Goal: Task Accomplishment & Management: Complete application form

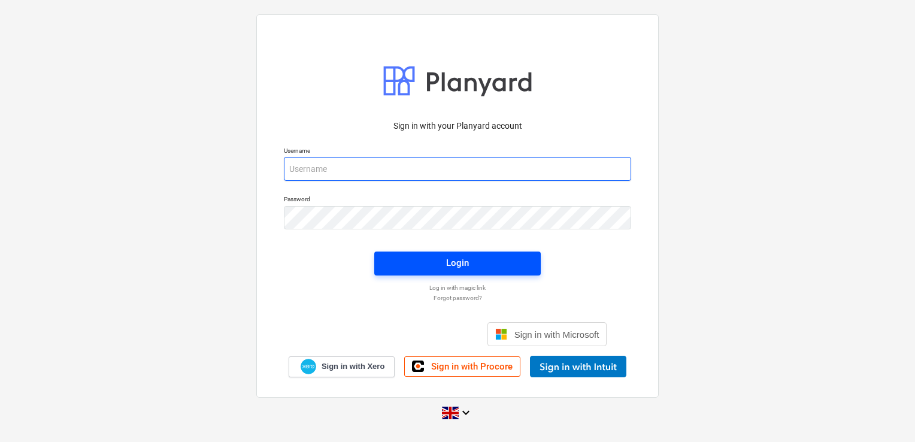
type input "[EMAIL_ADDRESS][DOMAIN_NAME]"
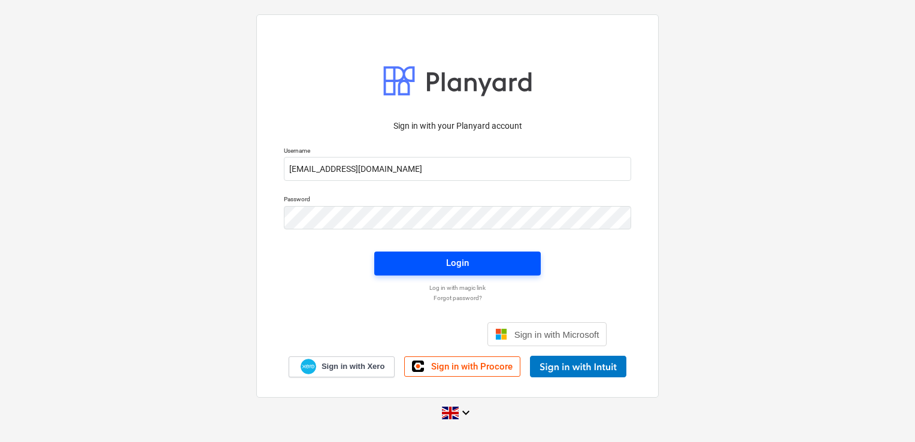
click at [445, 260] on span "Login" at bounding box center [458, 263] width 138 height 16
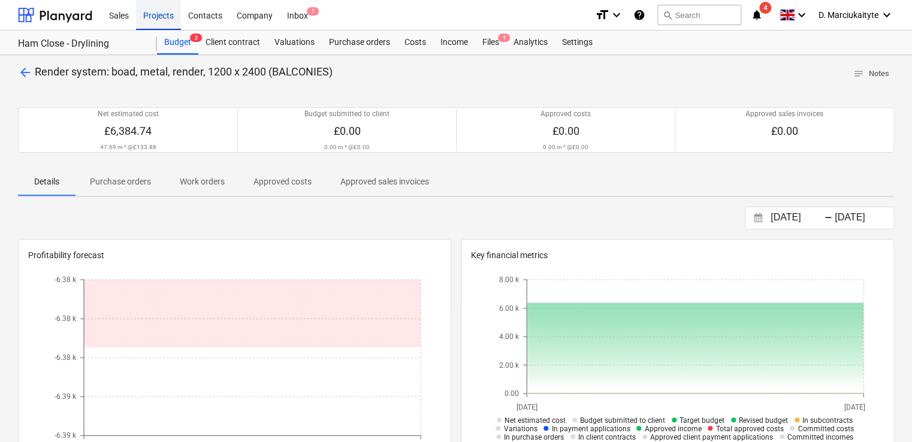
click at [170, 20] on div "Projects" at bounding box center [158, 14] width 45 height 31
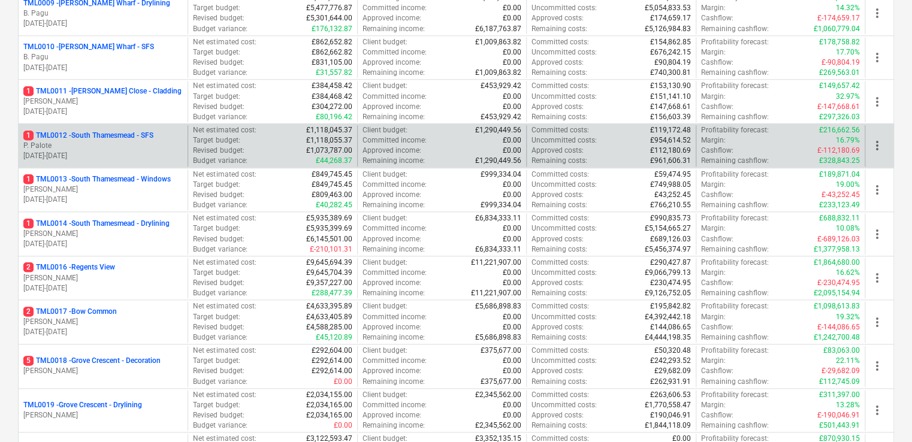
scroll to position [599, 0]
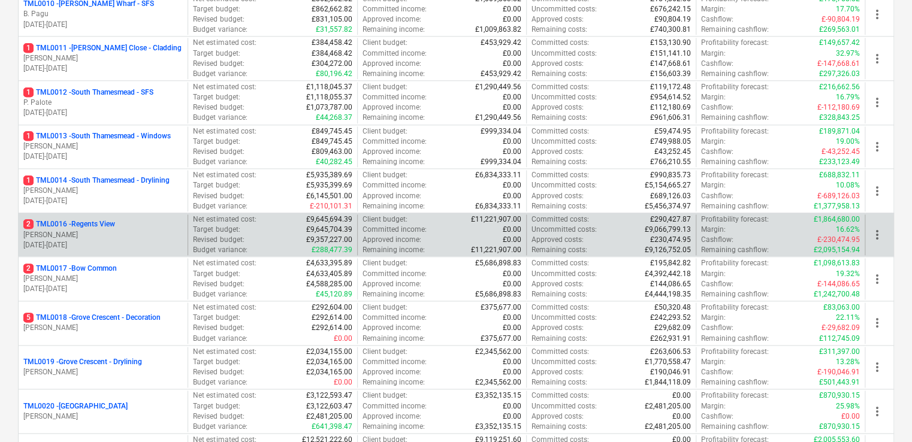
click at [98, 222] on p "2 TML0016 - Regents View" at bounding box center [69, 224] width 92 height 10
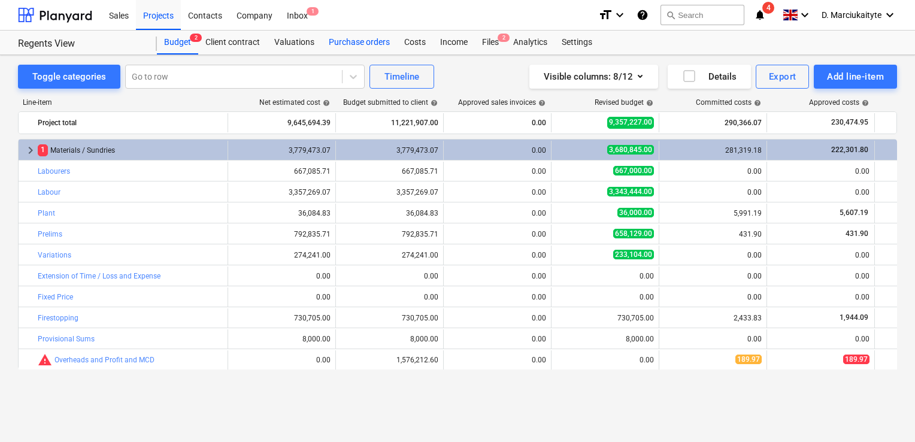
click at [349, 47] on div "Purchase orders" at bounding box center [359, 43] width 75 height 24
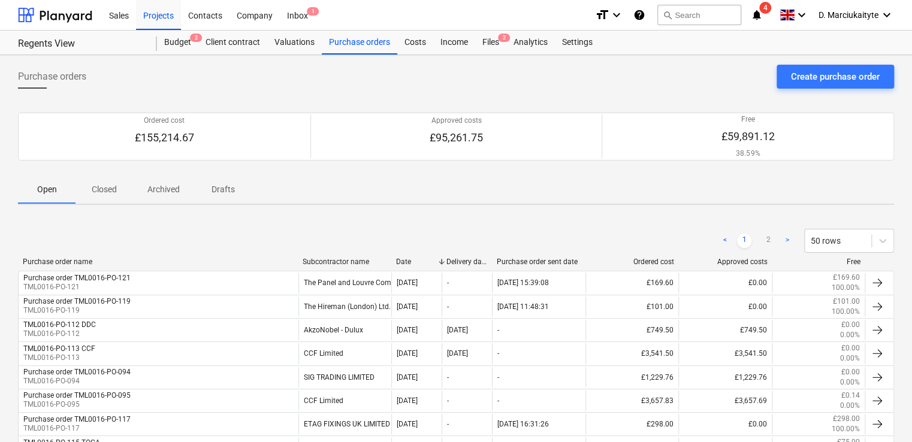
click at [332, 258] on div "Subcontractor name" at bounding box center [345, 262] width 84 height 8
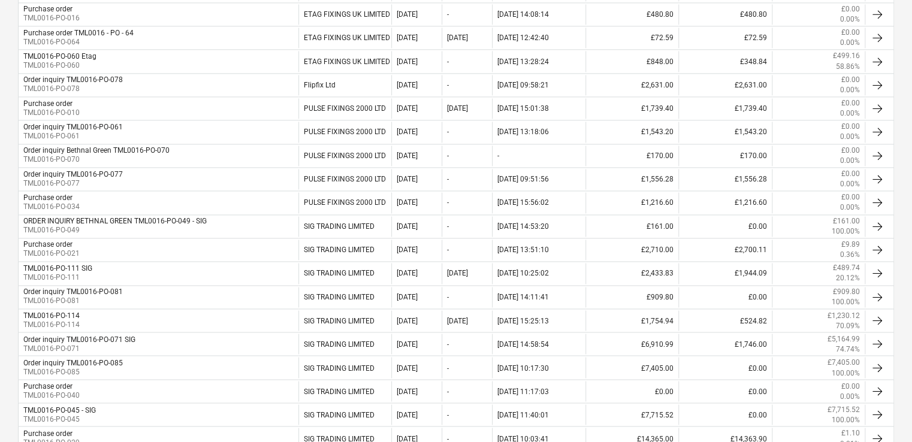
scroll to position [959, 0]
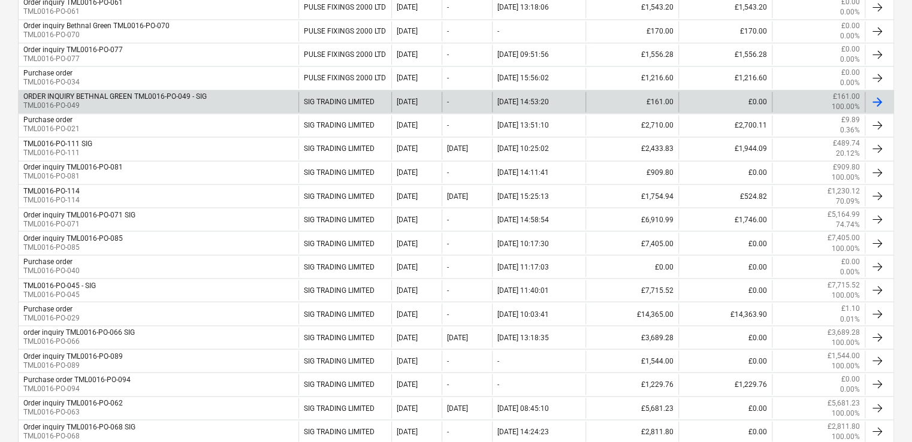
click at [350, 95] on div "SIG TRADING LIMITED" at bounding box center [344, 102] width 93 height 20
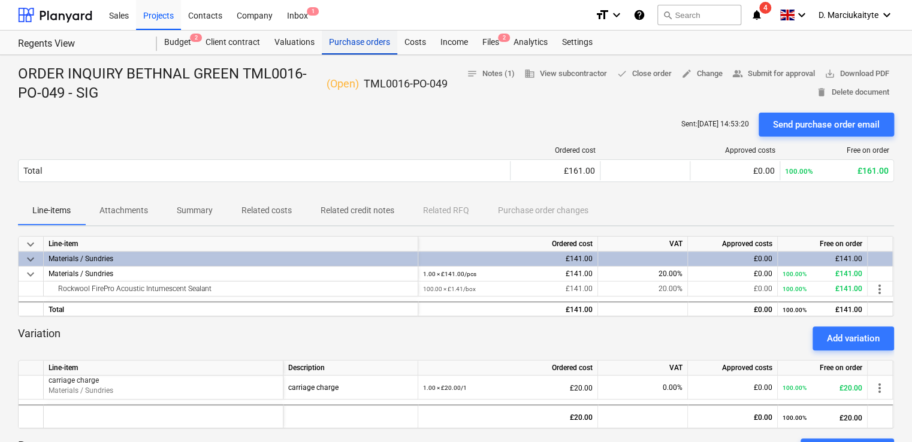
click at [355, 46] on div "Purchase orders" at bounding box center [359, 43] width 75 height 24
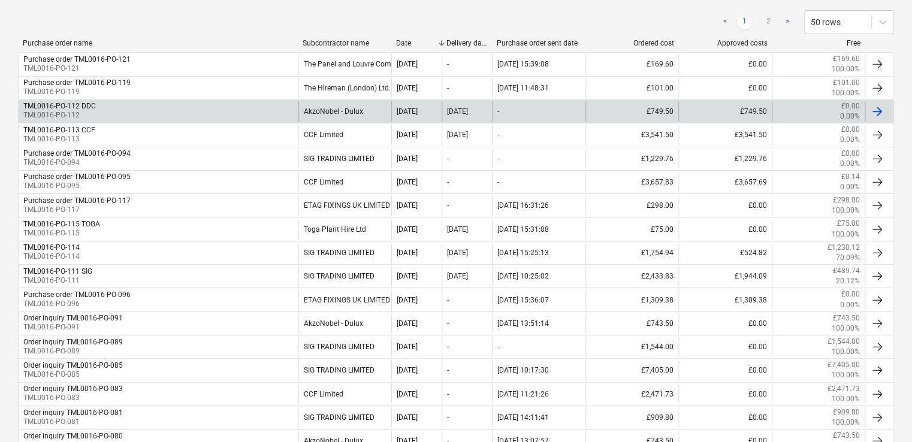
scroll to position [300, 0]
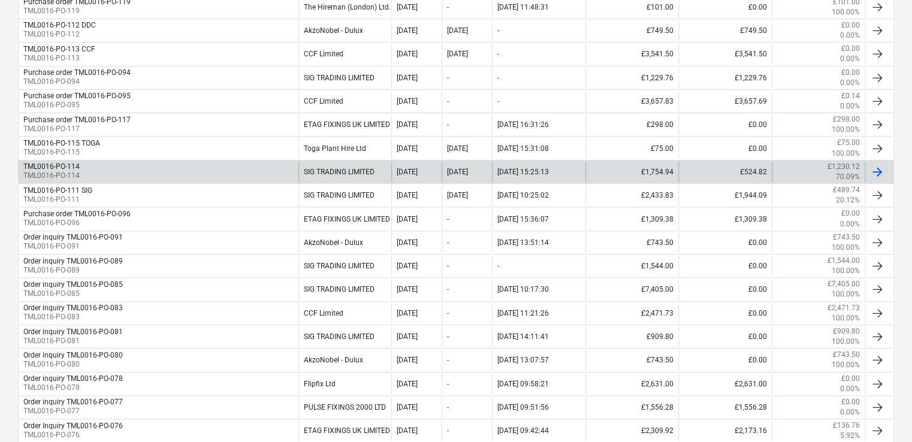
click at [365, 166] on div "SIG TRADING LIMITED" at bounding box center [344, 172] width 93 height 20
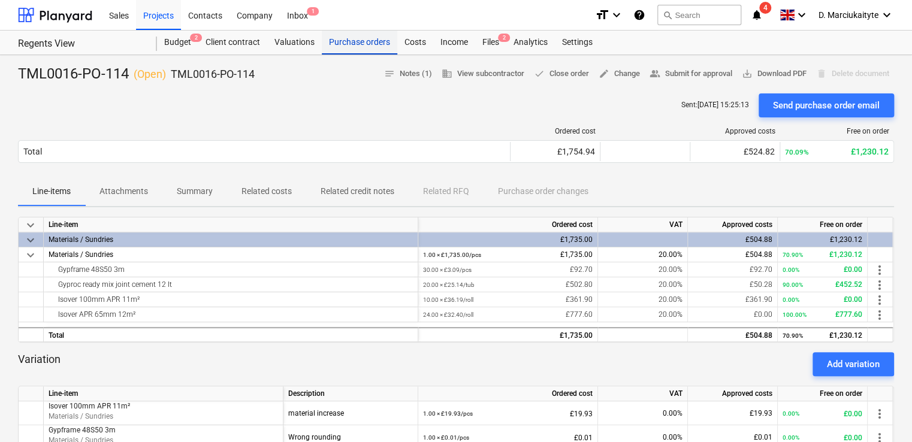
click at [349, 40] on div "Purchase orders" at bounding box center [359, 43] width 75 height 24
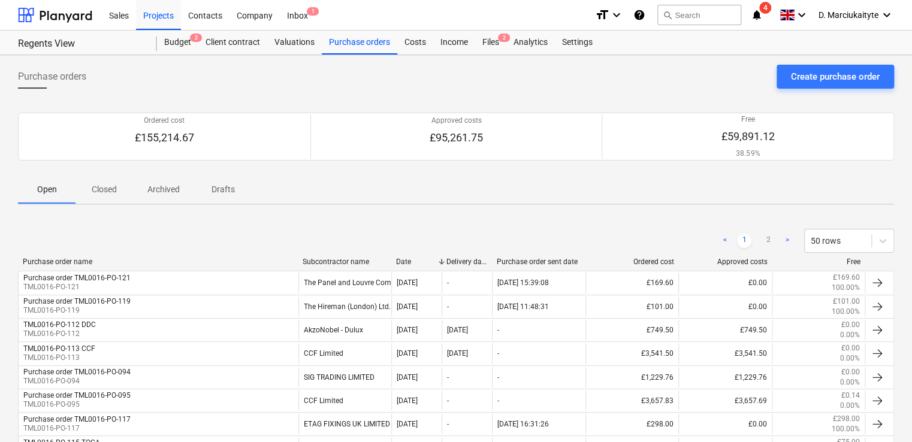
click at [113, 187] on p "Closed" at bounding box center [104, 189] width 29 height 13
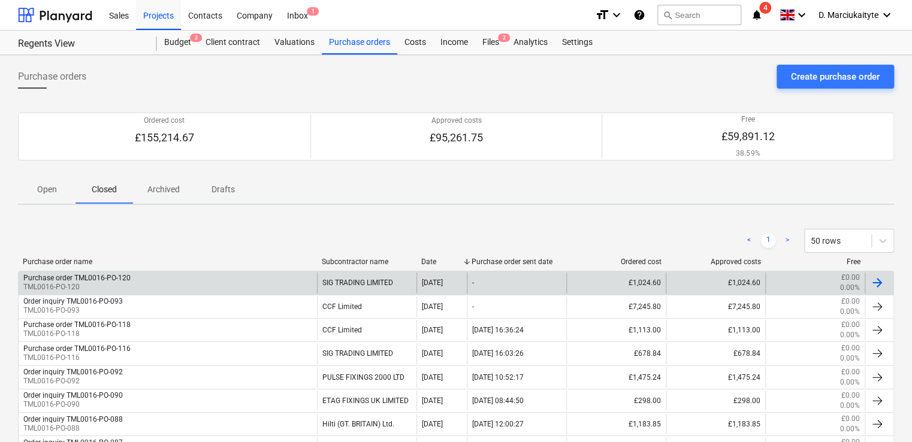
click at [135, 282] on div "Purchase order TML0016-PO-120 TML0016-PO-120" at bounding box center [168, 283] width 298 height 20
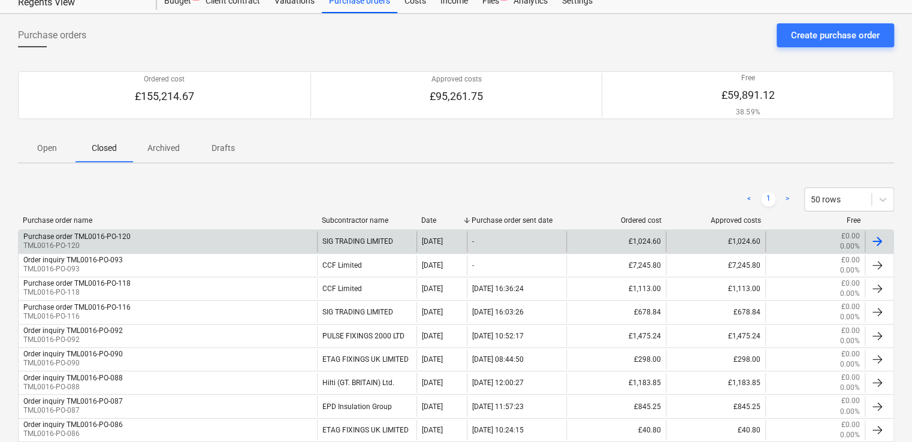
scroll to position [120, 0]
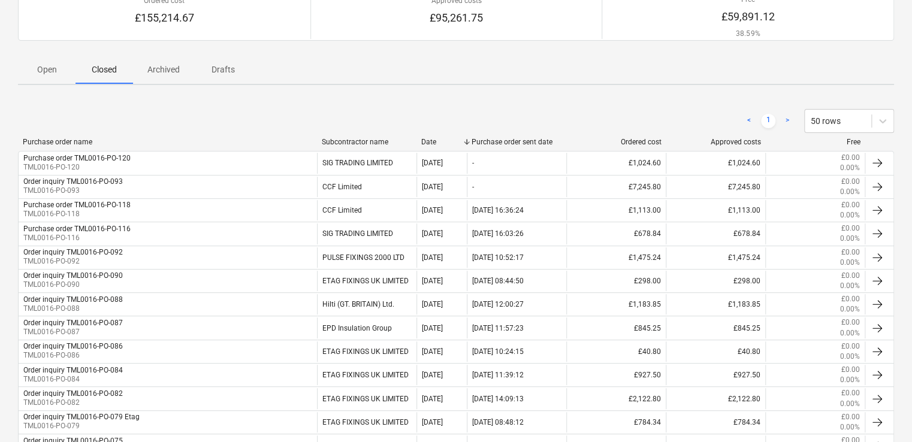
click at [55, 70] on p "Open" at bounding box center [46, 70] width 29 height 13
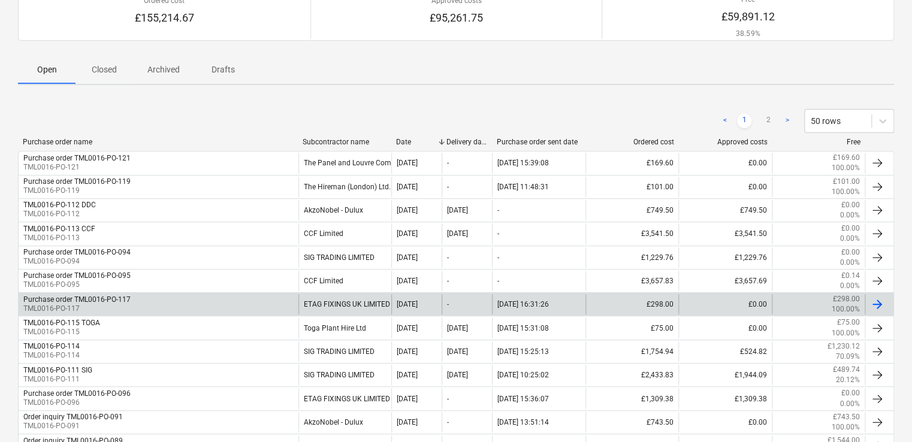
click at [144, 305] on div "Purchase order TML0016-PO-117 TML0016-PO-117" at bounding box center [159, 304] width 280 height 20
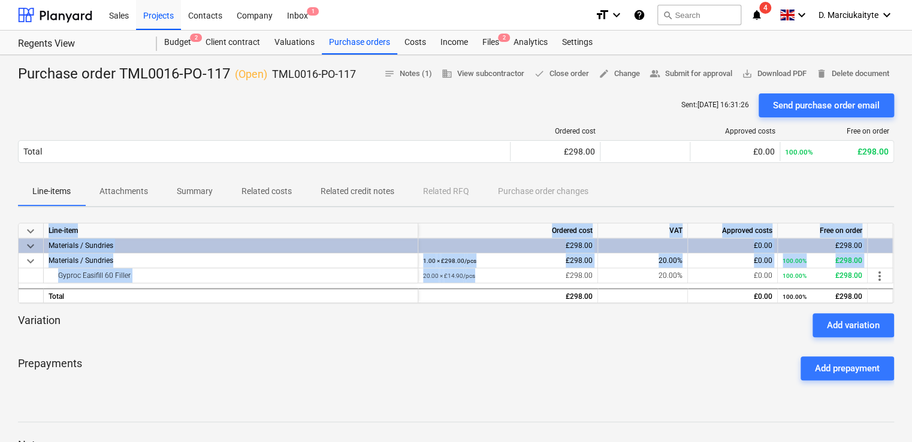
drag, startPoint x: 479, startPoint y: 271, endPoint x: 415, endPoint y: 284, distance: 65.4
click at [415, 284] on div "keyboard_arrow_down Line-item Ordered cost VAT Approved costs Free on order key…" at bounding box center [456, 263] width 876 height 81
click at [512, 253] on div "£298.00" at bounding box center [508, 245] width 170 height 15
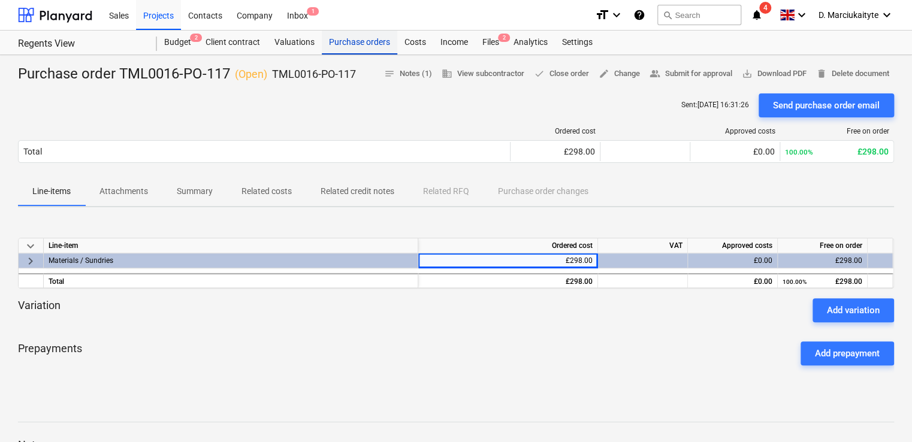
drag, startPoint x: 373, startPoint y: 40, endPoint x: 364, endPoint y: 50, distance: 14.0
click at [373, 40] on div "Purchase orders" at bounding box center [359, 43] width 75 height 24
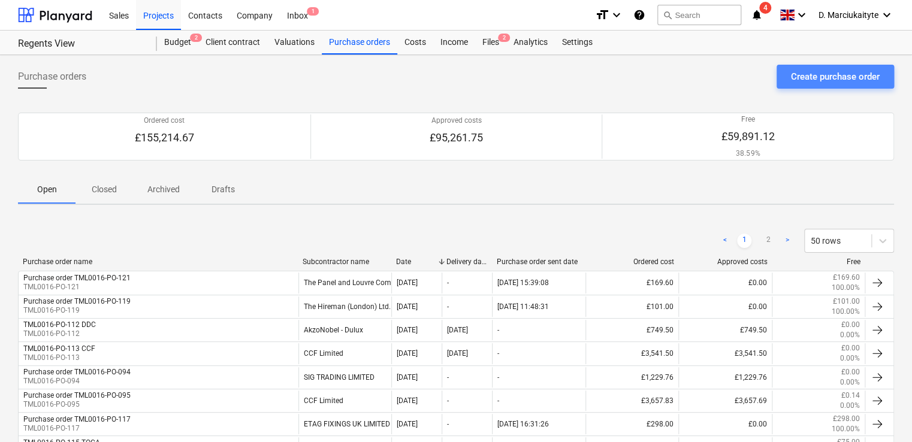
click at [792, 77] on div "Create purchase order" at bounding box center [835, 77] width 89 height 16
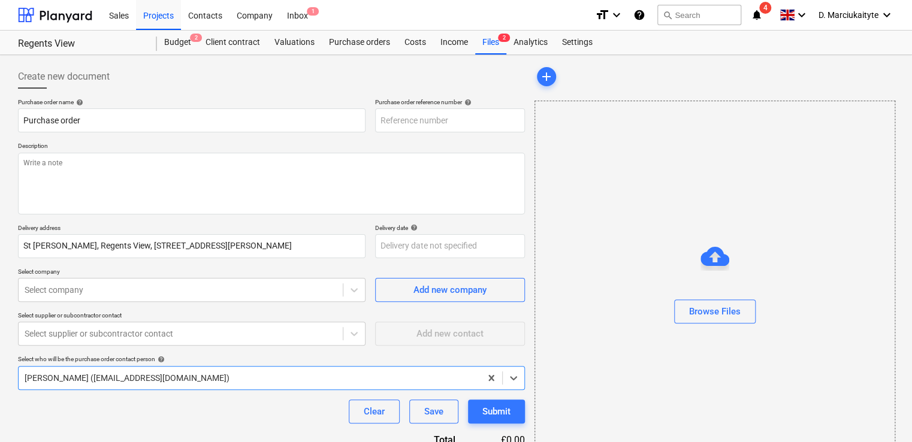
type textarea "x"
type input "TML0016-PO-131"
click at [356, 43] on div "Purchase orders" at bounding box center [359, 43] width 75 height 24
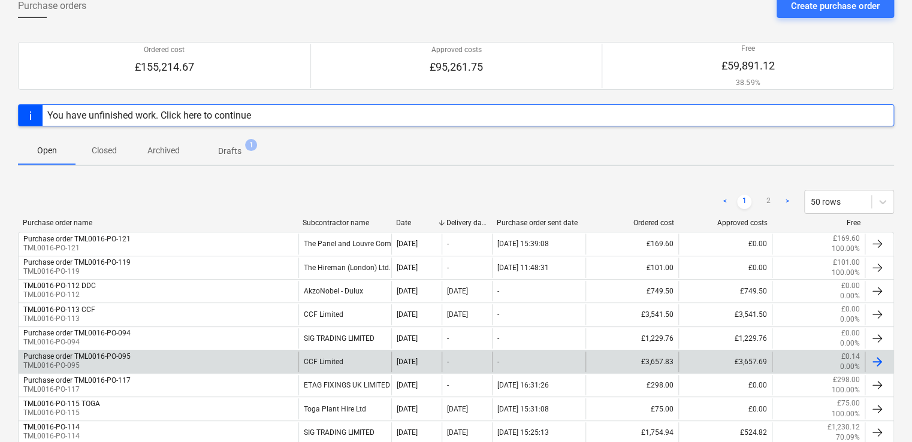
scroll to position [120, 0]
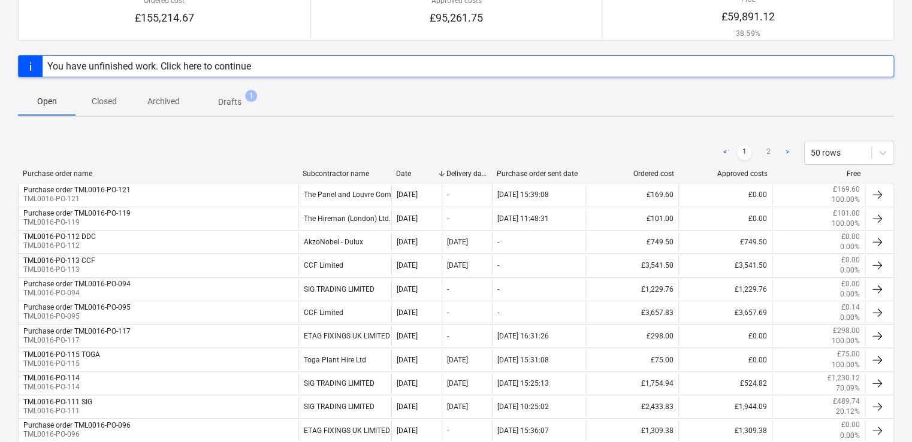
click at [108, 97] on p "Closed" at bounding box center [104, 101] width 29 height 13
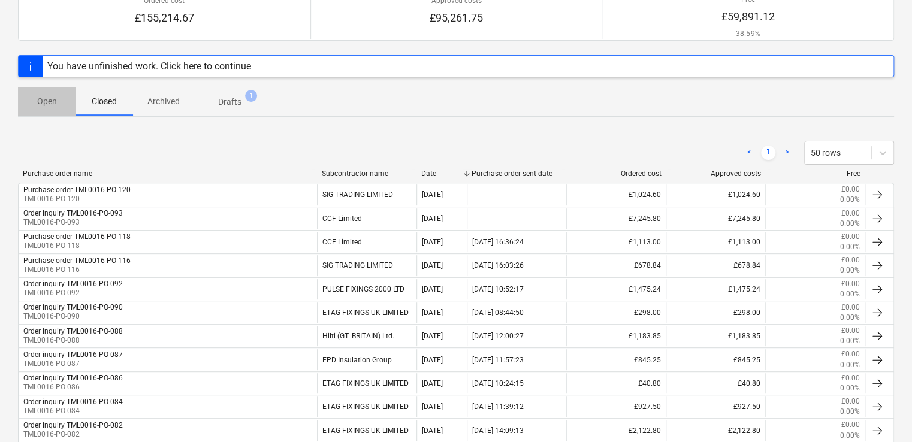
click at [55, 99] on p "Open" at bounding box center [46, 101] width 29 height 13
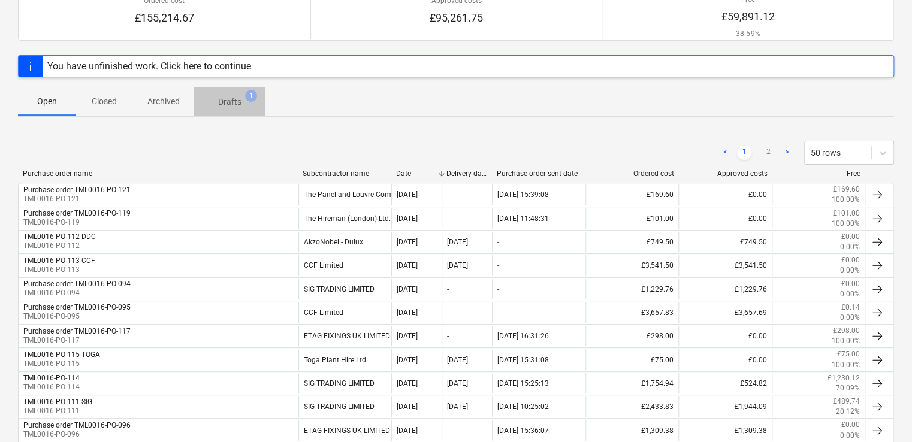
click at [232, 94] on span "Drafts 1" at bounding box center [229, 101] width 71 height 22
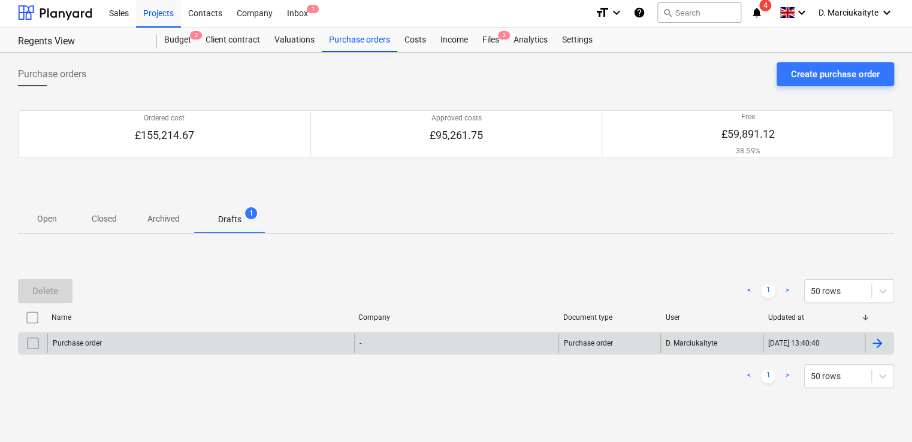
click at [140, 344] on div "Purchase order" at bounding box center [200, 343] width 307 height 19
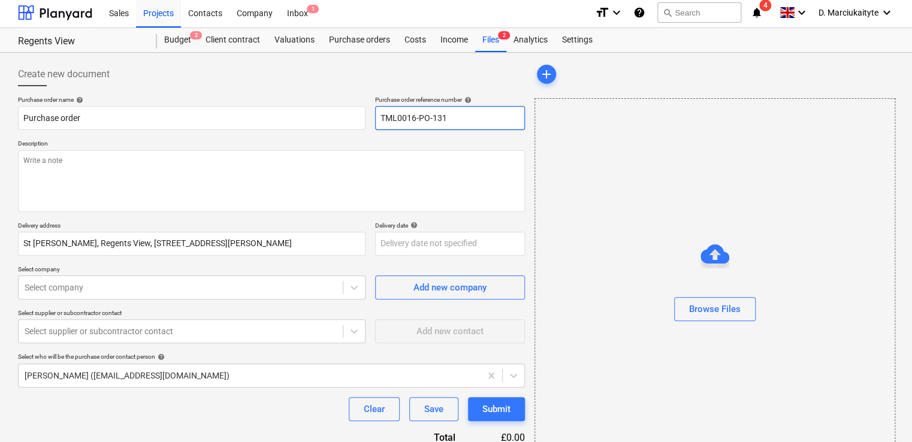
click at [464, 115] on input "TML0016-PO-131" at bounding box center [450, 118] width 150 height 24
type textarea "x"
type input "TML0016-PO-13"
type textarea "x"
type input "TML0016-PO-1"
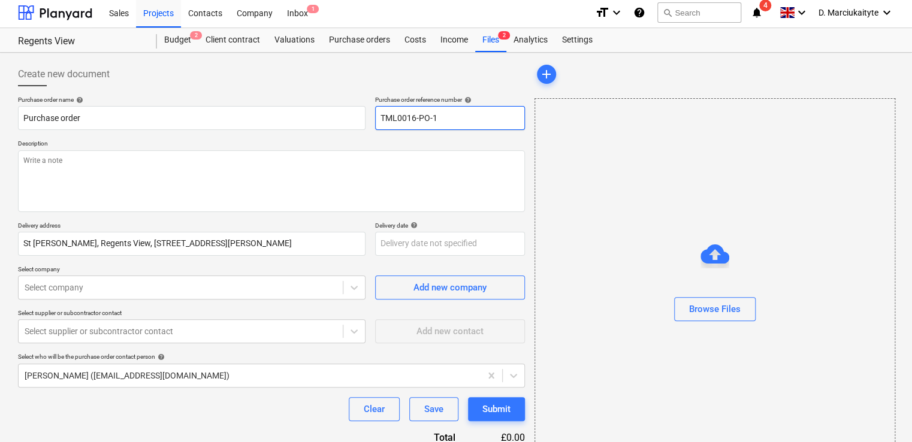
type textarea "x"
type input "TML0016-PO-12"
type textarea "x"
type input "TML0016-PO-121"
type textarea "x"
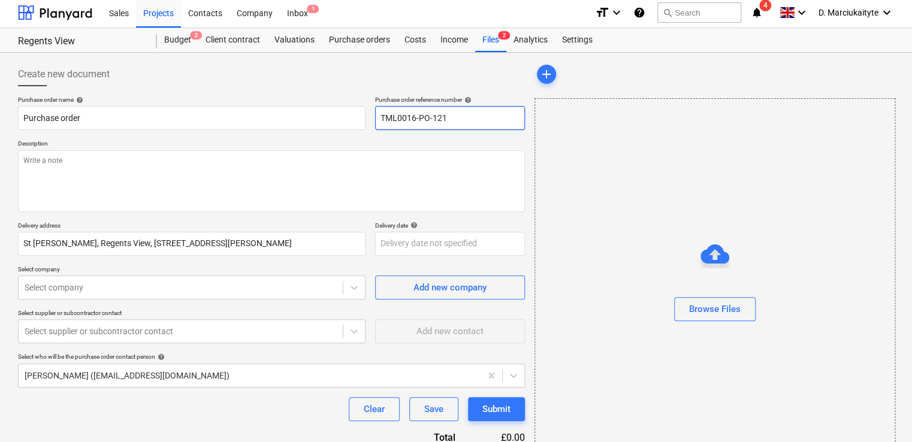
type input "TML0016-PO-12"
type textarea "x"
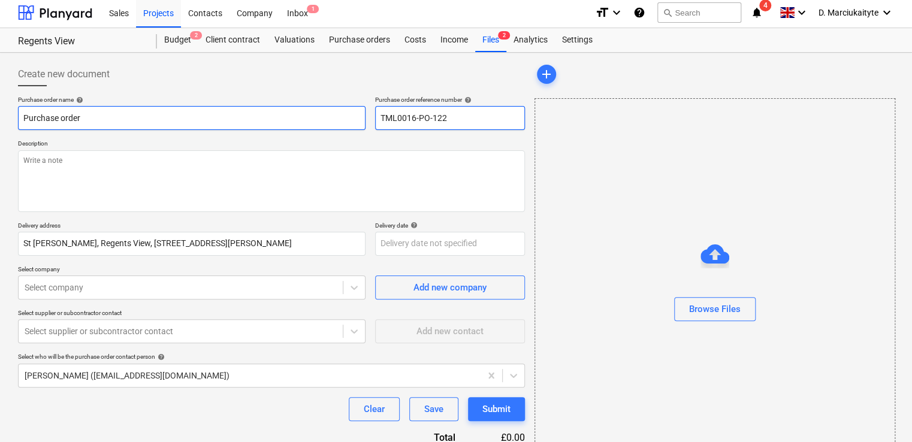
drag, startPoint x: 454, startPoint y: 117, endPoint x: 358, endPoint y: 116, distance: 95.3
click at [358, 116] on div "Purchase order name help Purchase order Purchase order reference number help TM…" at bounding box center [271, 113] width 507 height 34
type input "TML0016-PO-122"
click at [183, 121] on input "Purchase order" at bounding box center [192, 118] width 348 height 24
type textarea "x"
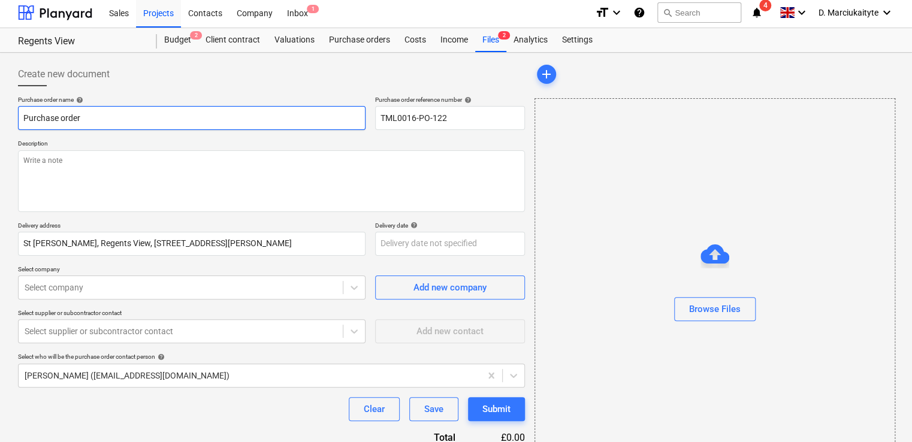
type input "Purchase order"
paste input "TML0016-PO-122"
type textarea "x"
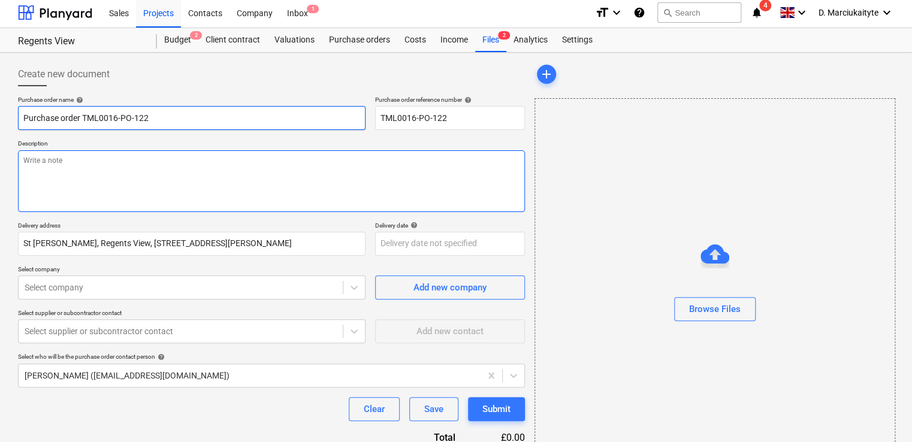
type input "Purchase order TML0016-PO-122"
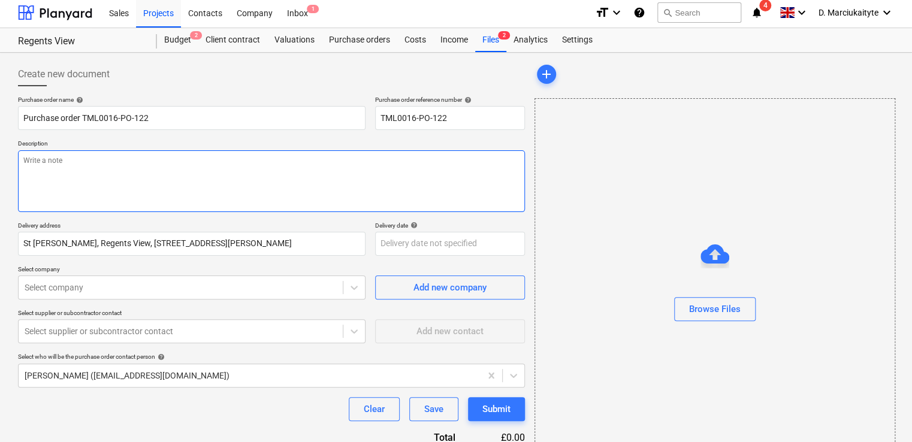
click at [209, 166] on textarea at bounding box center [271, 181] width 507 height 62
type textarea "x"
type textarea "A"
type textarea "x"
type textarea "Af"
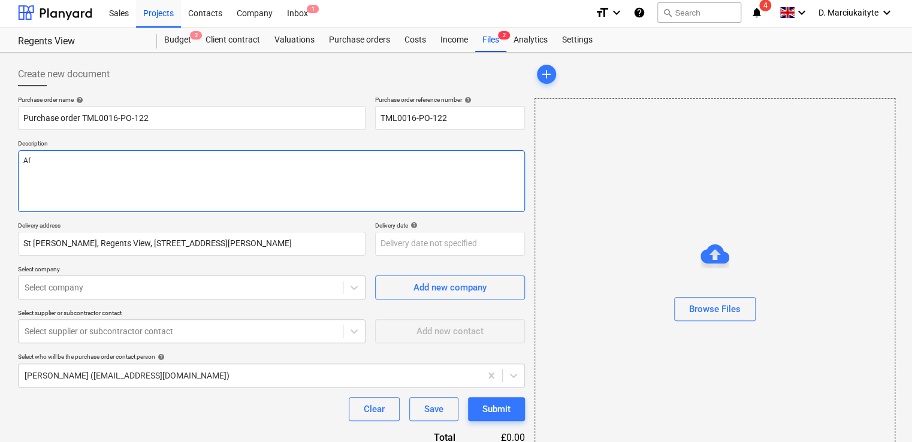
type textarea "x"
type textarea "Aft"
type textarea "x"
type textarea "Afte"
type textarea "x"
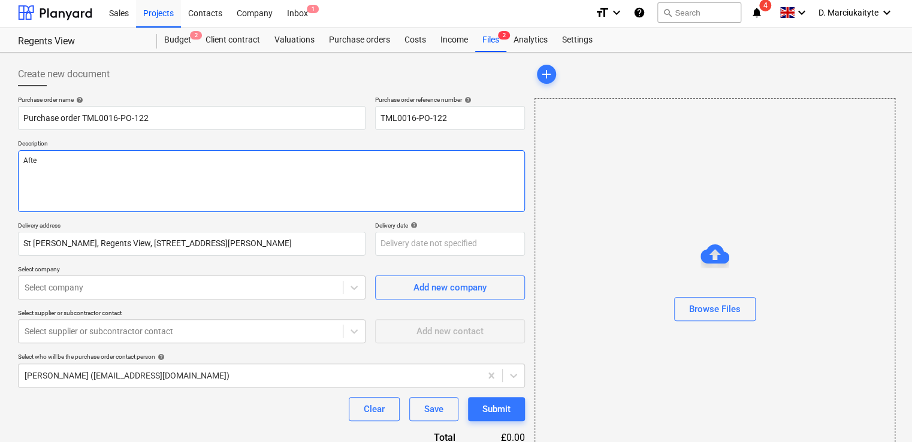
type textarea "After"
type textarea "x"
type textarea "Afterm"
type textarea "x"
type textarea "After"
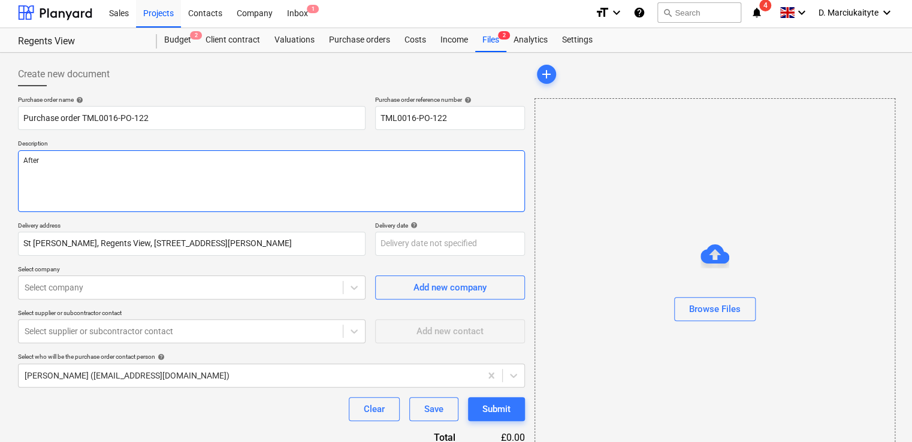
type textarea "x"
type textarea "Aftern"
type textarea "x"
type textarea "Afterno"
type textarea "x"
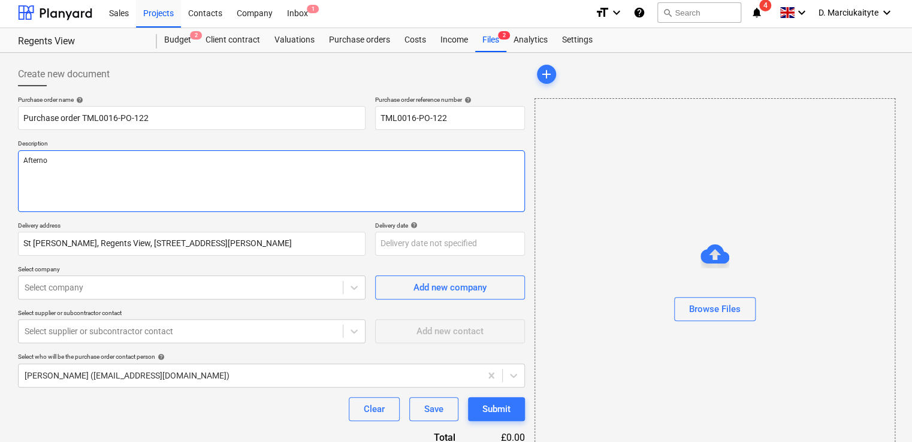
type textarea "Afternoo"
type textarea "x"
type textarea "Afternoon"
type textarea "x"
type textarea "Afternoon,"
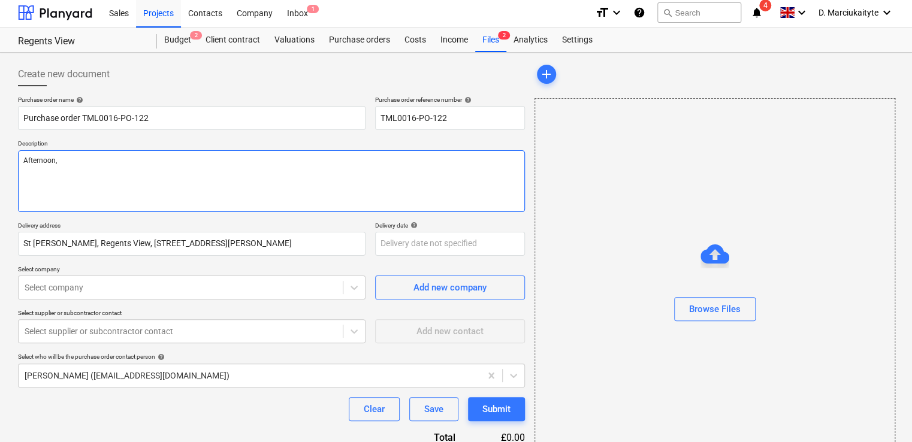
type textarea "x"
type textarea "Afternoon,"
type textarea "x"
type textarea "Afternoon,"
type textarea "x"
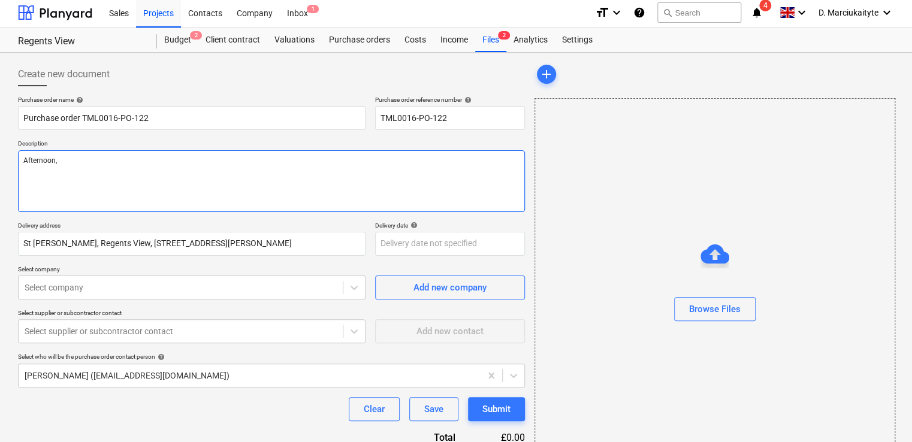
type textarea "Afternoon, I"
type textarea "x"
type textarea "Afternoon, I"
type textarea "x"
type textarea "Afternoon, I h"
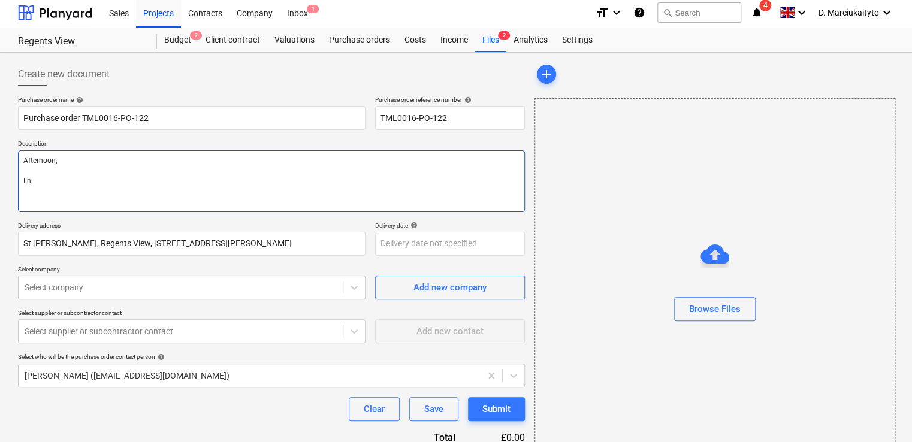
type textarea "x"
type textarea "Afternoon, I ho"
type textarea "x"
type textarea "Afternoon, I hop"
type textarea "x"
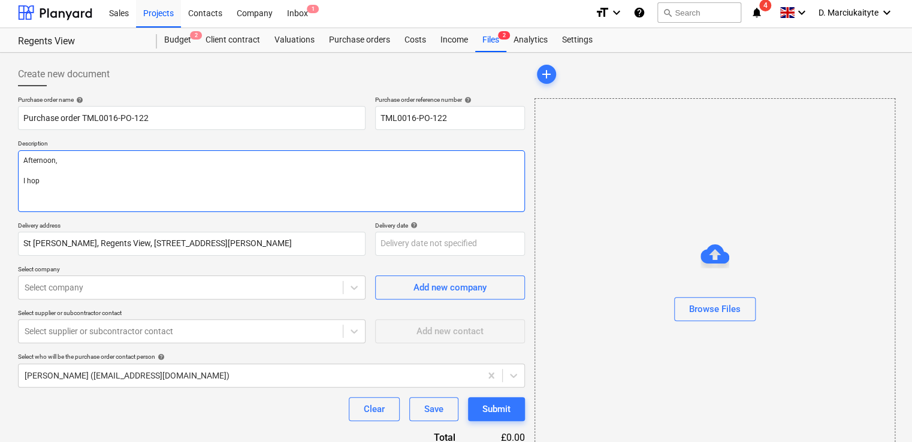
type textarea "Afternoon, I hope"
type textarea "x"
type textarea "Afternoon, I hope"
type textarea "x"
type textarea "Afternoon, I hope y"
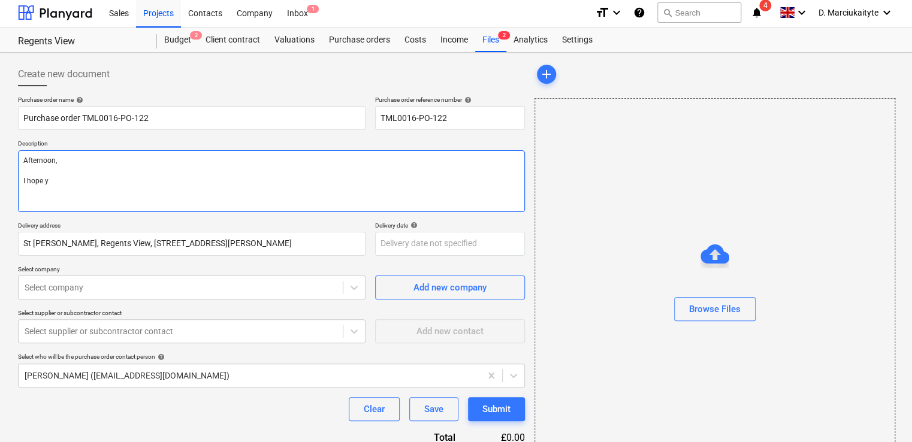
type textarea "x"
type textarea "Afternoon, I hope yo"
type textarea "x"
type textarea "Afternoon, I hope you"
type textarea "x"
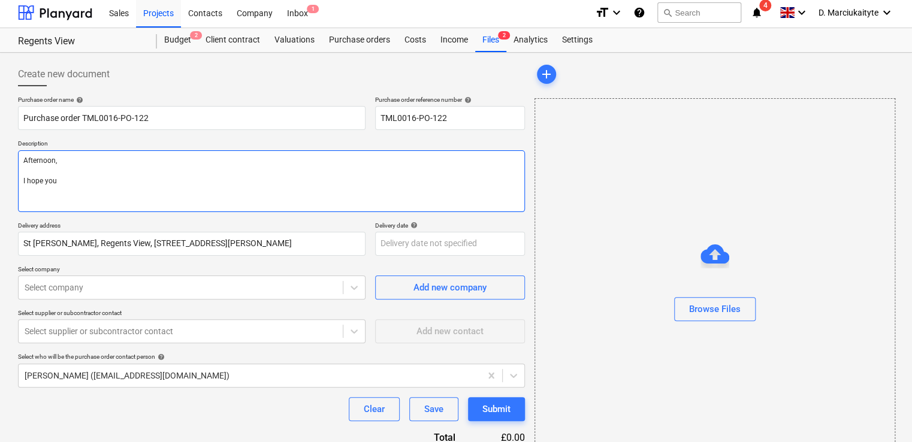
type textarea "Afternoon, I hope youb"
type textarea "x"
type textarea "Afternoon, I hope youb"
type textarea "x"
type textarea "Afternoon, I hope youb"
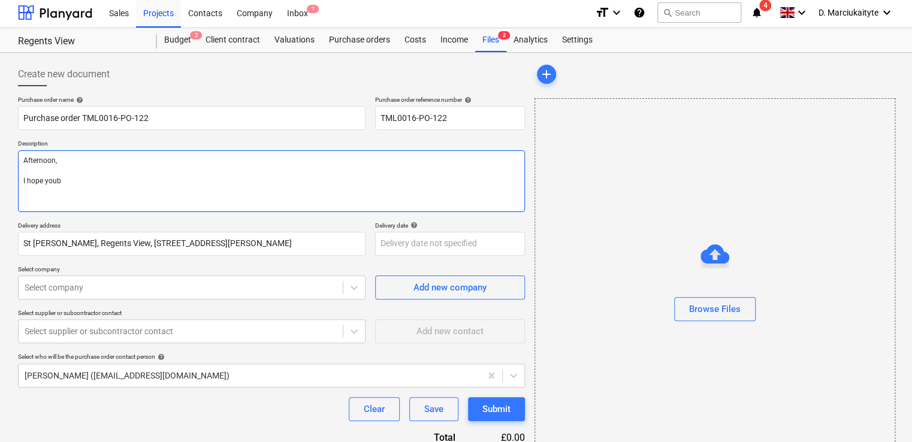
type textarea "x"
type textarea "Afternoon, I hope you"
type textarea "x"
type textarea "Afternoon, I hope you"
type textarea "x"
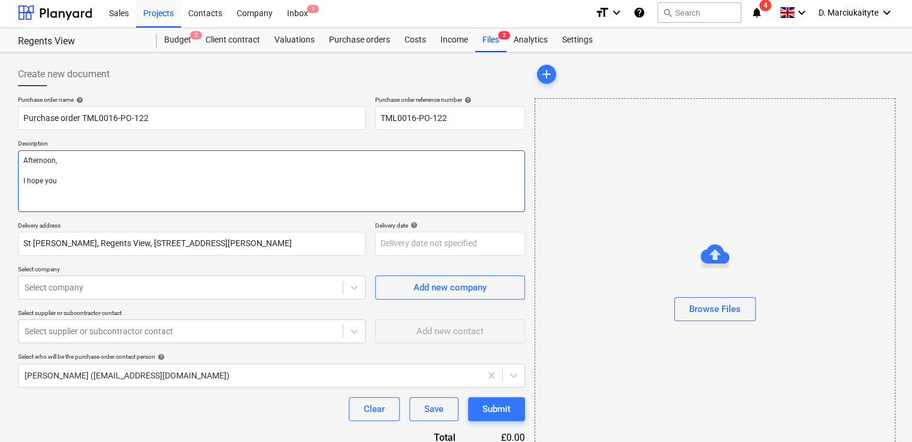
type textarea "Afternoon, I hope you h"
type textarea "x"
type textarea "Afternoon, I hope you ha"
type textarea "x"
type textarea "Afternoon, I hope you had"
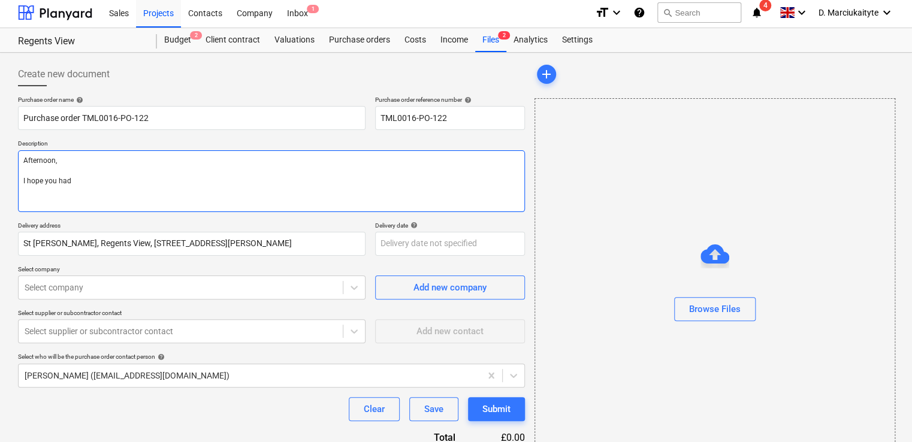
type textarea "x"
type textarea "Afternoon, I hope you had"
type textarea "x"
type textarea "Afternoon, I hope you had a"
type textarea "x"
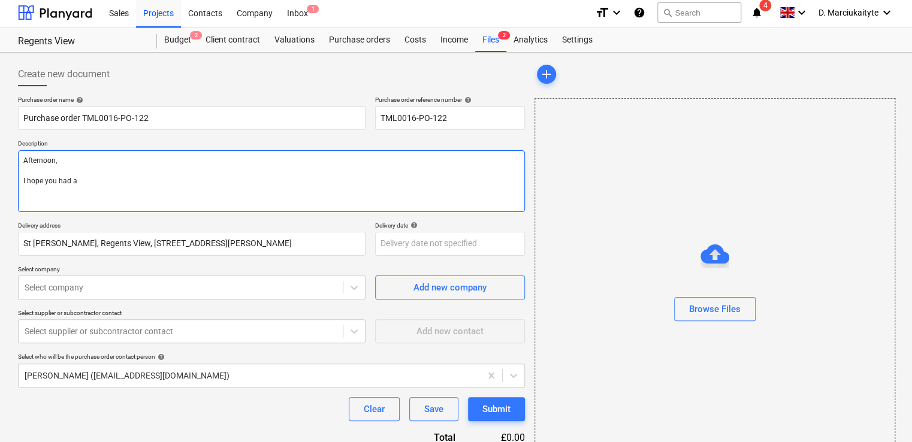
type textarea "Afternoon, I hope you had a"
type textarea "x"
type textarea "Afternoon, I hope you had a n"
type textarea "x"
type textarea "Afternoon, I hope you had a ni"
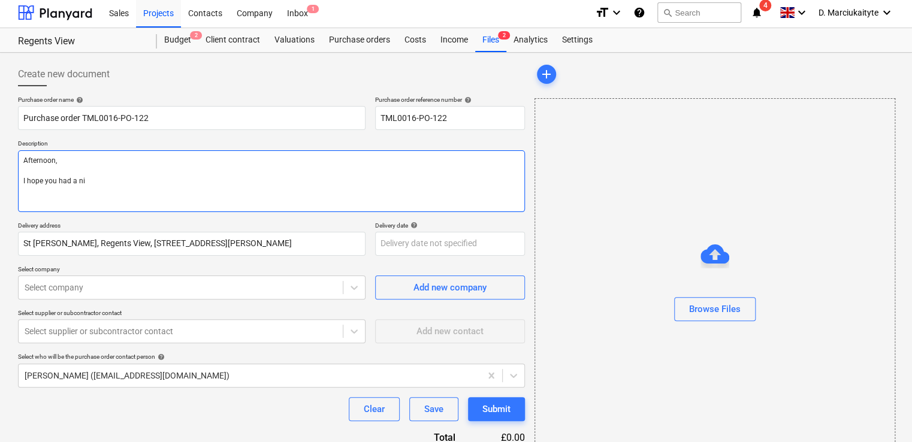
type textarea "x"
type textarea "Afternoon, I hope you had a nic"
type textarea "x"
type textarea "Afternoon, I hope you had a nice"
type textarea "x"
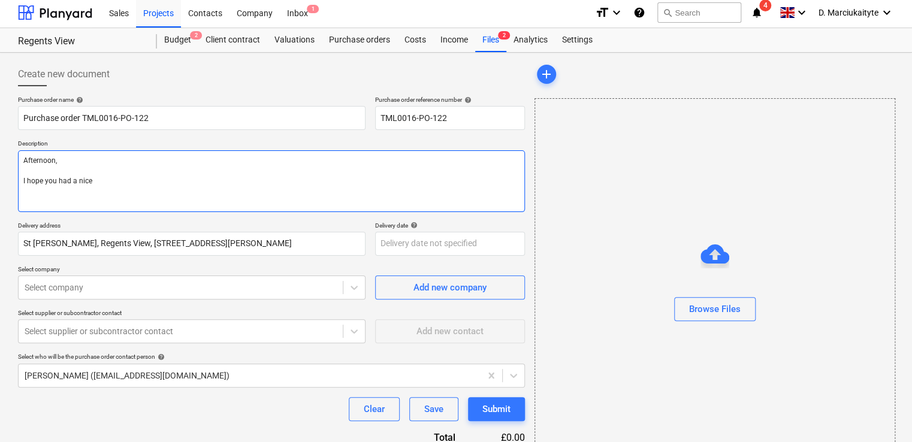
type textarea "Afternoon, I hope you had a nice"
type textarea "x"
type textarea "Afternoon, I hope you had a nice w"
type textarea "x"
type textarea "Afternoon, I hope you had a nice we"
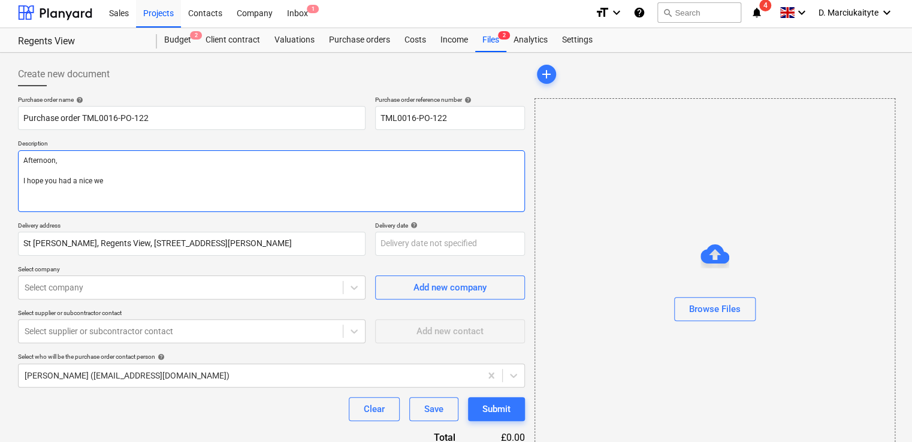
type textarea "x"
type textarea "Afternoon, I hope you had a nice wee"
type textarea "x"
type textarea "Afternoon, I hope you had a nice week"
type textarea "x"
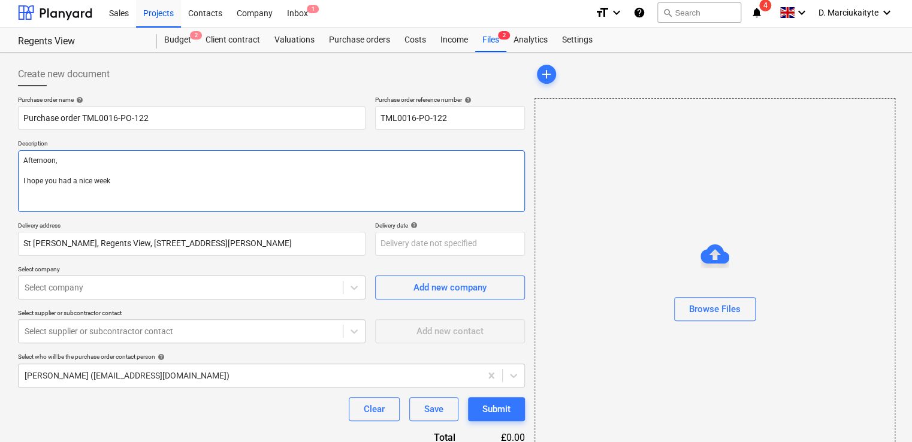
type textarea "Afternoon, I hope you had a nice weeke"
type textarea "x"
type textarea "Afternoon, I hope you had a nice weeken"
type textarea "x"
type textarea "Afternoon, I hope you had a nice weekend"
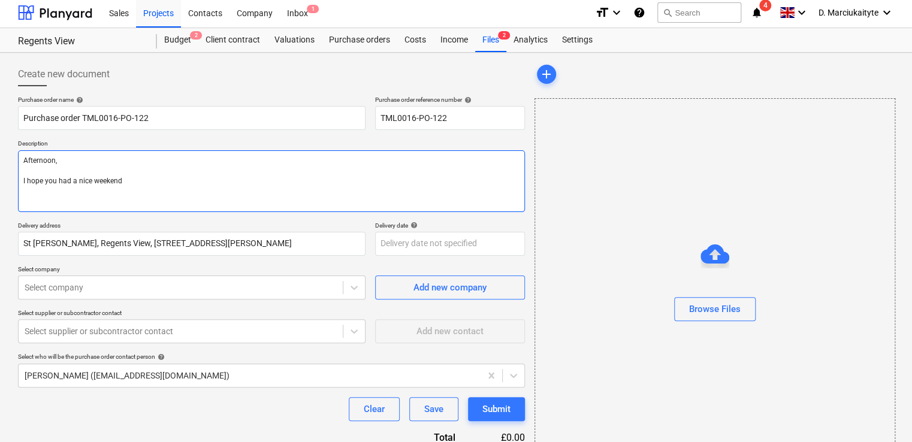
type textarea "x"
type textarea "Afternoon, I hope you had a nice weekend."
type textarea "x"
type textarea "Afternoon, I hope you had a nice weekend."
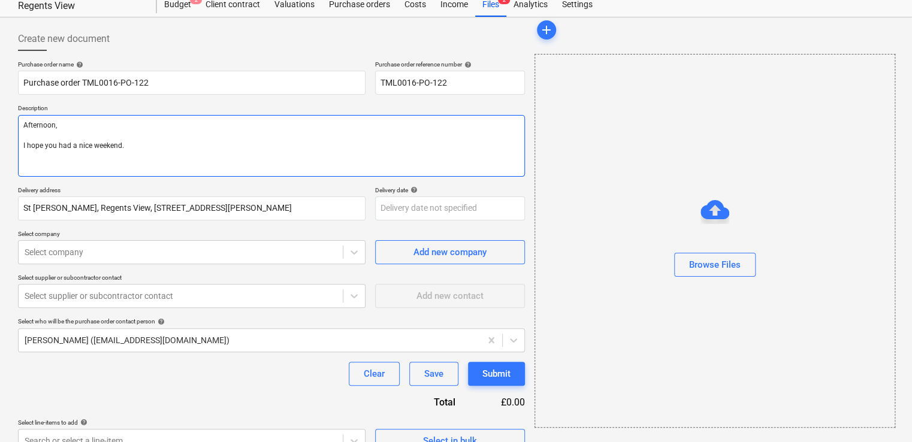
scroll to position [58, 0]
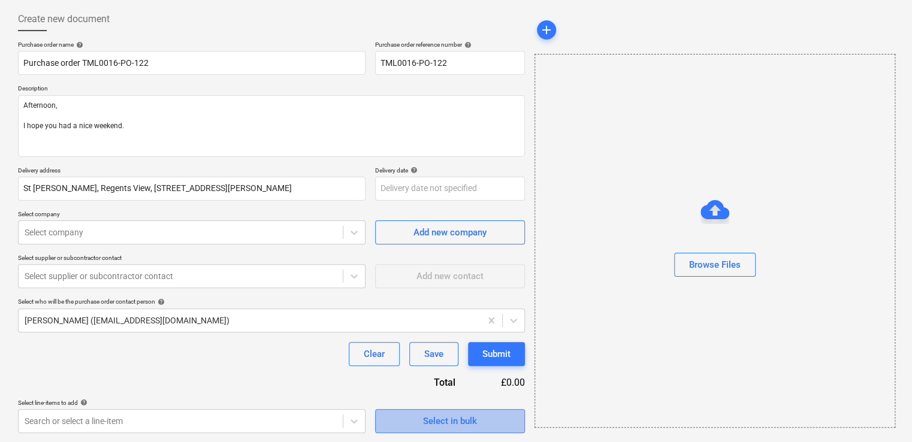
click at [460, 425] on div "Select in bulk" at bounding box center [450, 421] width 54 height 16
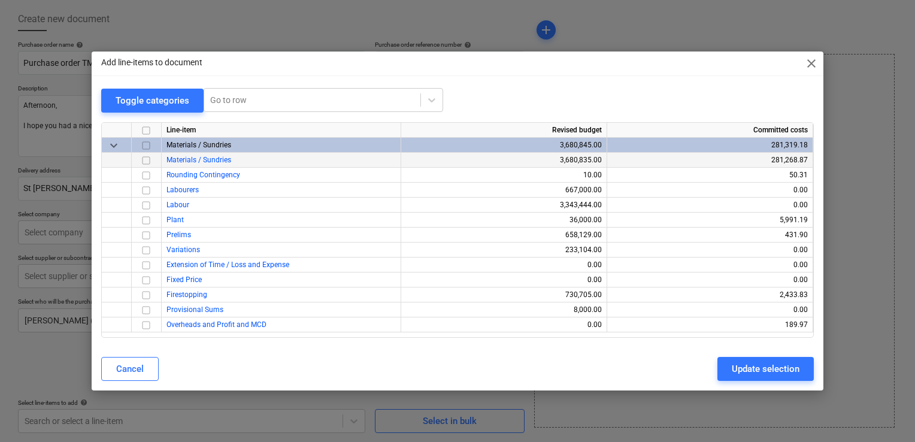
click at [145, 162] on input "checkbox" at bounding box center [146, 160] width 14 height 14
click at [772, 370] on div "Update selection" at bounding box center [766, 369] width 68 height 16
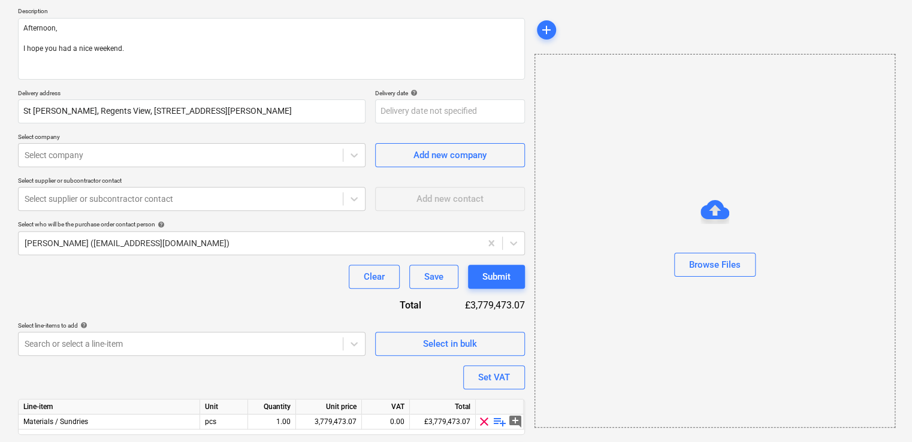
scroll to position [170, 0]
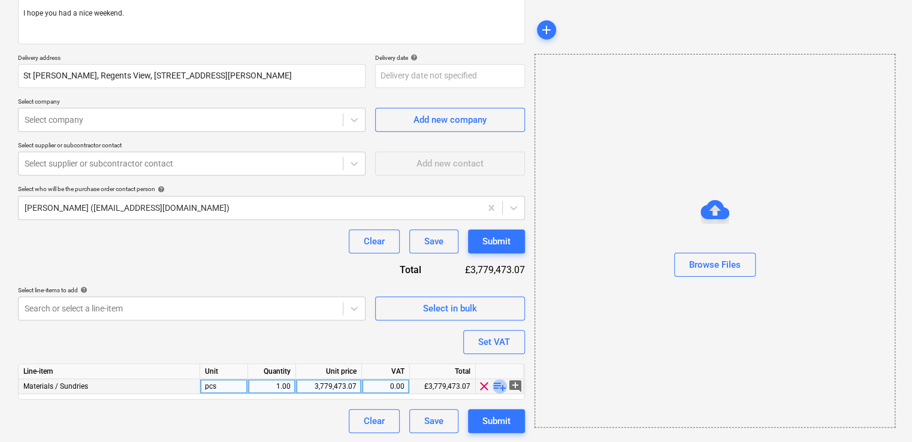
click at [499, 385] on span "playlist_add" at bounding box center [499, 386] width 14 height 14
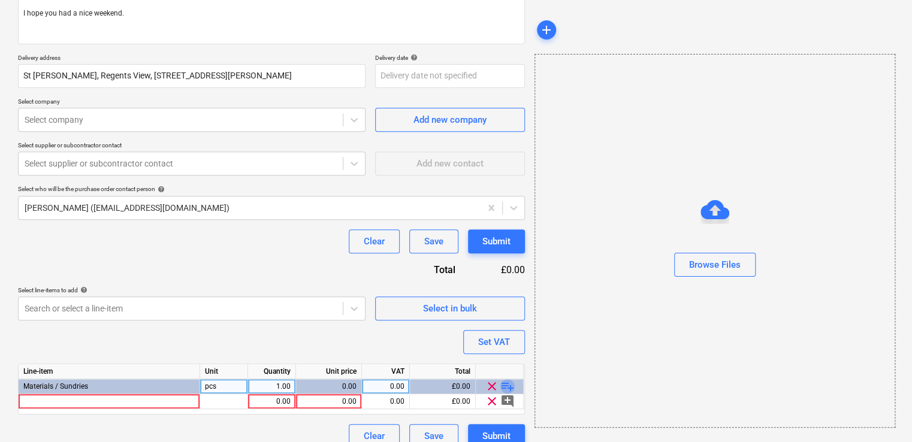
click at [502, 382] on span "playlist_add" at bounding box center [507, 386] width 14 height 14
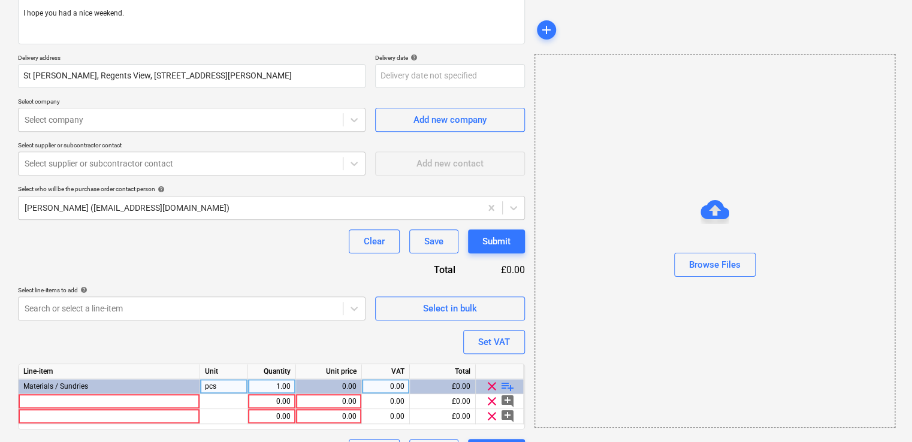
type textarea "x"
click at [153, 406] on div at bounding box center [110, 401] width 182 height 15
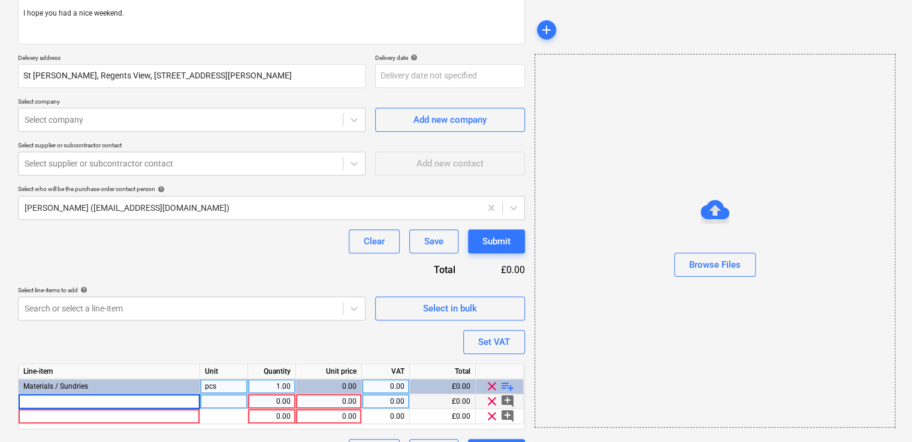
type input "Gypframe MF5 Ceiling Section"
type textarea "x"
click at [228, 403] on div at bounding box center [224, 401] width 48 height 15
click at [276, 403] on div "1.00" at bounding box center [272, 401] width 38 height 15
type input "4"
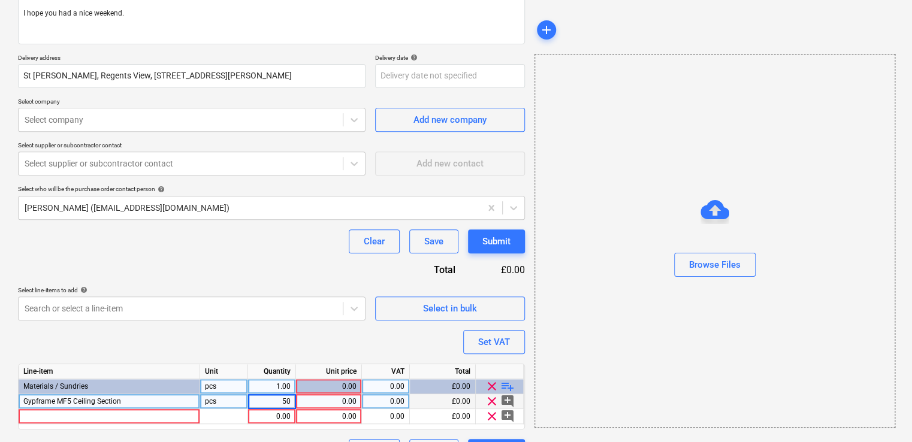
type input "500"
type textarea "x"
type input "3.492"
type textarea "x"
type input "20"
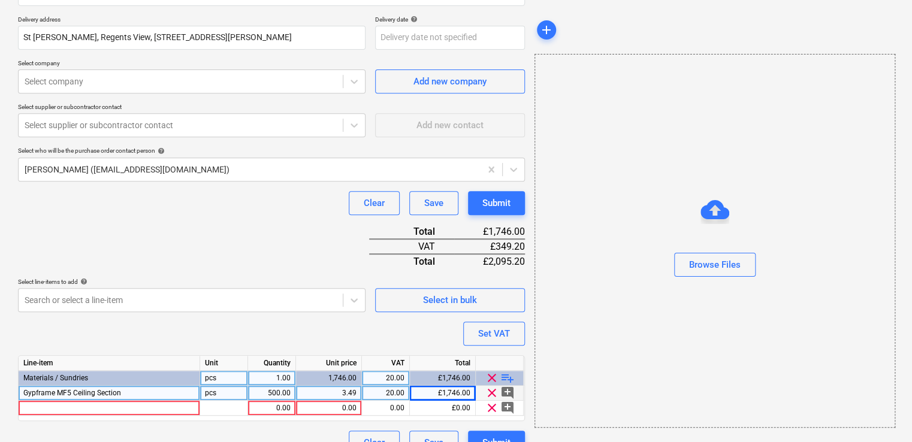
scroll to position [230, 0]
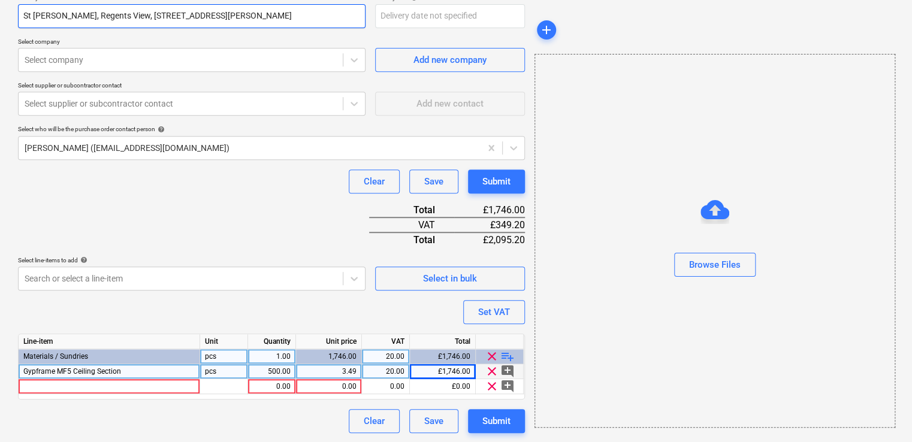
type textarea "x"
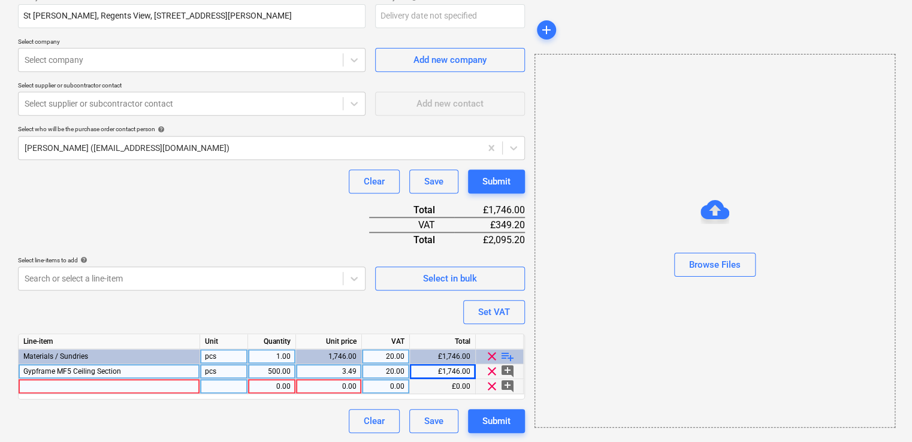
click at [108, 385] on div at bounding box center [110, 386] width 182 height 15
type input "Gyproc Easifill"
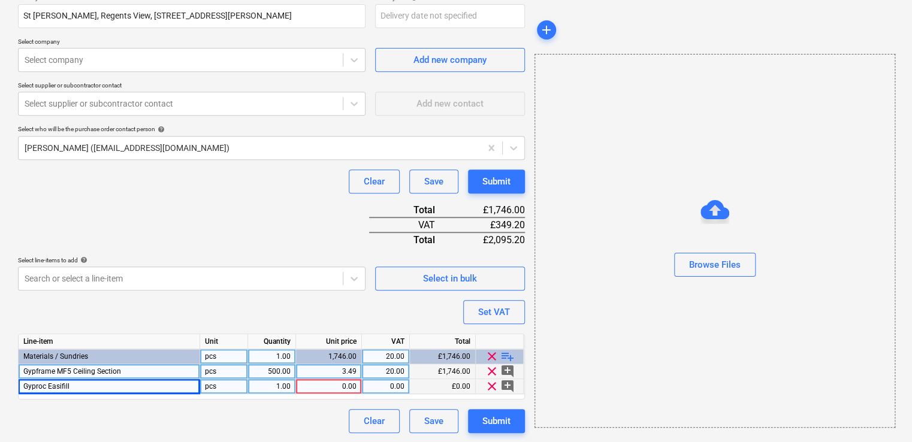
click at [140, 390] on div "Gyproc Easifill" at bounding box center [110, 386] width 182 height 15
type textarea "x"
type input "Gyproc Easi-Fill 60 10kg"
type textarea "x"
click at [288, 385] on div "1.00" at bounding box center [272, 386] width 38 height 15
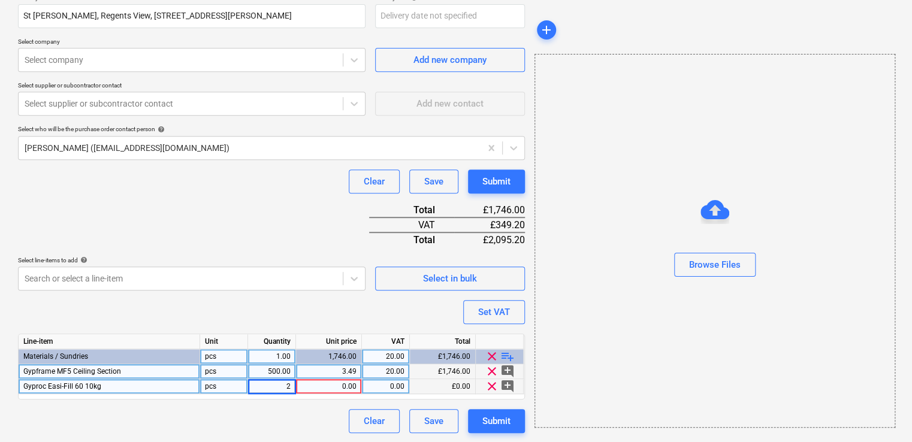
type input "20"
type textarea "x"
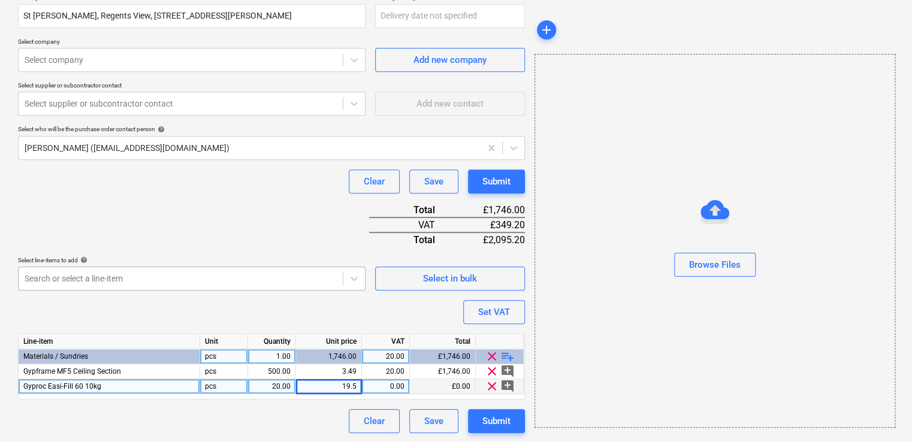
type input "19.52"
type textarea "x"
type input "20"
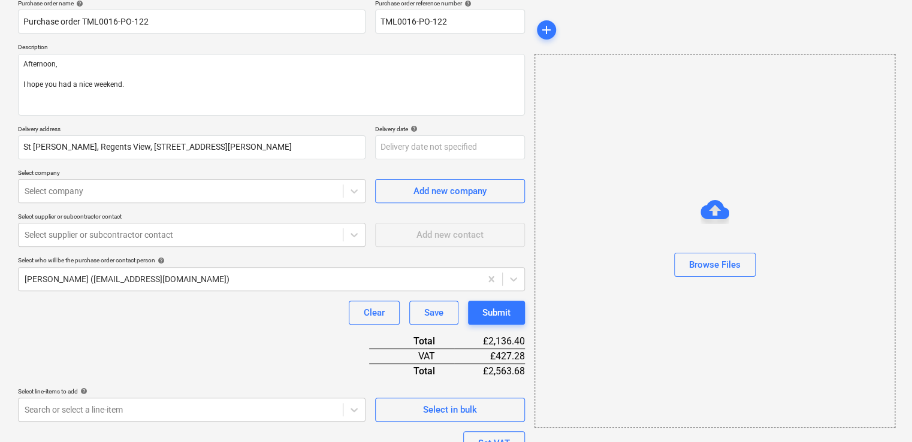
scroll to position [0, 0]
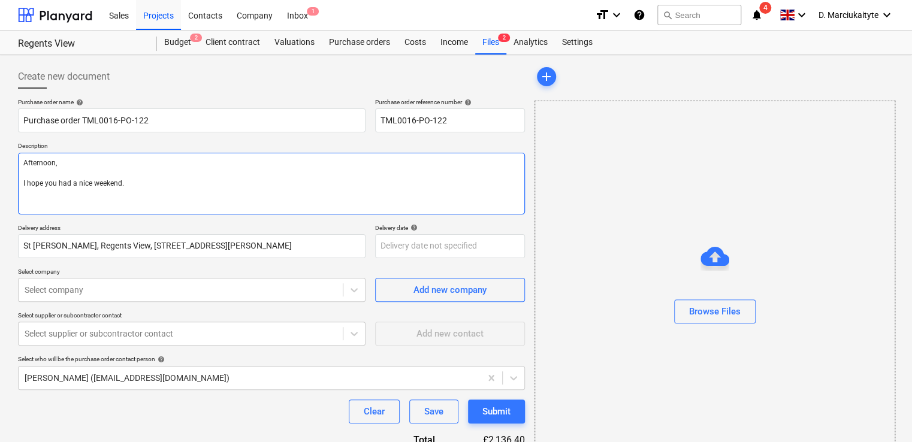
drag, startPoint x: 122, startPoint y: 207, endPoint x: 145, endPoint y: 204, distance: 23.0
click at [122, 207] on textarea "Afternoon, I hope you had a nice weekend." at bounding box center [271, 184] width 507 height 62
type textarea "x"
type textarea "Afternoon, I hope you had a nice weekend."
type textarea "x"
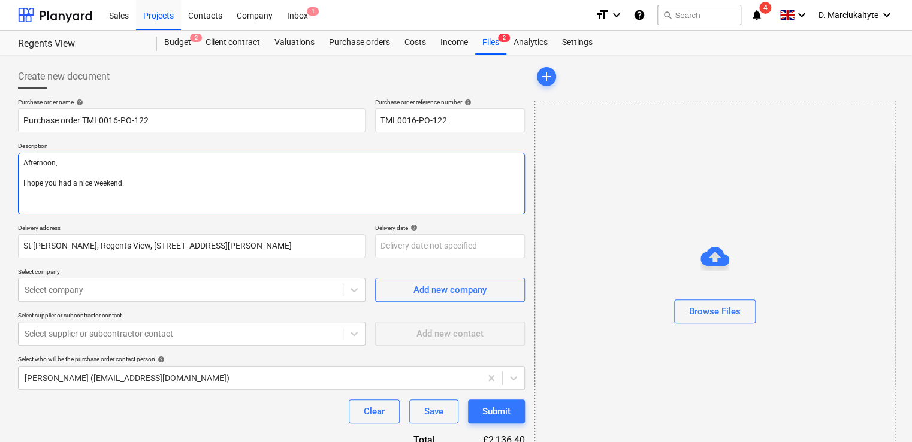
type textarea "Afternoon, I hope you had a nice weekend. P"
type textarea "x"
type textarea "Afternoon, I hope you had a nice weekend. Pl"
type textarea "x"
type textarea "Afternoon, I hope you had a nice weekend. Ple"
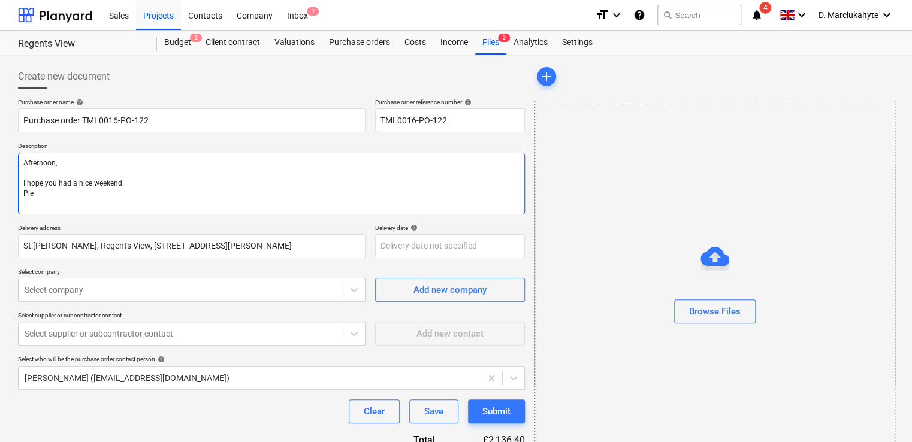
type textarea "x"
type textarea "Afternoon, I hope you had a nice weekend. [GEOGRAPHIC_DATA]"
type textarea "x"
type textarea "Afternoon, I hope you had a nice weekend. Pleas"
type textarea "x"
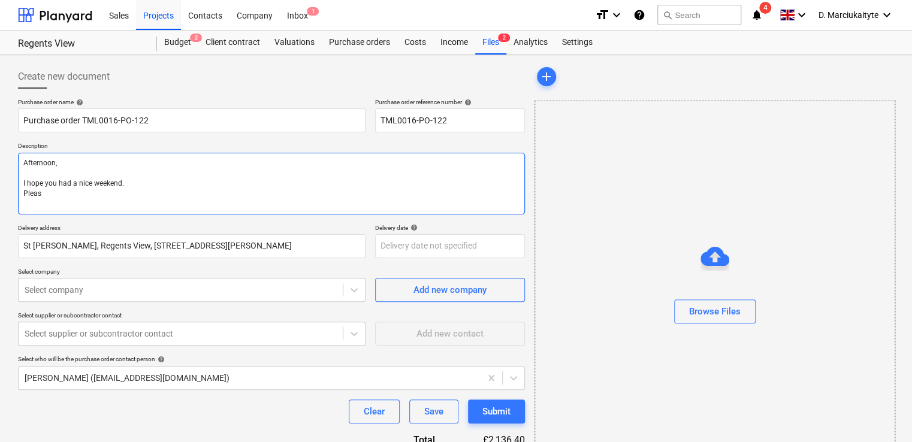
type textarea "Afternoon, I hope you had a nice weekend. Please"
type textarea "x"
type textarea "Afternoon, I hope you had a nice weekend. Please"
type textarea "x"
type textarea "Afternoon, I hope you had a nice weekend. Please pr"
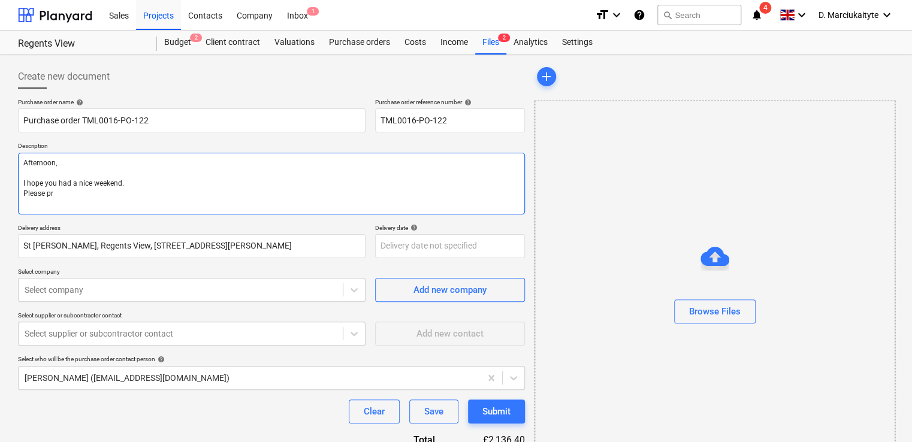
type textarea "x"
type textarea "Afternoon, I hope you had a nice weekend. Please pro"
type textarea "x"
type textarea "Afternoon, I hope you had a nice weekend. Please proc"
type textarea "x"
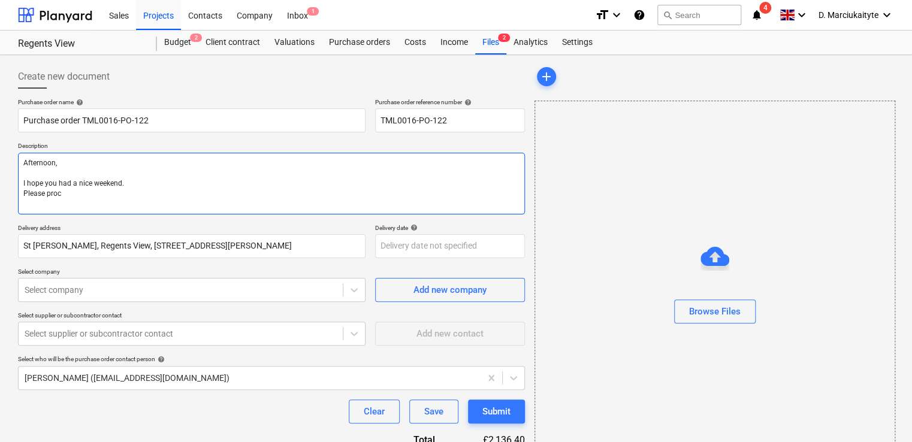
type textarea "Afternoon, I hope you had a nice weekend. Please proce"
type textarea "x"
type textarea "Afternoon, I hope you had a nice weekend. Please procee"
type textarea "x"
type textarea "Afternoon, I hope you had a nice weekend. Please proceed"
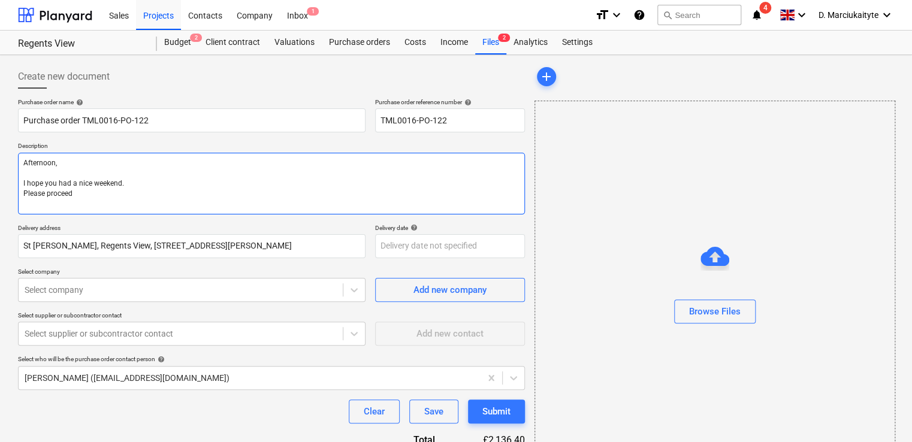
type textarea "x"
type textarea "Afternoon, I hope you had a nice weekend. Please proceed"
type textarea "x"
type textarea "Afternoon, I hope you had a nice weekend. Please proceed w"
type textarea "x"
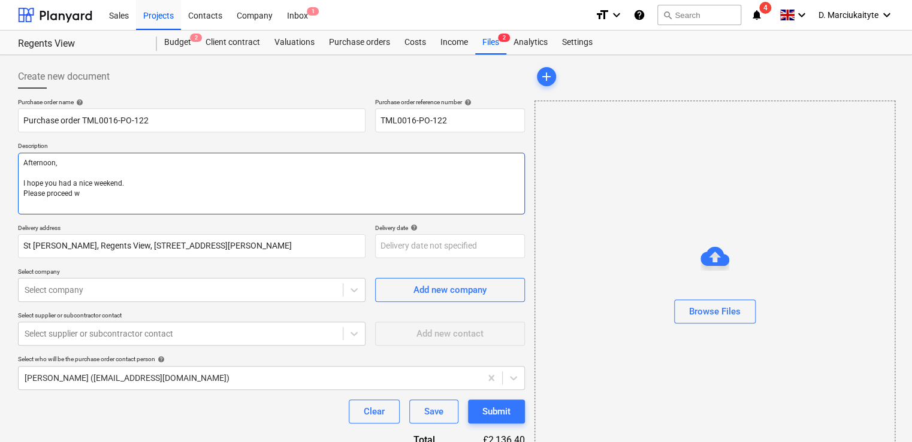
type textarea "Afternoon, I hope you had a nice weekend. Please proceed wi"
type textarea "x"
type textarea "Afternoon, I hope you had a nice weekend. Please proceed wit"
type textarea "x"
type textarea "Afternoon, I hope you had a nice weekend. Please proceed with"
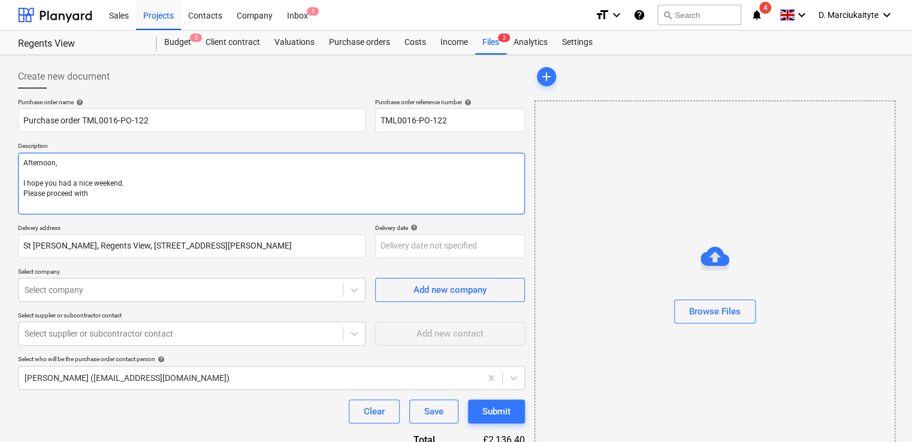
type textarea "x"
type textarea "Afternoon, I hope you had a nice weekend. Please proceed with"
type textarea "x"
type textarea "Afternoon, I hope you had a nice weekend. Please proceed with a"
type textarea "x"
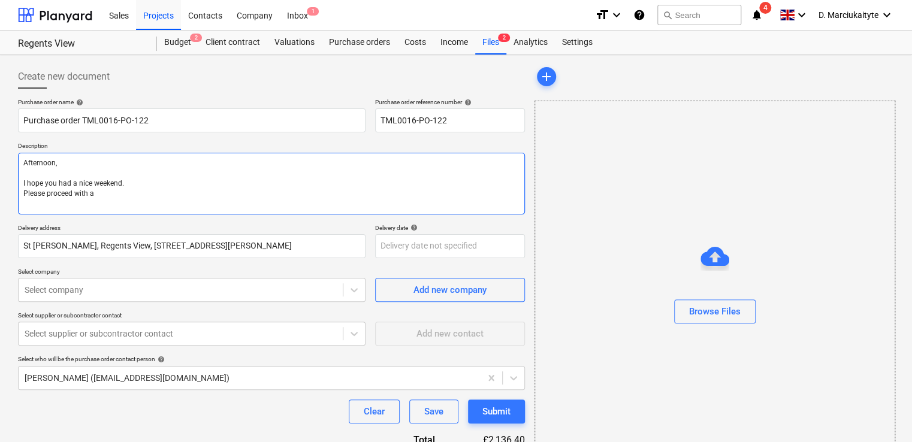
type textarea "Afternoon, I hope you had a nice weekend. Please proceed with at"
type textarea "x"
type textarea "Afternoon, I hope you had a nice weekend. Please proceed with att"
type textarea "x"
type textarea "Afternoon, I hope you had a nice weekend. Please proceed with atta"
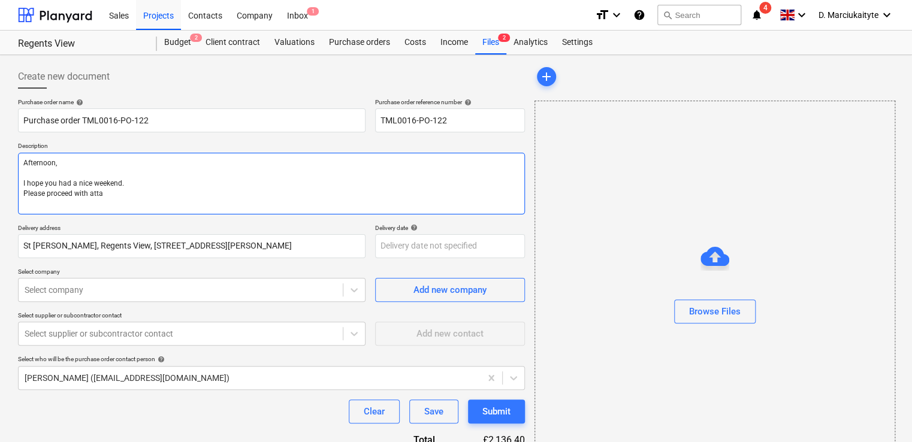
type textarea "x"
type textarea "Afternoon, I hope you had a nice weekend. Please proceed with attac"
type textarea "x"
type textarea "Afternoon, I hope you had a nice weekend. Please proceed with attach"
type textarea "x"
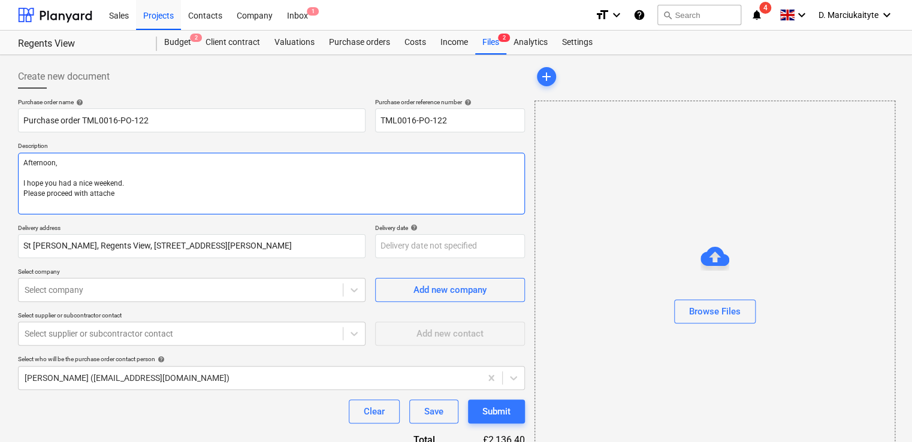
type textarea "Afternoon, I hope you had a nice weekend. Please proceed with attaches"
type textarea "x"
type textarea "Afternoon, I hope you had a nice weekend. Please proceed with attachesd"
type textarea "x"
type textarea "Afternoon, I hope you had a nice weekend. Please proceed with attaches"
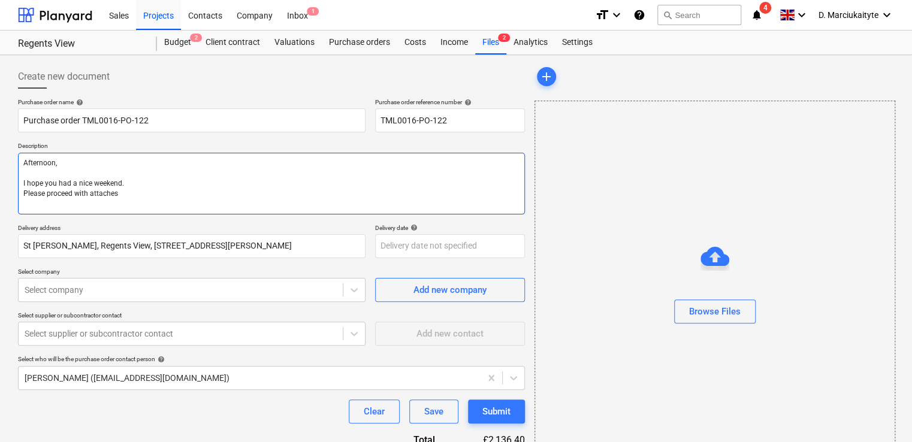
type textarea "x"
type textarea "Afternoon, I hope you had a nice weekend. Please proceed with attache"
type textarea "x"
type textarea "Afternoon, I hope you had a nice weekend. Please proceed with attached"
type textarea "x"
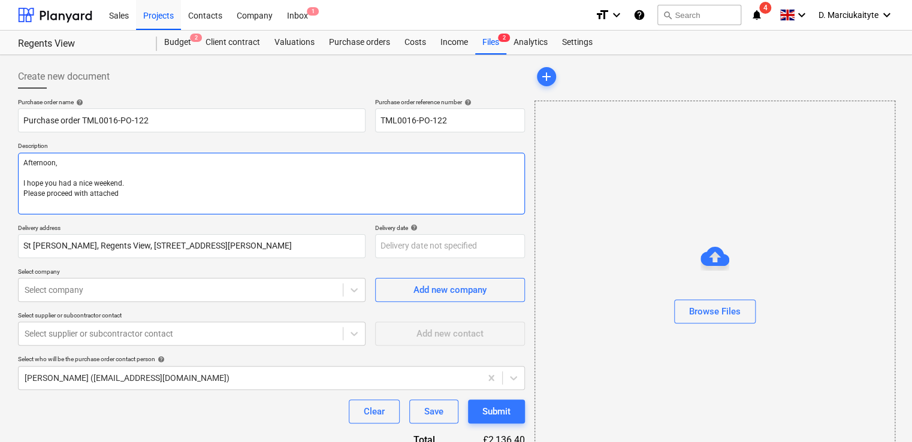
type textarea "Afternoon, I hope you had a nice weekend. Please proceed with attached"
drag, startPoint x: 195, startPoint y: 209, endPoint x: 289, endPoint y: 209, distance: 94.1
click at [199, 210] on textarea "Afternoon, I hope you had a nice weekend. Please proceed with attached order." at bounding box center [271, 184] width 507 height 62
paste textarea "Contact on site [PERSON_NAME] [PHONE_NUMBER] Thank you"
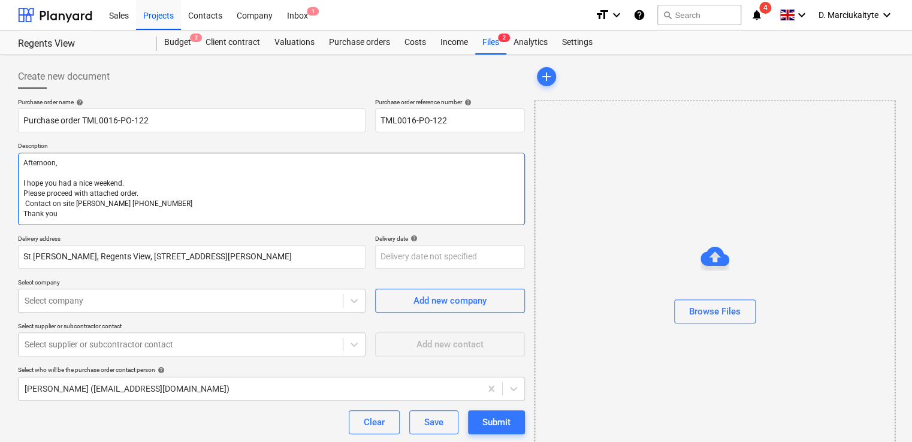
drag, startPoint x: 200, startPoint y: 195, endPoint x: 206, endPoint y: 193, distance: 7.0
click at [202, 195] on textarea "Afternoon, I hope you had a nice weekend. Please proceed with attached order. C…" at bounding box center [271, 189] width 507 height 72
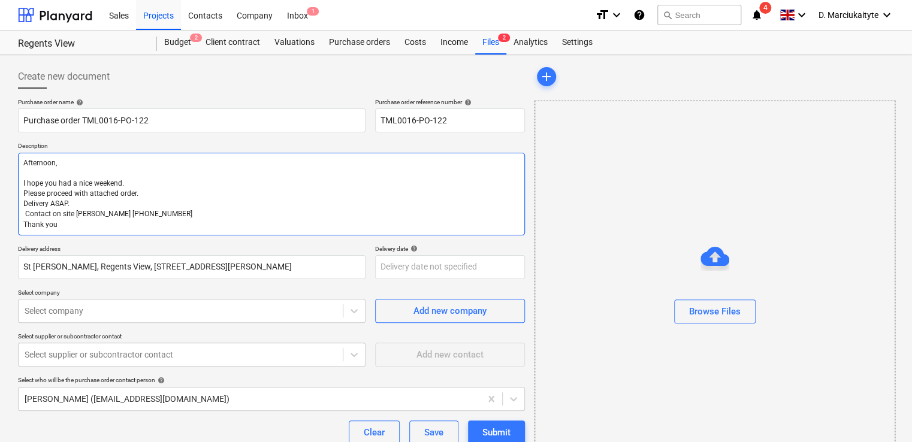
click at [24, 214] on textarea "Afternoon, I hope you had a nice weekend. Please proceed with attached order. D…" at bounding box center [271, 194] width 507 height 83
click at [113, 221] on textarea "Afternoon, I hope you had a nice weekend. Please proceed with attached order. D…" at bounding box center [271, 194] width 507 height 83
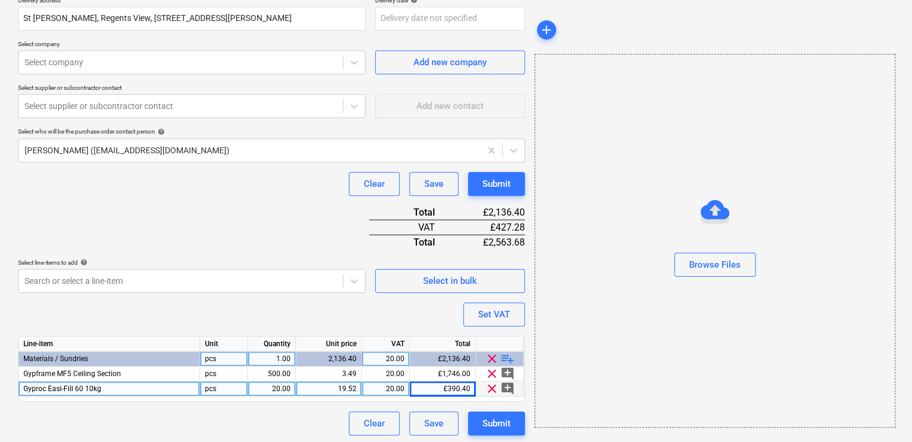
scroll to position [282, 0]
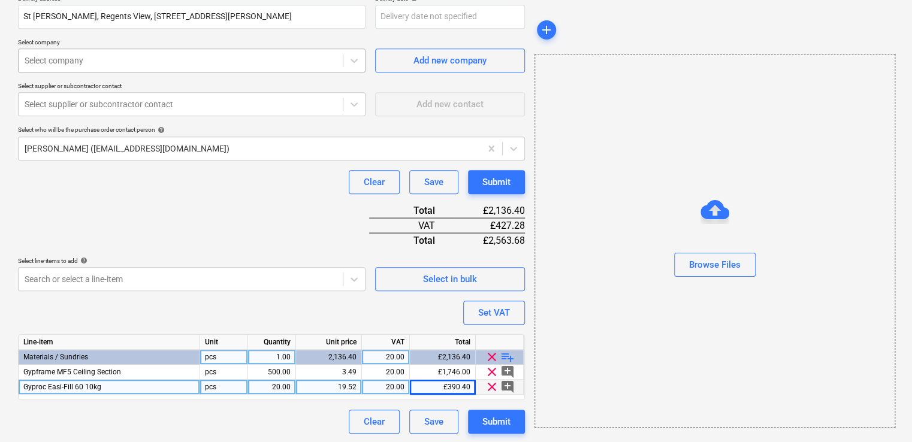
click at [122, 64] on div at bounding box center [181, 61] width 312 height 12
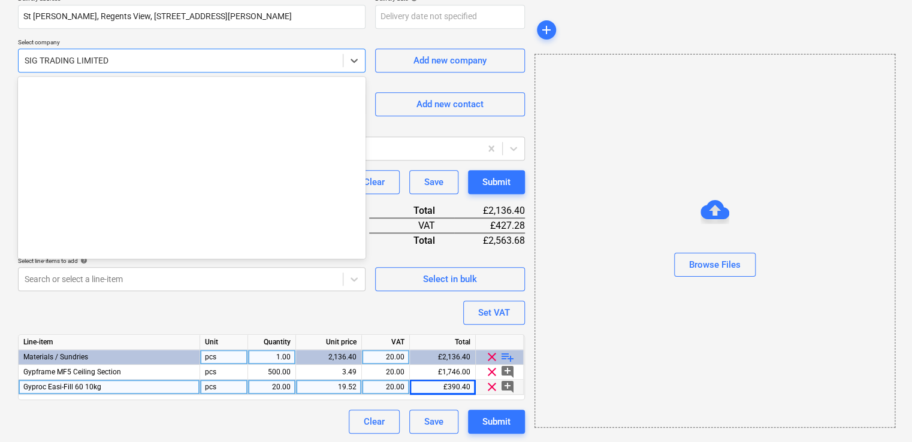
scroll to position [8702, 0]
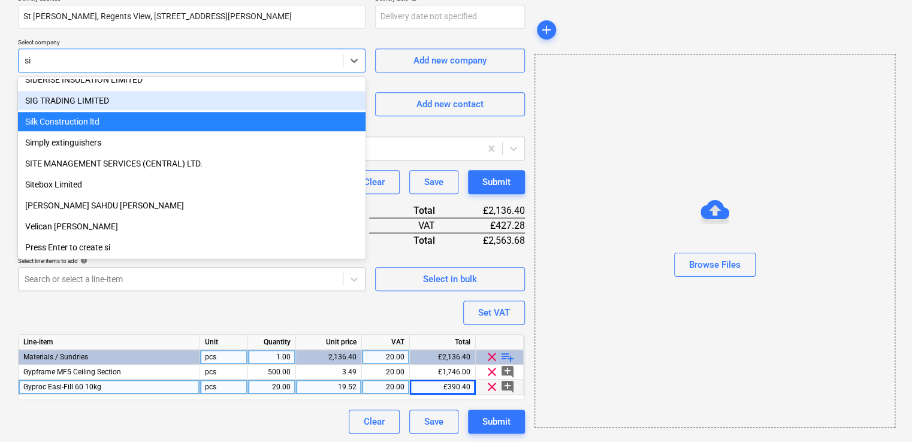
scroll to position [491, 0]
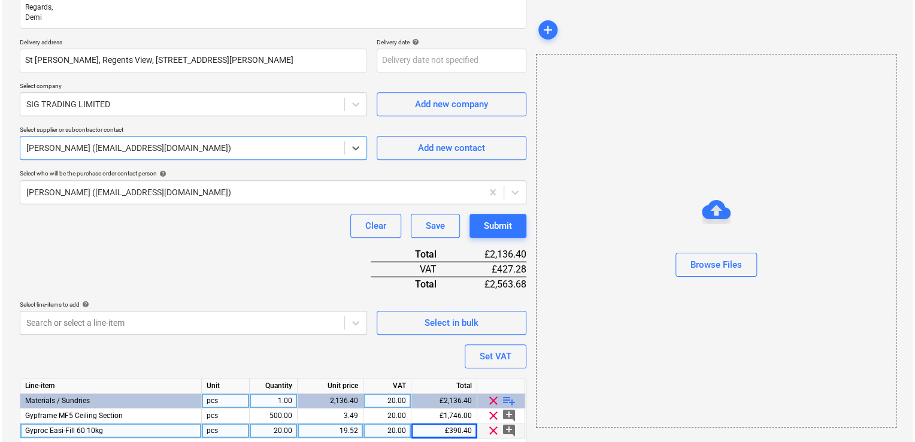
scroll to position [282, 0]
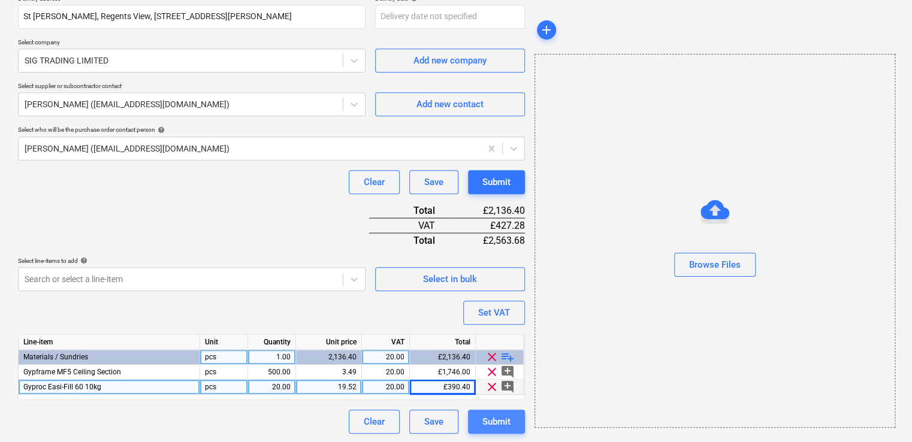
click at [491, 424] on div "Submit" at bounding box center [496, 422] width 28 height 16
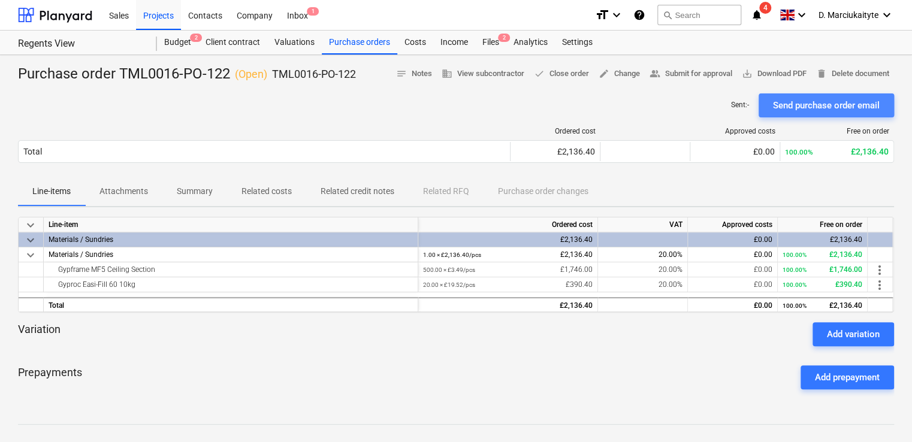
click at [791, 102] on div "Send purchase order email" at bounding box center [826, 106] width 107 height 16
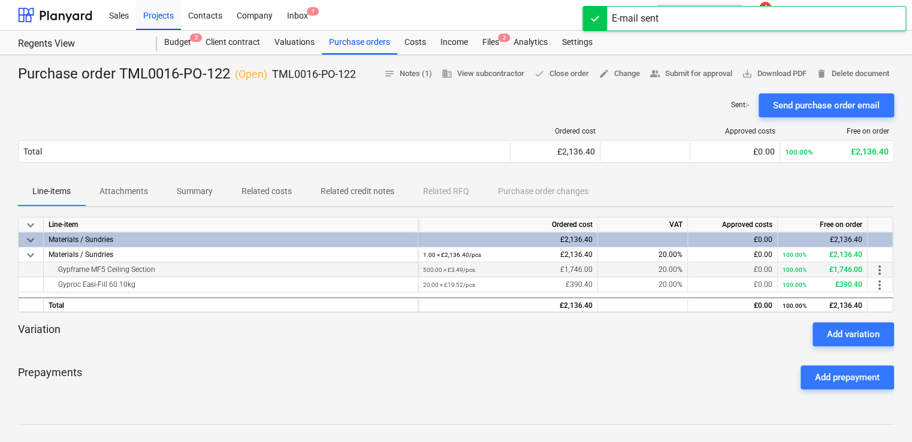
click at [156, 272] on div "Gypframe MF5 Ceiling Section" at bounding box center [231, 269] width 364 height 14
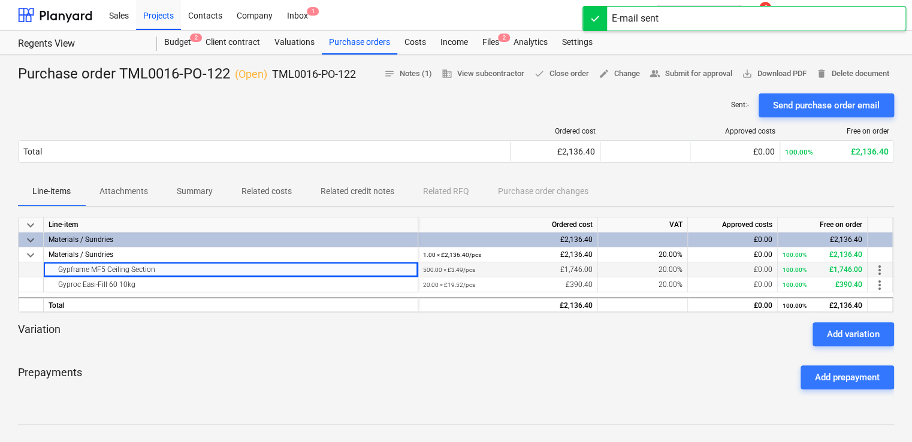
drag, startPoint x: 168, startPoint y: 271, endPoint x: 46, endPoint y: 274, distance: 122.8
click at [46, 274] on div "Gypframe MF5 Ceiling Section" at bounding box center [231, 269] width 374 height 15
copy div "Gypframe MF5 Ceiling Section"
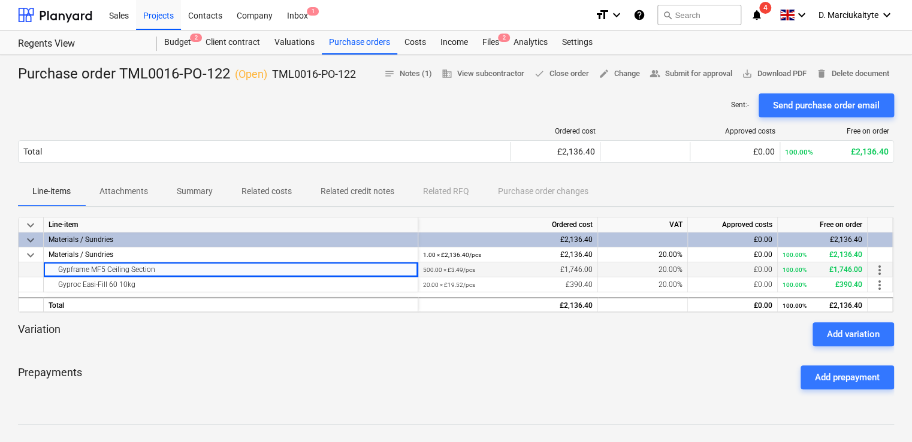
click at [228, 262] on div "Gypframe MF5 Ceiling Section" at bounding box center [231, 269] width 364 height 14
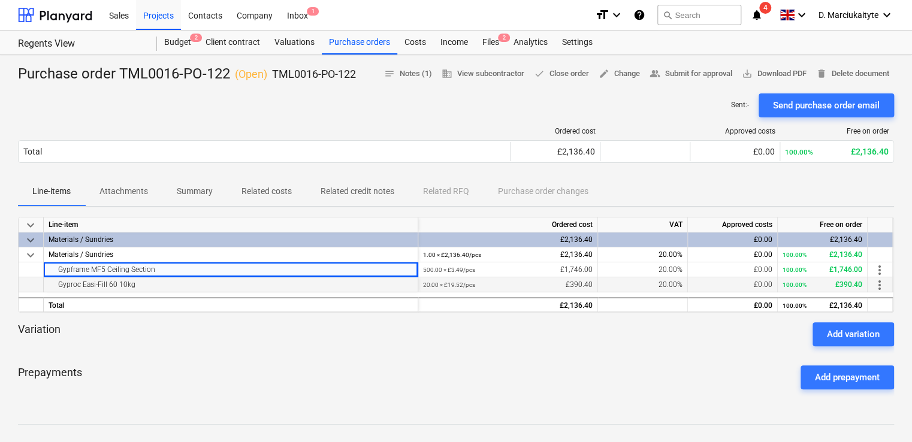
drag, startPoint x: 173, startPoint y: 285, endPoint x: 56, endPoint y: 285, distance: 117.4
click at [56, 285] on div "Gyproc Easi-Fill 60 10kg" at bounding box center [231, 284] width 364 height 14
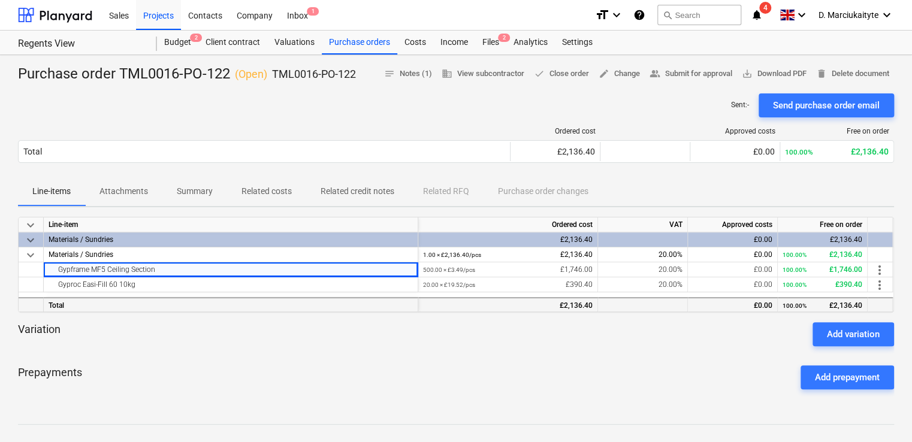
copy div "Gyproc Easi-Fill 60 10kg"
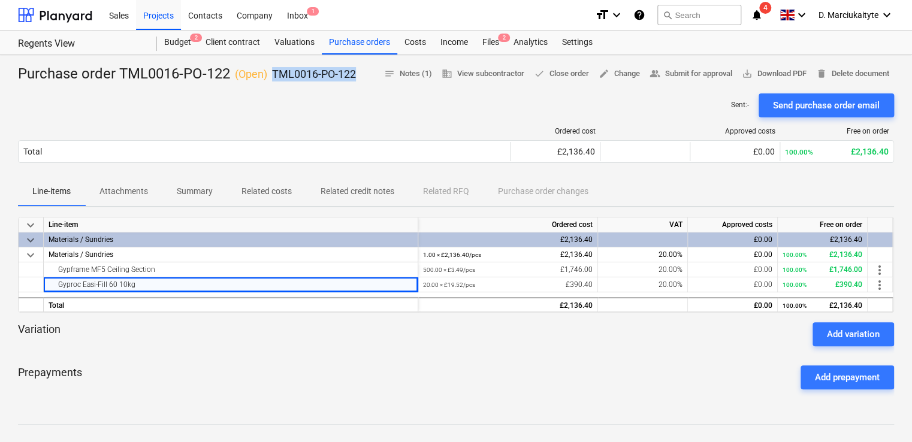
drag, startPoint x: 358, startPoint y: 75, endPoint x: 268, endPoint y: 77, distance: 90.5
click at [268, 77] on div "Purchase order TML0016-PO-122 ( Open ) TML0016-PO-122 notes Notes (1) business …" at bounding box center [456, 74] width 876 height 19
copy div "TML0016-PO-122"
click at [360, 46] on div "Purchase orders" at bounding box center [359, 43] width 75 height 24
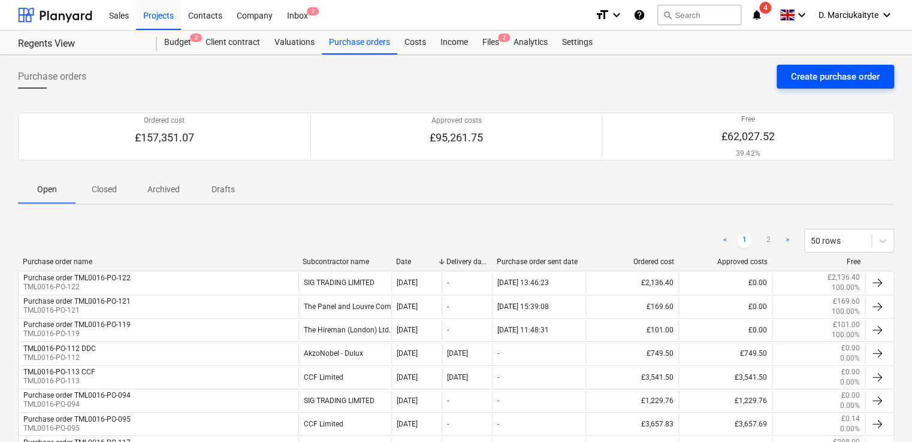
click at [791, 73] on div "Create purchase order" at bounding box center [835, 77] width 89 height 16
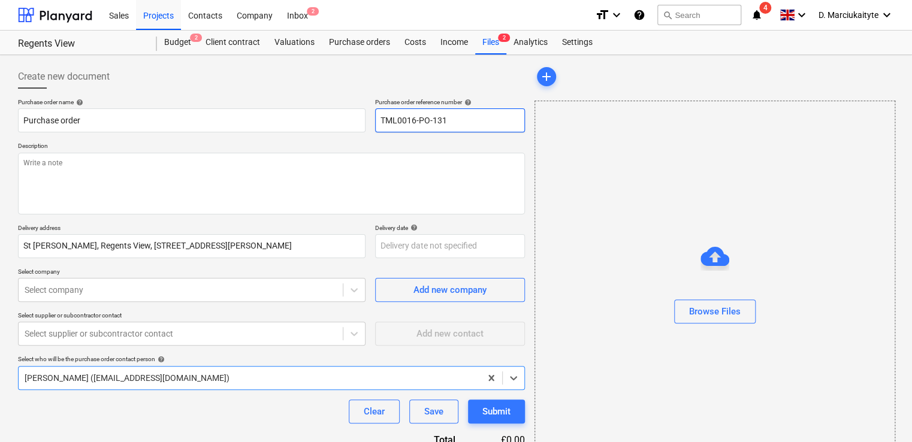
click at [466, 123] on input "TML0016-PO-131" at bounding box center [450, 120] width 150 height 24
drag, startPoint x: 460, startPoint y: 116, endPoint x: 359, endPoint y: 122, distance: 101.4
click at [359, 122] on div "Purchase order name help Purchase order Purchase order reference number help TM…" at bounding box center [271, 115] width 507 height 34
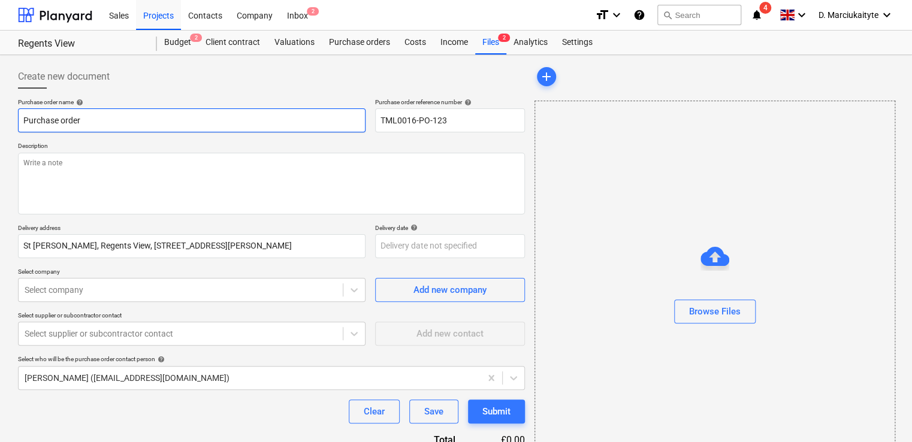
click at [210, 121] on input "Purchase order" at bounding box center [192, 120] width 348 height 24
paste input "TML0016-PO-123"
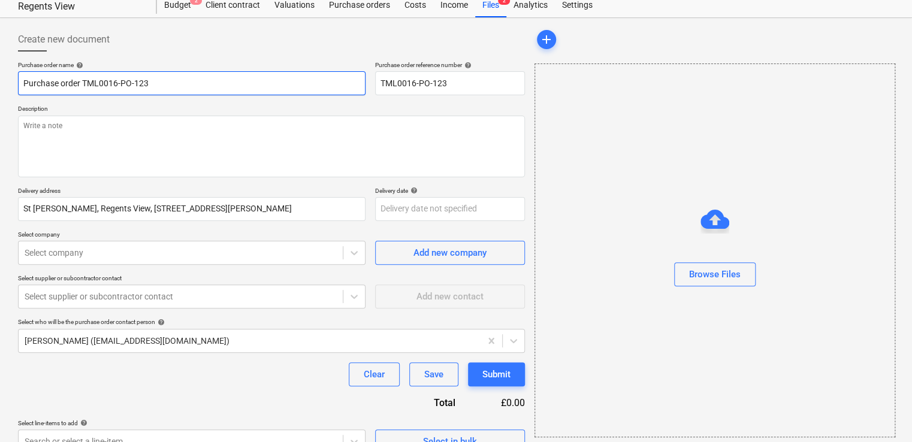
scroll to position [58, 0]
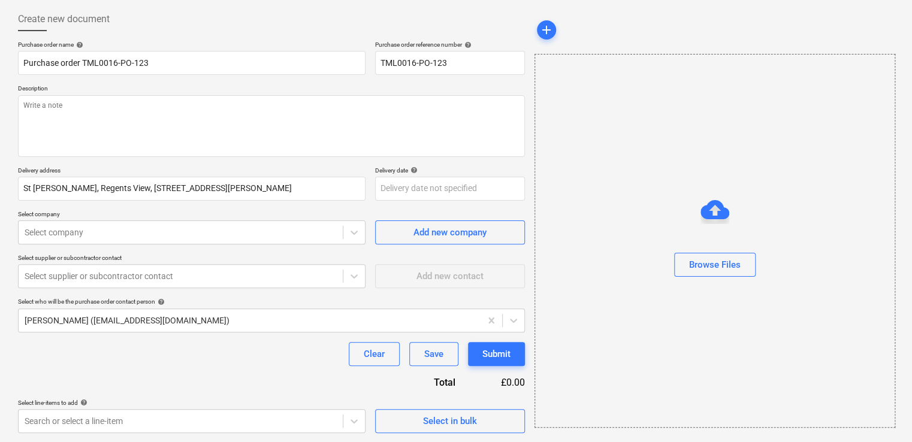
click at [184, 249] on div "Purchase order name help Purchase order TML0016-PO-123 Purchase order reference…" at bounding box center [271, 237] width 507 height 392
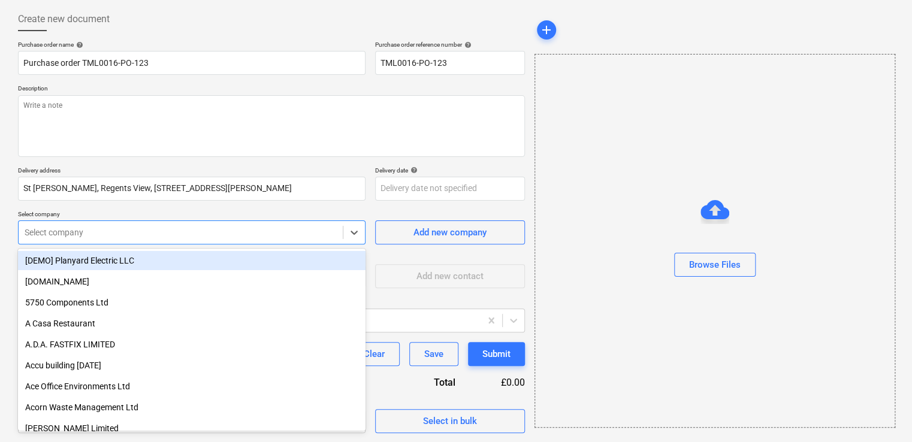
click at [192, 232] on div at bounding box center [181, 232] width 312 height 12
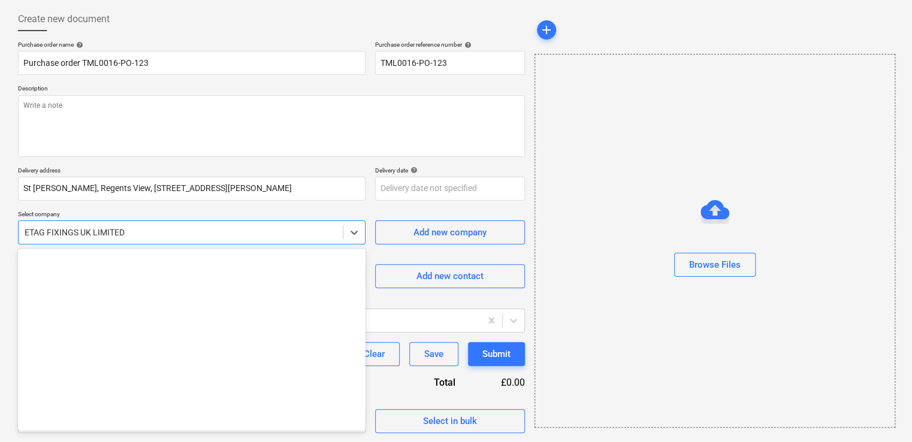
scroll to position [3397, 0]
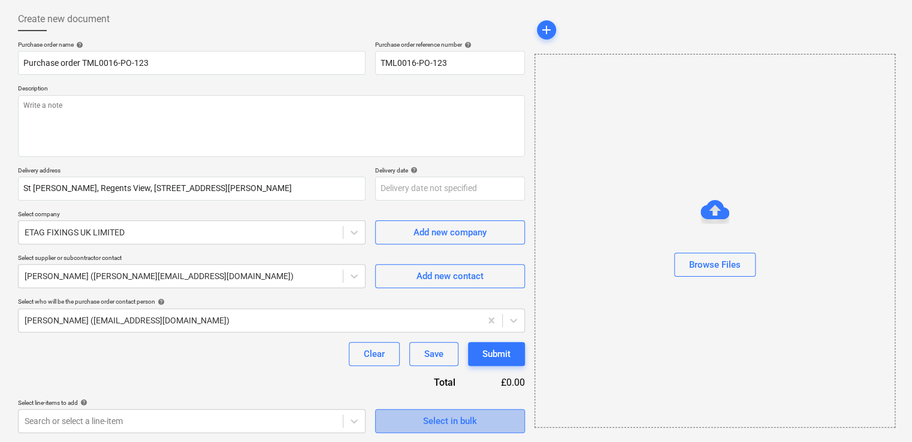
click at [458, 421] on div "Select in bulk" at bounding box center [450, 421] width 54 height 16
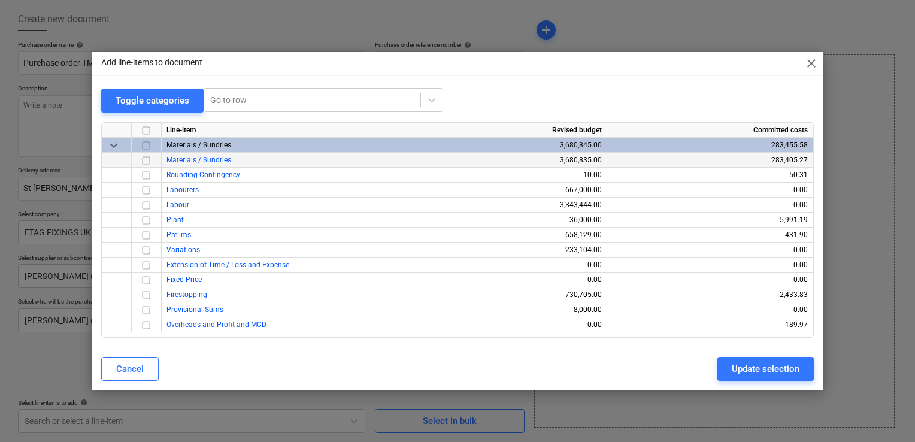
click at [151, 165] on input "checkbox" at bounding box center [146, 160] width 14 height 14
click at [768, 370] on div "Update selection" at bounding box center [766, 369] width 68 height 16
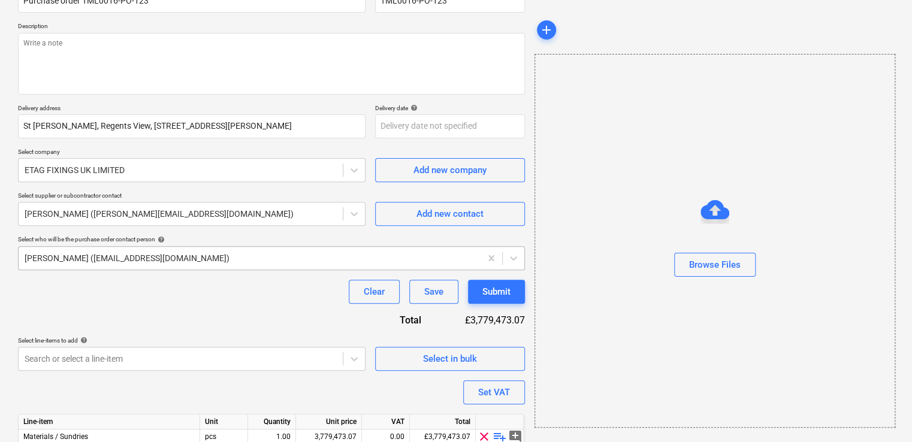
scroll to position [170, 0]
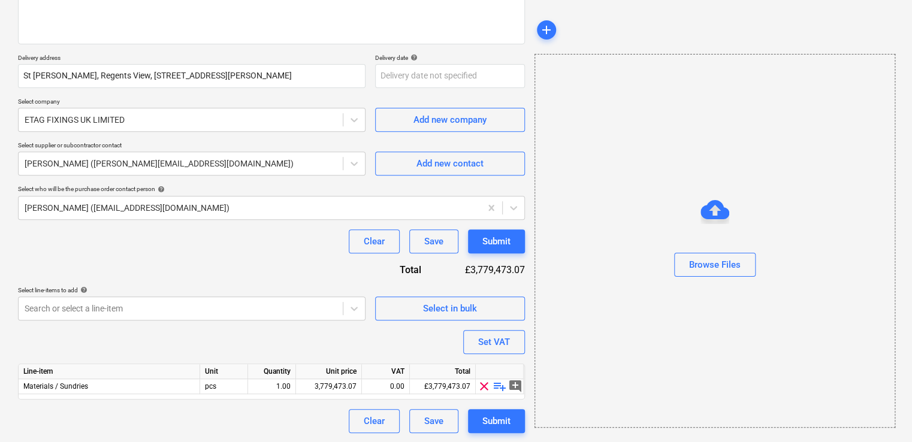
click at [497, 382] on span "playlist_add" at bounding box center [499, 386] width 14 height 14
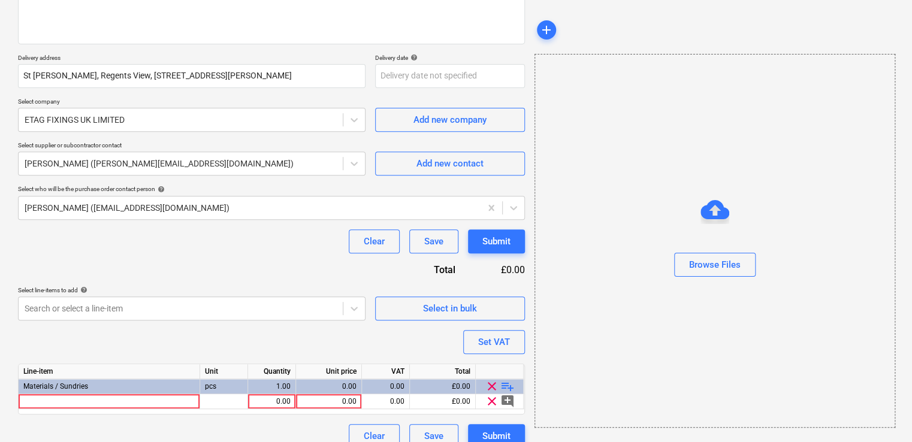
click at [497, 382] on span "clear" at bounding box center [492, 386] width 14 height 14
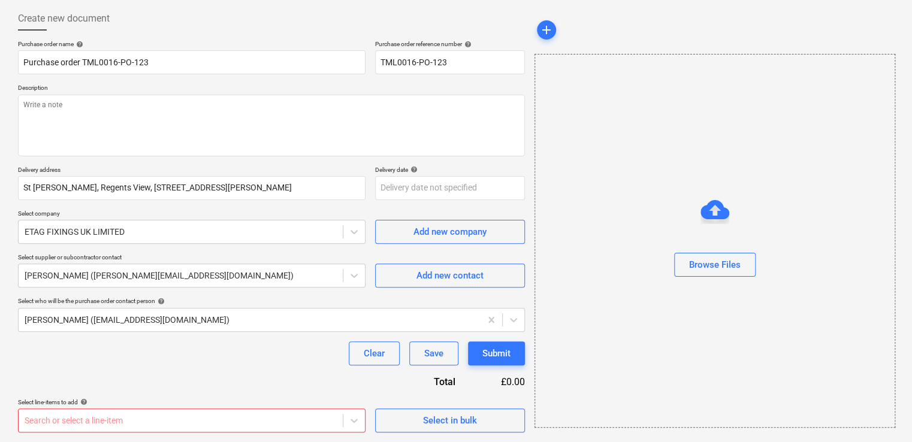
scroll to position [58, 0]
click at [497, 382] on div "£0.00" at bounding box center [500, 383] width 50 height 14
click at [451, 423] on div "Select in bulk" at bounding box center [450, 421] width 54 height 16
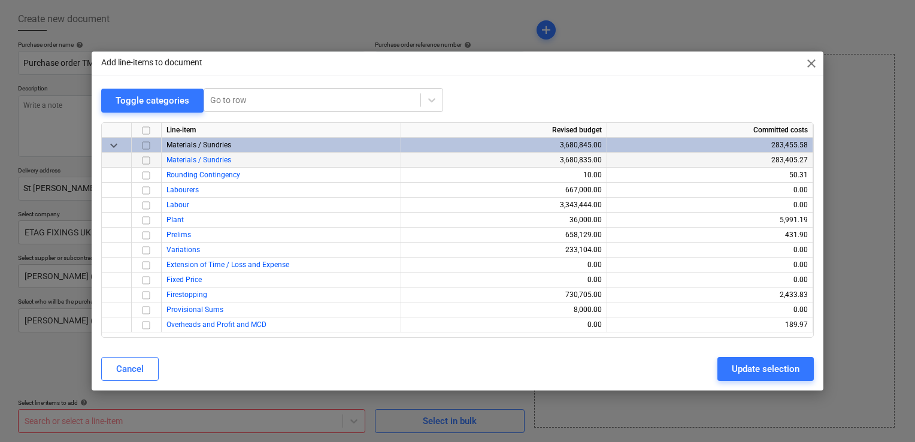
click at [147, 161] on input "checkbox" at bounding box center [146, 160] width 14 height 14
click at [741, 362] on div "Update selection" at bounding box center [766, 369] width 68 height 16
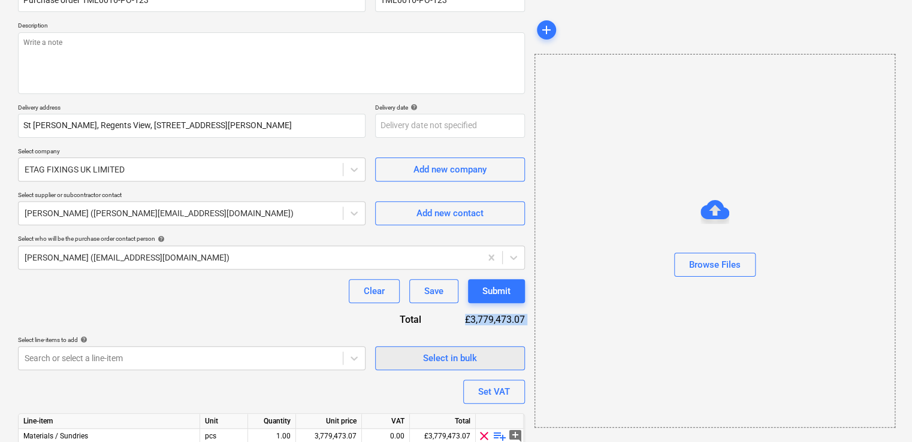
scroll to position [170, 0]
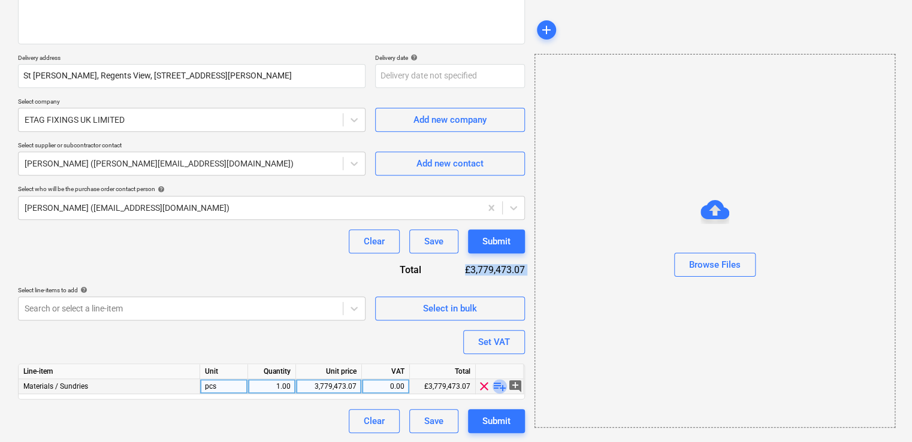
click at [498, 385] on span "playlist_add" at bounding box center [499, 386] width 14 height 14
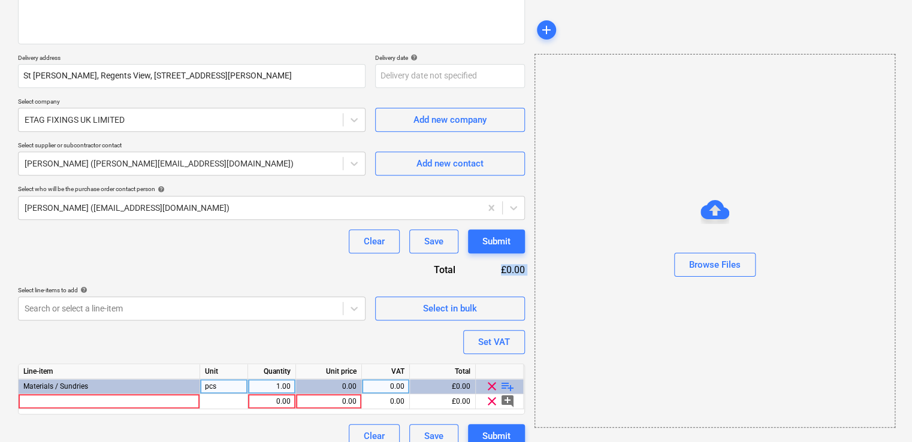
click at [503, 385] on span "playlist_add" at bounding box center [507, 386] width 14 height 14
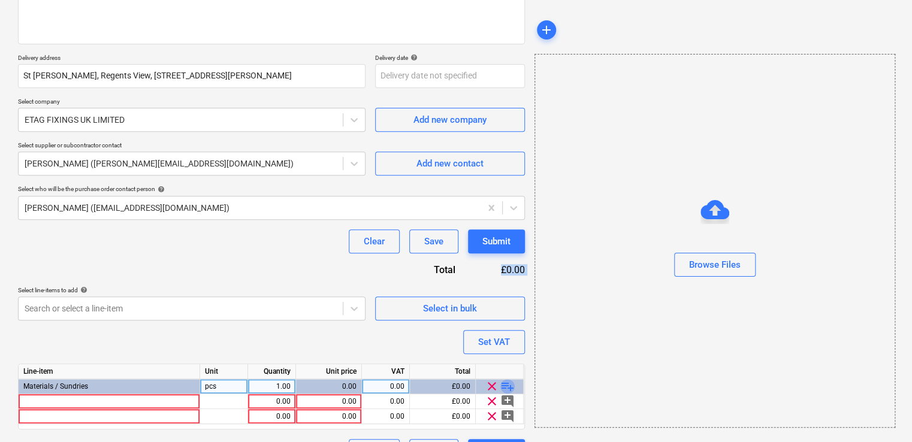
click at [507, 385] on span "playlist_add" at bounding box center [507, 386] width 14 height 14
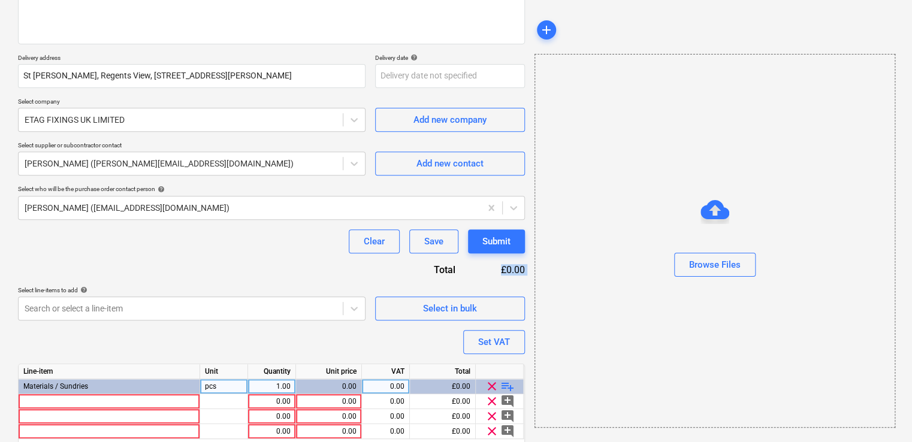
click at [507, 385] on span "playlist_add" at bounding box center [507, 386] width 14 height 14
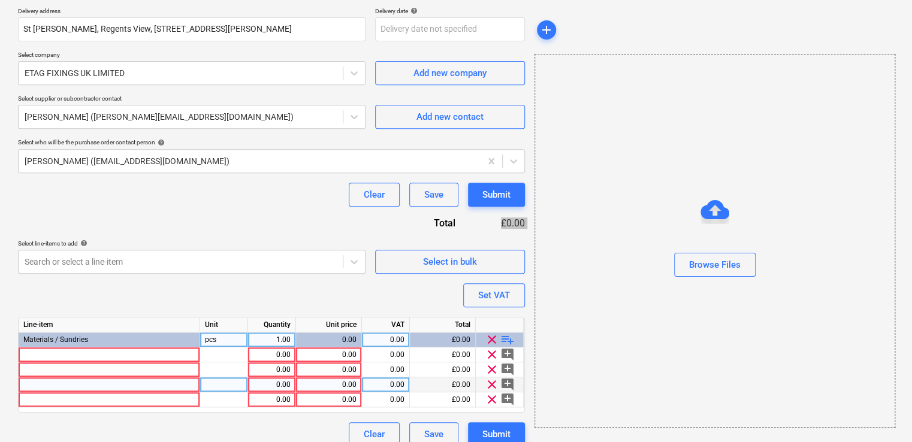
scroll to position [230, 0]
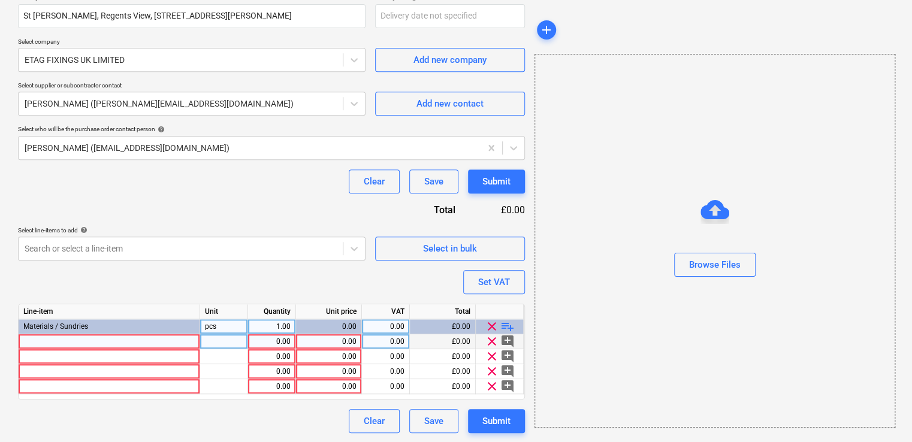
click at [89, 350] on div at bounding box center [110, 356] width 182 height 15
click at [93, 340] on div at bounding box center [110, 341] width 182 height 15
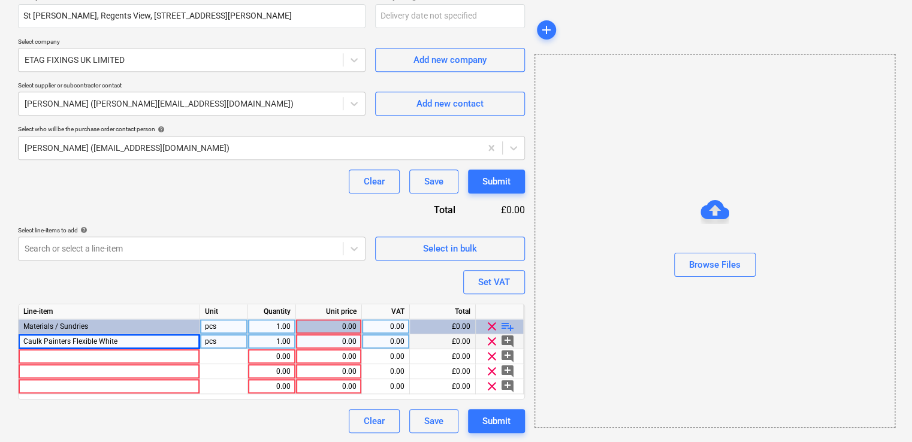
click at [225, 342] on div "pcs" at bounding box center [224, 341] width 48 height 15
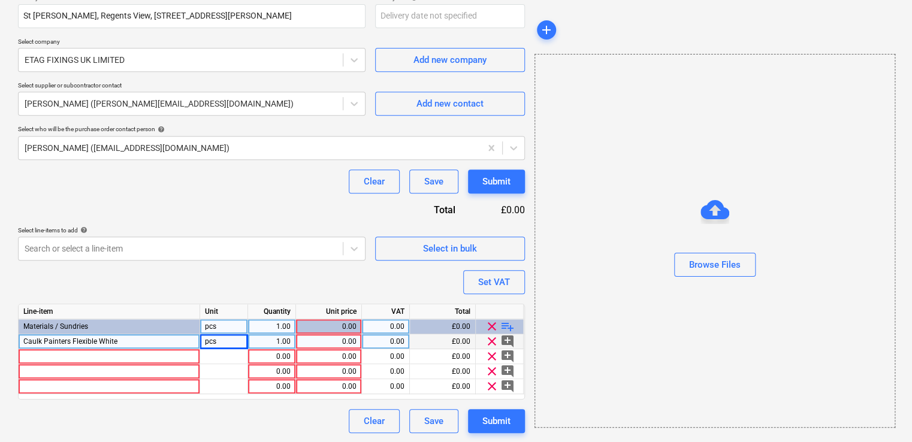
click at [266, 344] on div "1.00" at bounding box center [272, 341] width 38 height 15
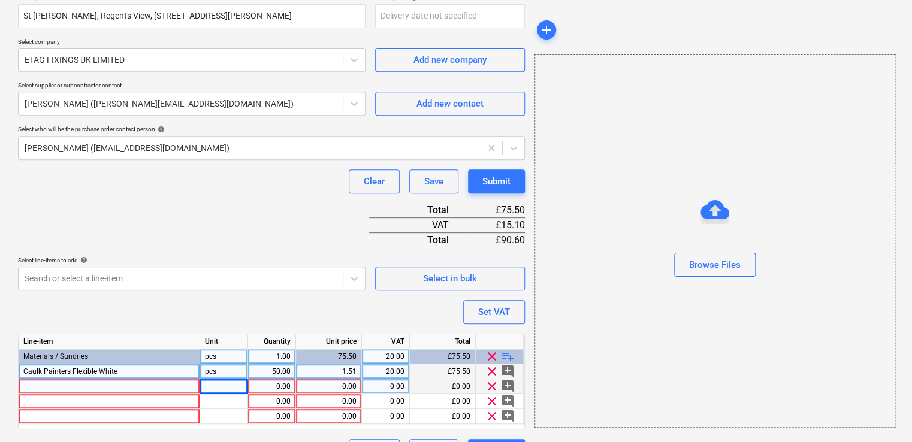
click at [125, 386] on div at bounding box center [110, 386] width 182 height 15
click at [234, 386] on div "pcs" at bounding box center [224, 386] width 48 height 15
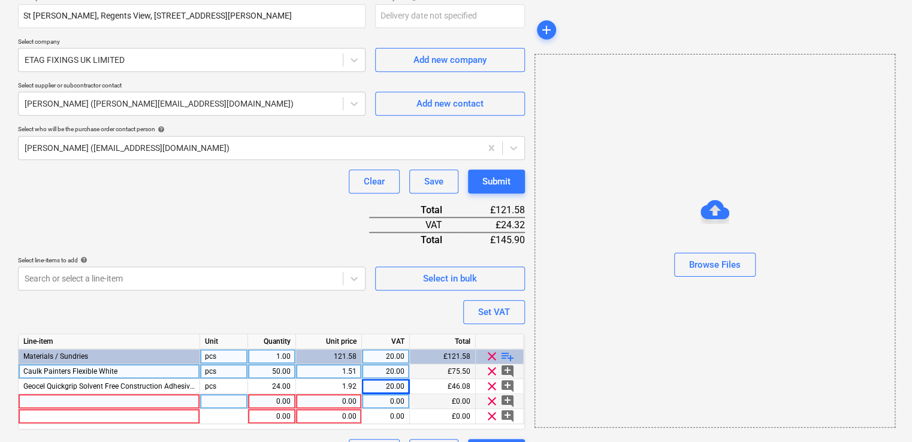
click at [71, 392] on div "Geocel Quickgrip Solvent Free Construction Adhesive 380ml" at bounding box center [110, 386] width 182 height 15
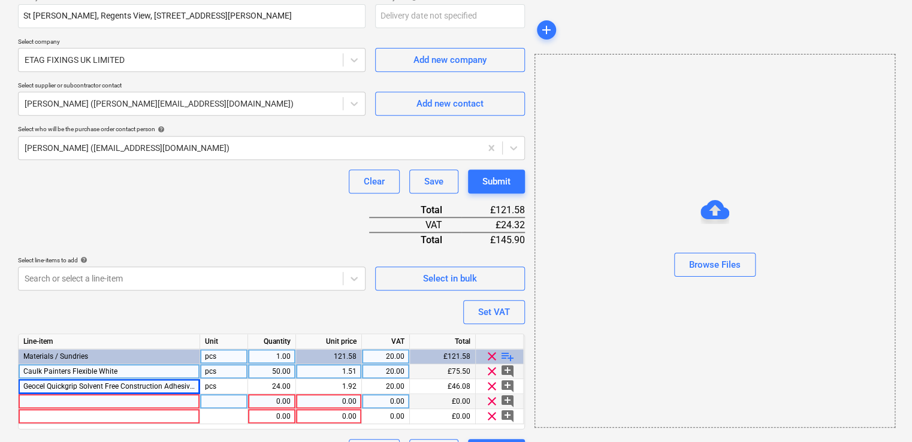
click at [72, 400] on div at bounding box center [110, 401] width 182 height 15
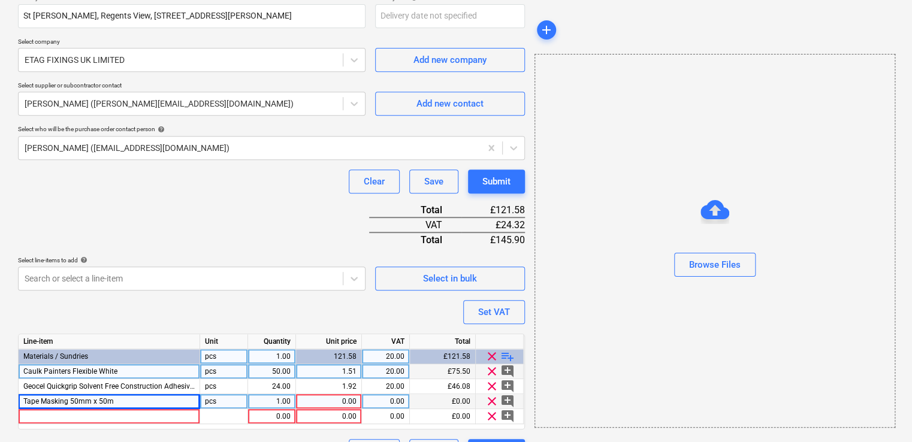
click at [221, 403] on div "pcs" at bounding box center [224, 401] width 48 height 15
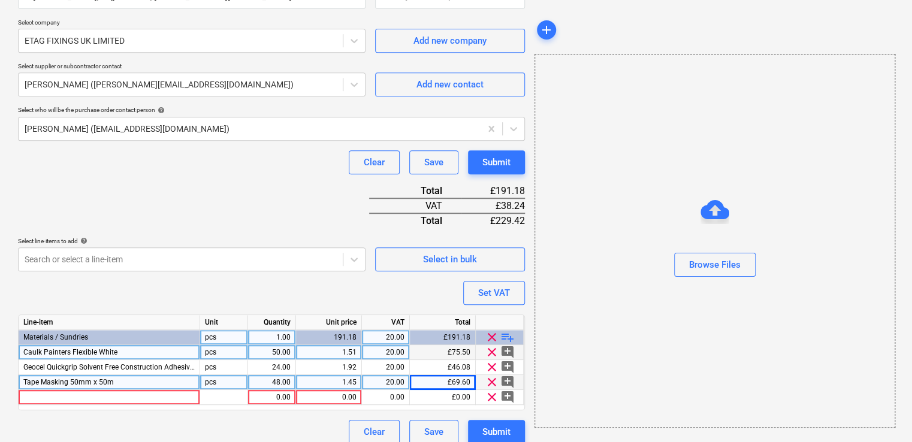
scroll to position [259, 0]
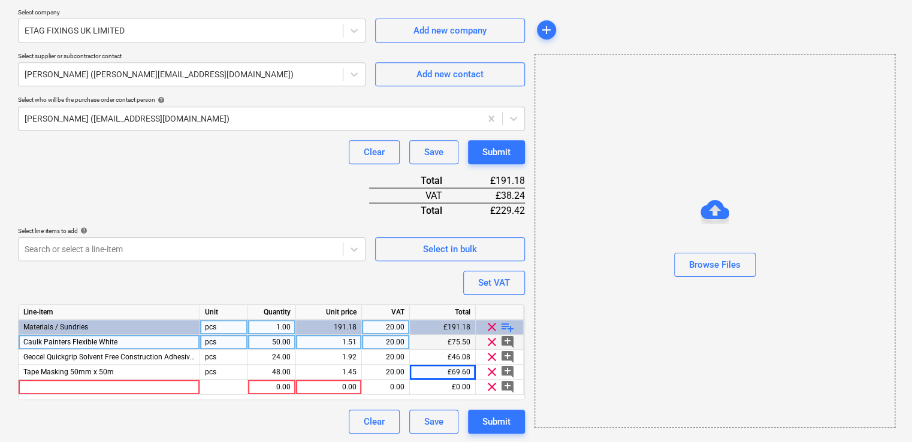
click at [506, 324] on span "playlist_add" at bounding box center [507, 327] width 14 height 14
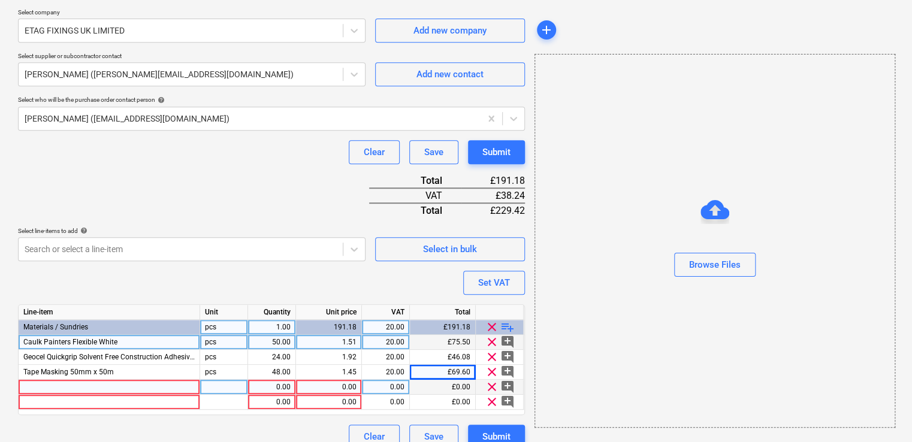
click at [128, 380] on div at bounding box center [110, 387] width 182 height 15
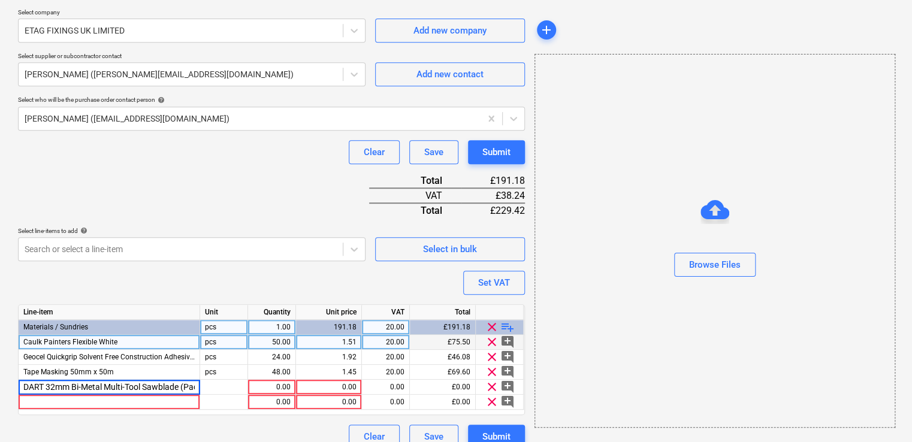
scroll to position [0, 19]
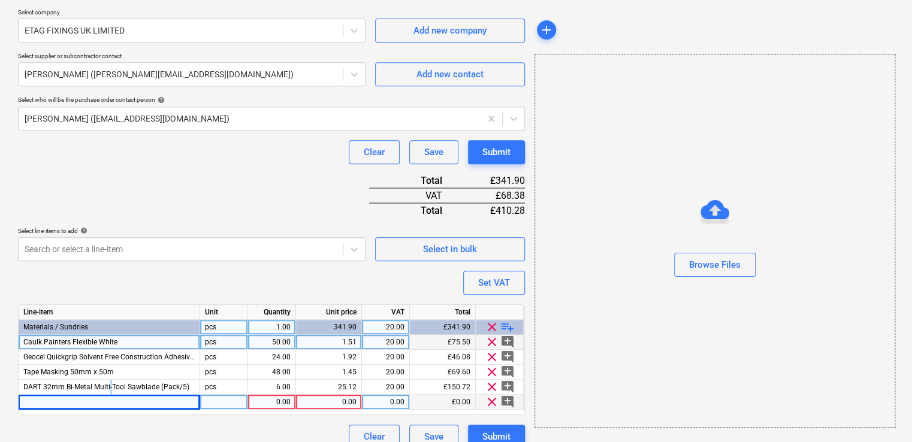
drag, startPoint x: 143, startPoint y: 399, endPoint x: 110, endPoint y: 394, distance: 33.3
click at [110, 392] on div "DART 32mm Bi-Metal Multi-Tool Sawblade (Pack/5)" at bounding box center [110, 387] width 182 height 15
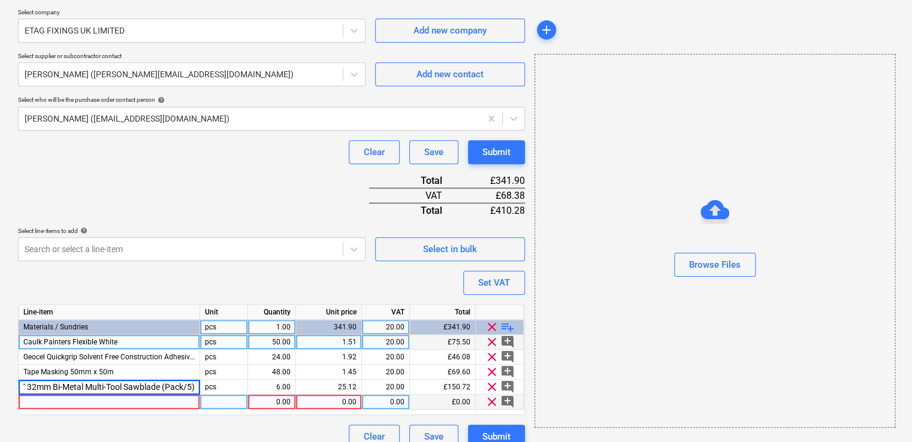
click at [110, 406] on div at bounding box center [110, 402] width 182 height 15
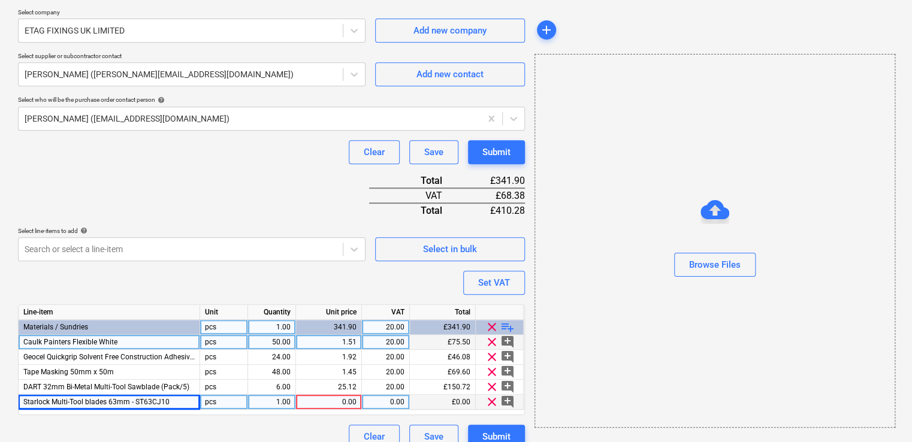
click at [222, 397] on div "pcs" at bounding box center [224, 402] width 48 height 15
click at [268, 398] on div "1.00" at bounding box center [272, 402] width 38 height 15
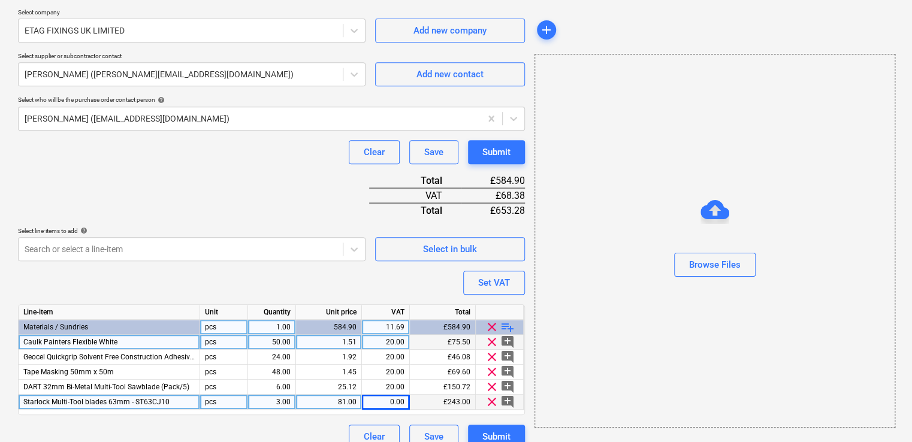
click at [397, 401] on div "0.00" at bounding box center [386, 402] width 38 height 15
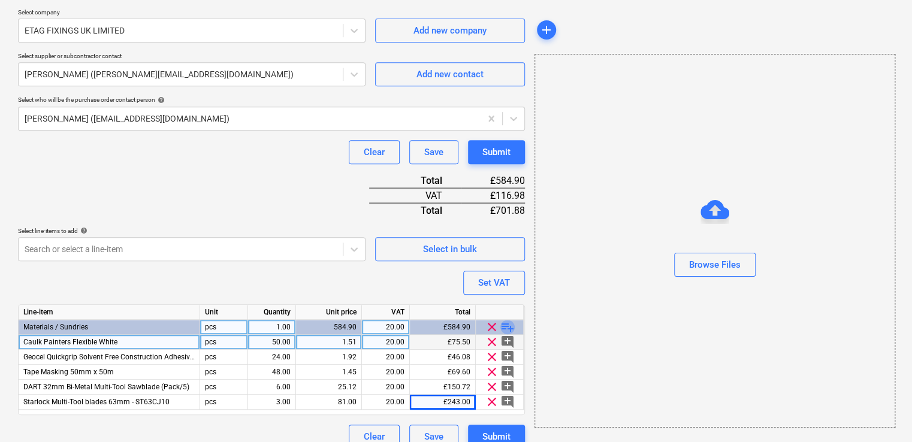
click at [507, 325] on span "playlist_add" at bounding box center [507, 327] width 14 height 14
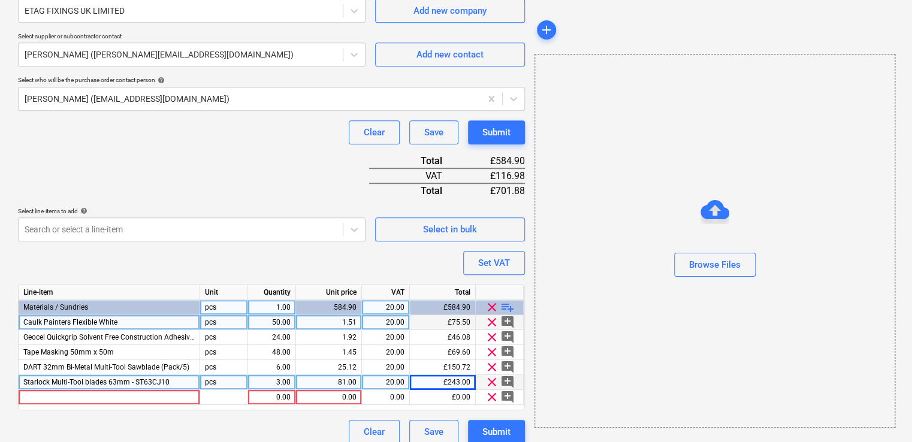
scroll to position [290, 0]
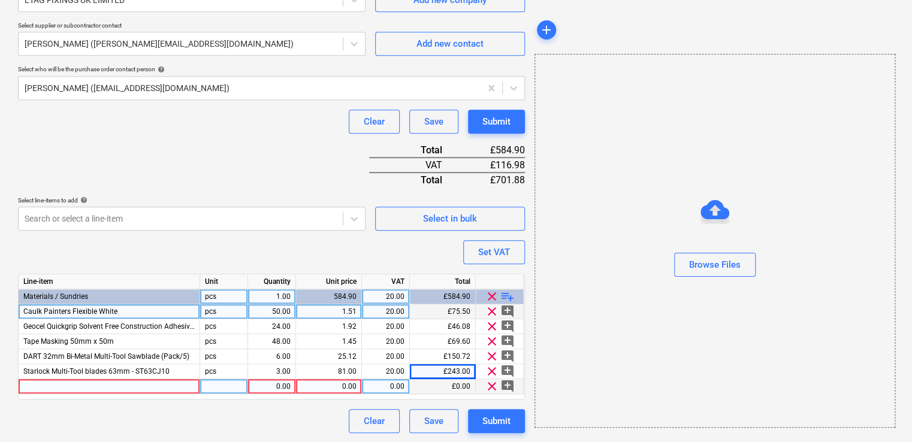
click at [46, 381] on div at bounding box center [110, 386] width 182 height 15
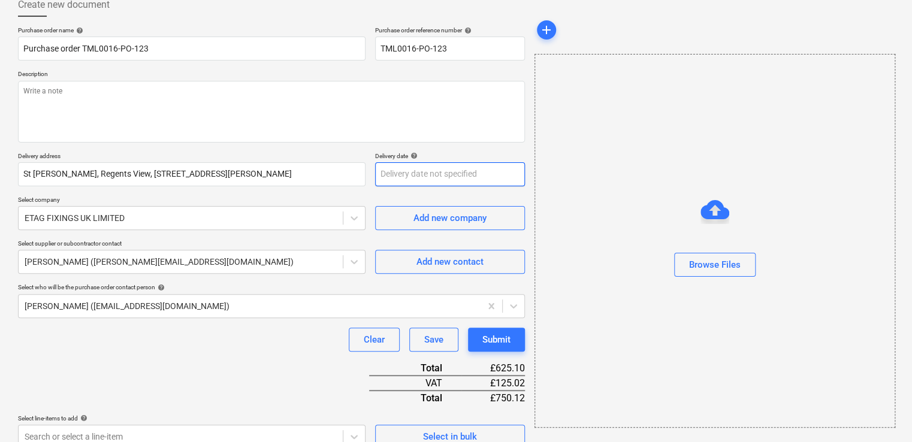
scroll to position [0, 0]
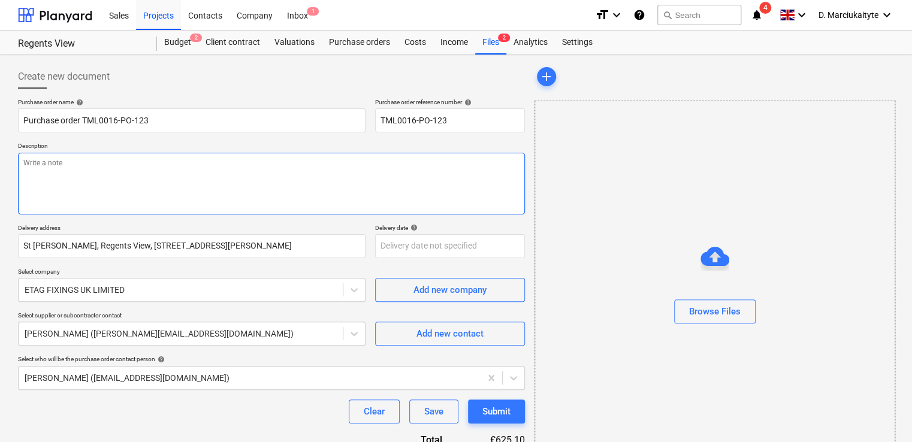
click at [192, 163] on textarea at bounding box center [271, 184] width 507 height 62
paste textarea "Afternoon, Please proceed with attached order. Delivery ASAP. Contact on site […"
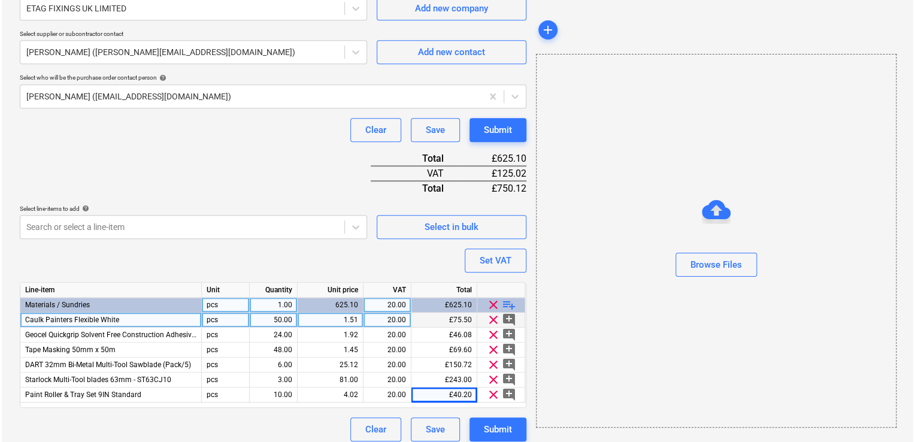
scroll to position [342, 0]
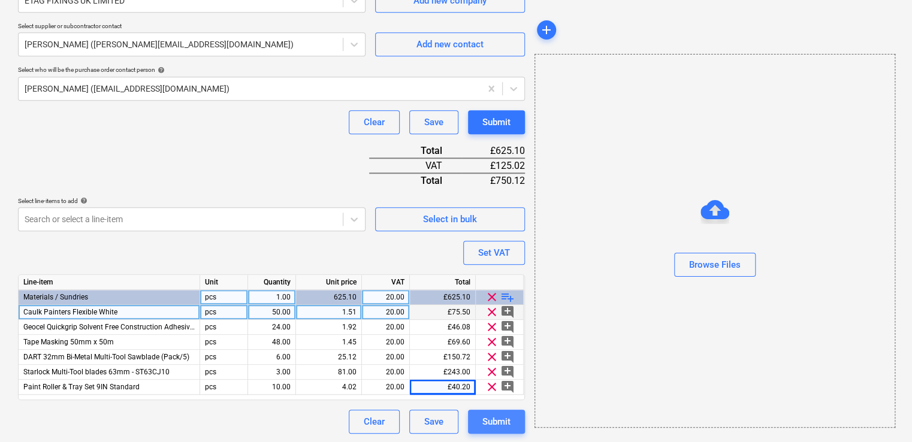
click at [500, 416] on div "Submit" at bounding box center [496, 422] width 28 height 16
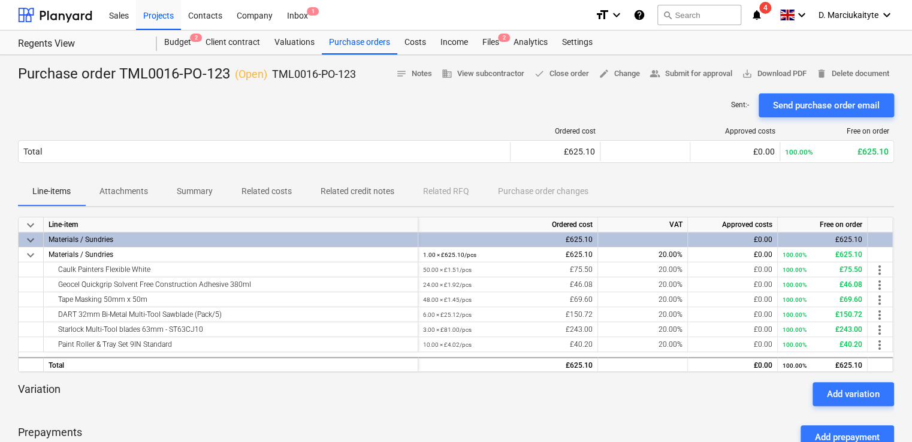
click at [796, 103] on div "Send purchase order email" at bounding box center [826, 106] width 107 height 16
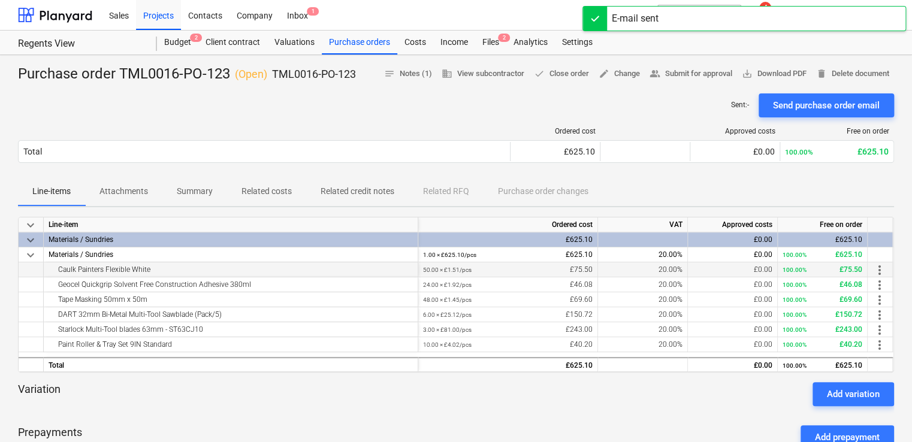
drag, startPoint x: 158, startPoint y: 270, endPoint x: 47, endPoint y: 268, distance: 110.3
click at [47, 268] on div "Caulk Painters Flexible White" at bounding box center [231, 269] width 374 height 15
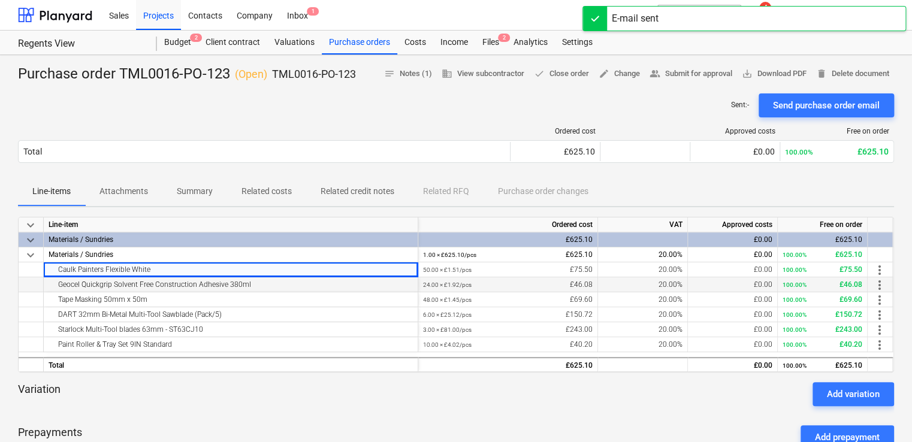
copy div "Caulk Painters Flexible White"
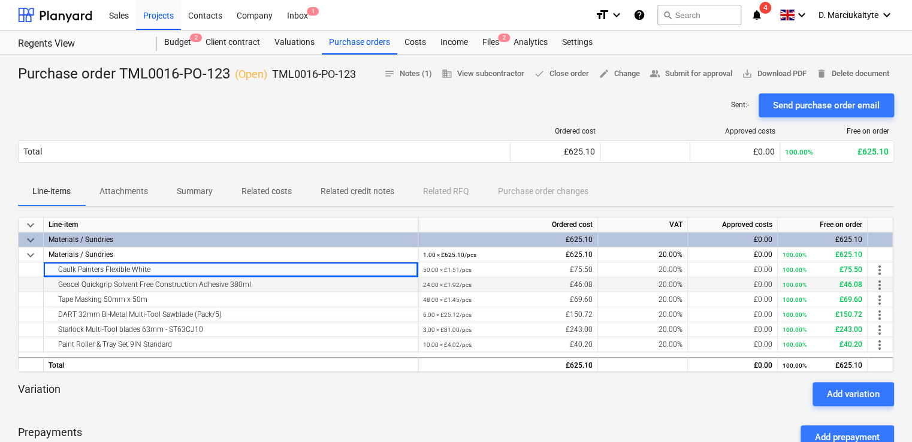
drag, startPoint x: 259, startPoint y: 285, endPoint x: 60, endPoint y: 287, distance: 198.9
click at [60, 287] on div "Geocel Quickgrip Solvent Free Construction Adhesive 380ml" at bounding box center [231, 284] width 364 height 14
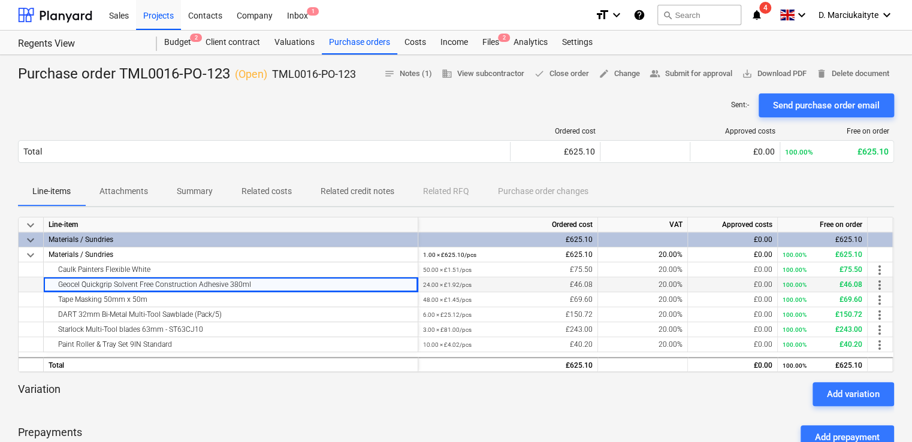
copy div "Geocel Quickgrip Solvent Free Construction Adhesive 380ml"
click at [162, 297] on div "Tape Masking 50mm x 50m" at bounding box center [231, 299] width 364 height 14
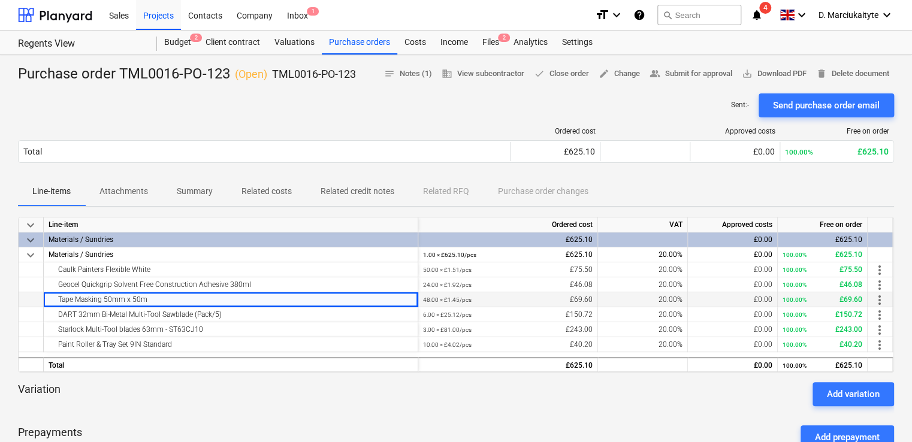
drag, startPoint x: 159, startPoint y: 301, endPoint x: 53, endPoint y: 300, distance: 106.1
click at [53, 300] on div "Tape Masking 50mm x 50m" at bounding box center [231, 299] width 364 height 14
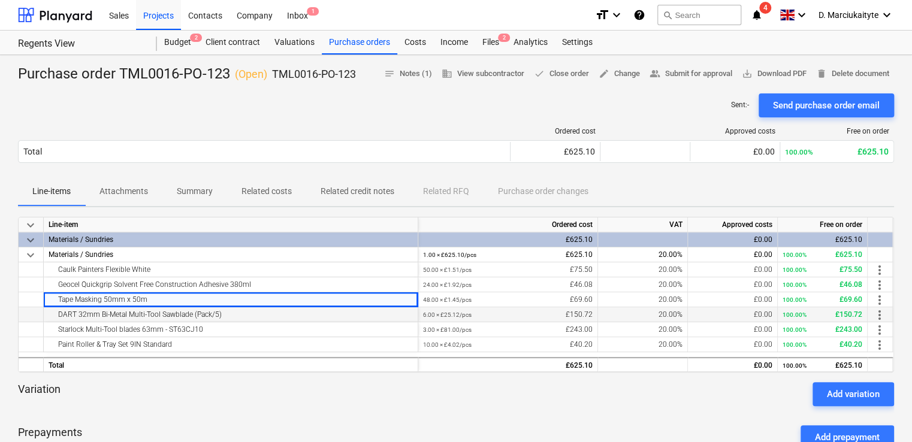
copy div "Tape Masking 50mm x 50m"
click at [256, 314] on div "DART 32mm Bi-Metal Multi-Tool Sawblade (Pack/5)" at bounding box center [231, 314] width 364 height 14
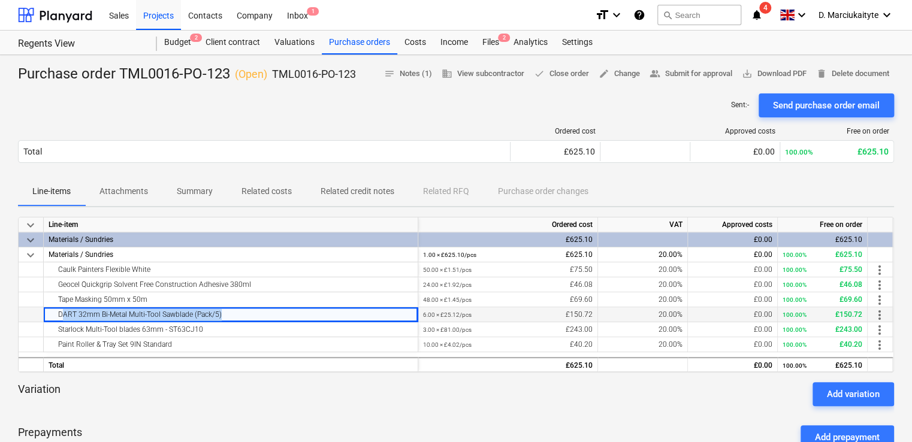
drag, startPoint x: 256, startPoint y: 314, endPoint x: 56, endPoint y: 310, distance: 200.7
click at [56, 310] on div "DART 32mm Bi-Metal Multi-Tool Sawblade (Pack/5)" at bounding box center [231, 314] width 364 height 14
copy div "DART 32mm Bi-Metal Multi-Tool Sawblade (Pack/5)"
drag, startPoint x: 173, startPoint y: 340, endPoint x: 177, endPoint y: 336, distance: 6.4
click at [173, 340] on div "Paint Roller & Tray Set 9IN Standard" at bounding box center [231, 344] width 364 height 14
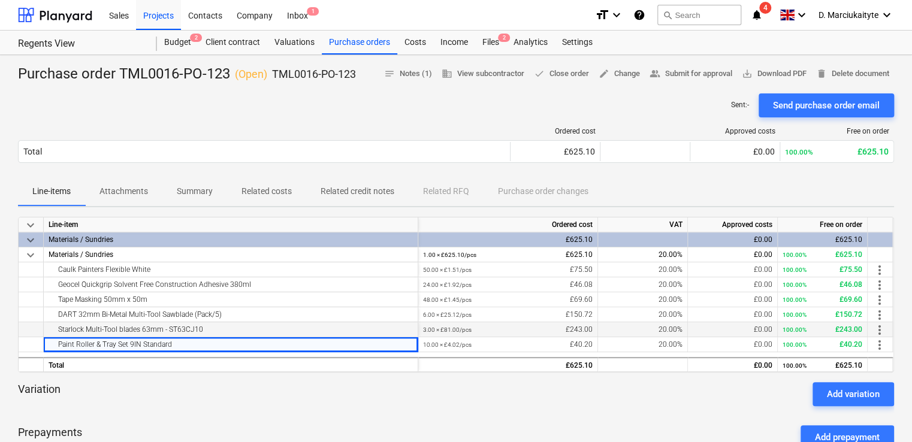
click at [191, 328] on div "Starlock Multi-Tool blades 63mm - ST63CJ10" at bounding box center [231, 329] width 364 height 14
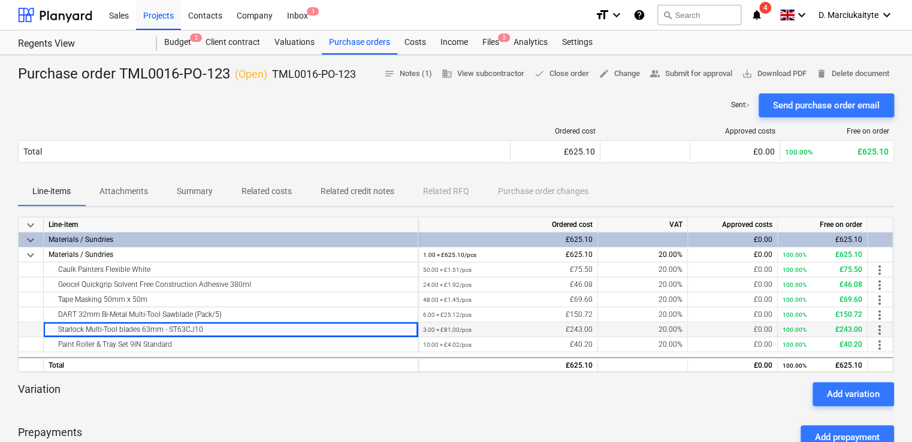
drag, startPoint x: 220, startPoint y: 329, endPoint x: 56, endPoint y: 330, distance: 164.2
click at [56, 330] on div "Starlock Multi-Tool blades 63mm - ST63CJ10" at bounding box center [231, 329] width 364 height 14
copy div "Starlock Multi-Tool blades 63mm - ST63CJ10"
click at [170, 345] on div "Paint Roller & Tray Set 9IN Standard" at bounding box center [231, 344] width 364 height 14
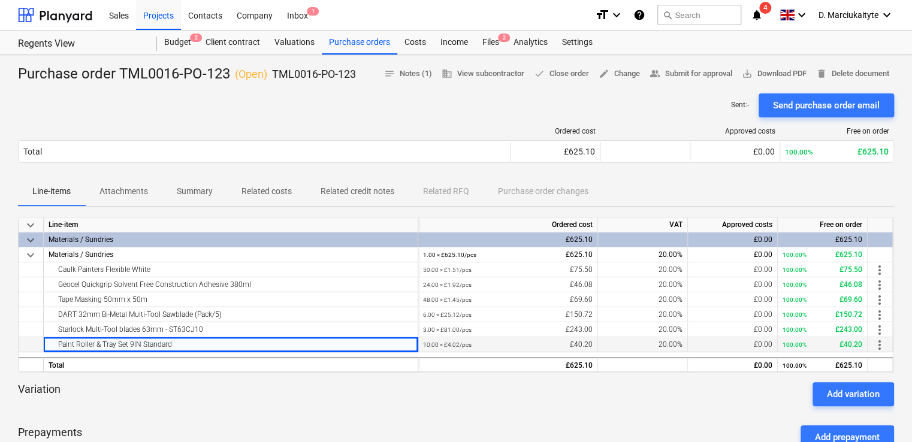
drag, startPoint x: 174, startPoint y: 345, endPoint x: 57, endPoint y: 344, distance: 117.4
click at [57, 344] on div "Paint Roller & Tray Set 9IN Standard" at bounding box center [231, 344] width 364 height 14
copy div "Paint Roller & Tray Set 9IN Standard"
click at [352, 75] on p "TML0016-PO-123" at bounding box center [314, 74] width 84 height 14
click at [366, 74] on div "Purchase order TML0016-PO-123 ( Open ) TML0016-PO-123 notes Notes (1) business …" at bounding box center [456, 74] width 876 height 19
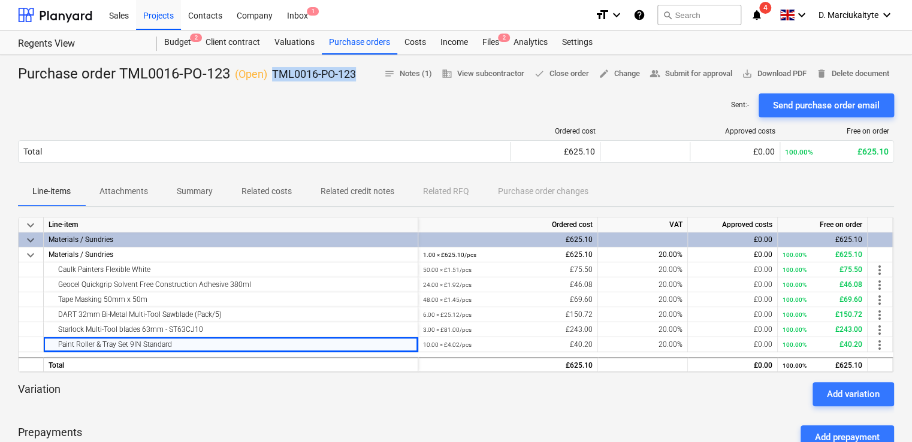
drag, startPoint x: 359, startPoint y: 72, endPoint x: 273, endPoint y: 75, distance: 86.4
click at [274, 77] on div "Purchase order TML0016-PO-123 ( Open ) TML0016-PO-123 notes Notes (1) business …" at bounding box center [456, 74] width 876 height 19
copy p "TML0016-PO-123"
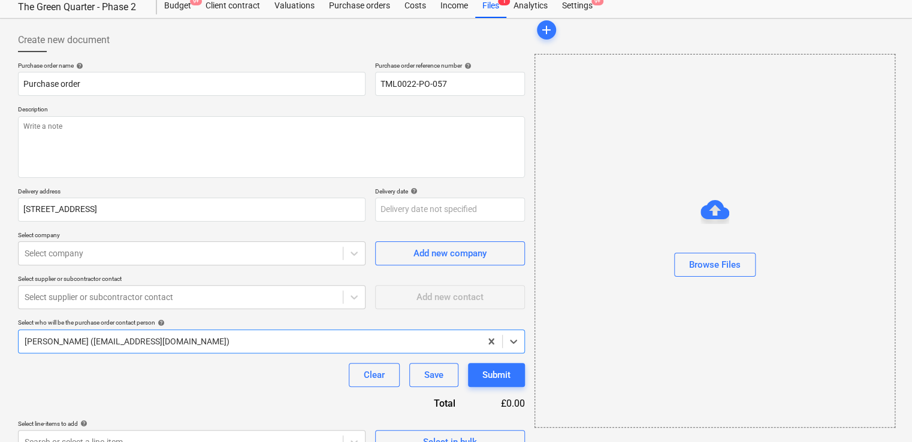
scroll to position [58, 0]
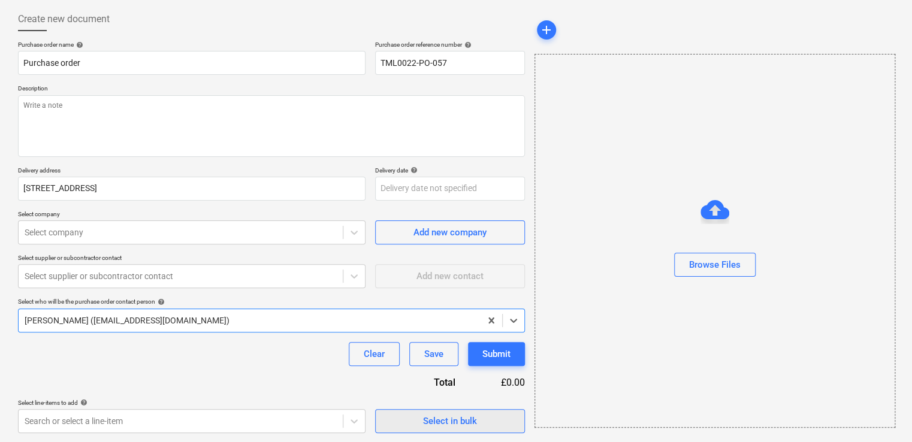
click at [417, 416] on span "Select in bulk" at bounding box center [450, 421] width 120 height 16
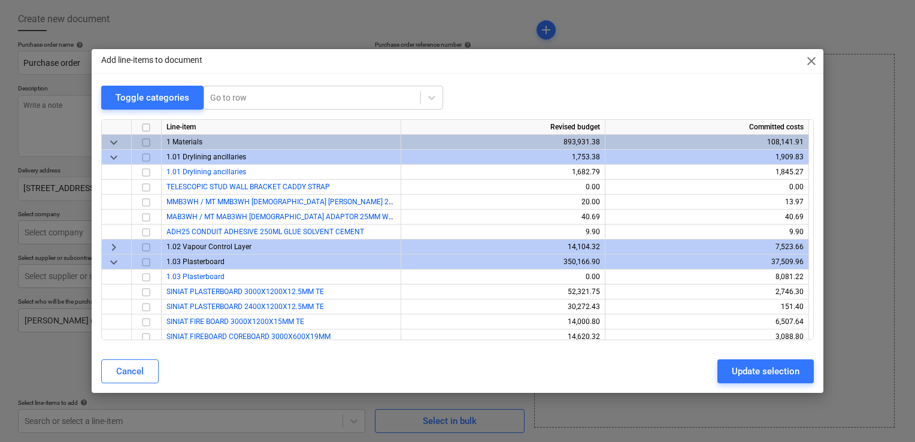
drag, startPoint x: 814, startPoint y: 64, endPoint x: 637, endPoint y: 8, distance: 185.3
click at [813, 64] on span "close" at bounding box center [812, 61] width 14 height 14
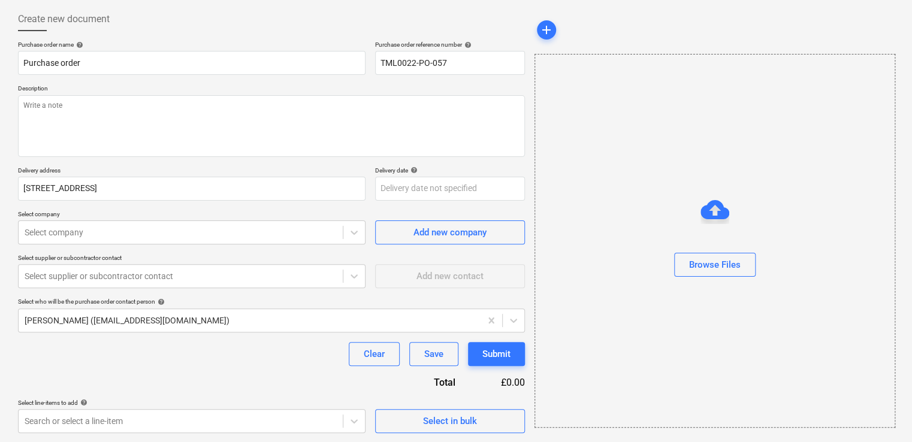
type textarea "x"
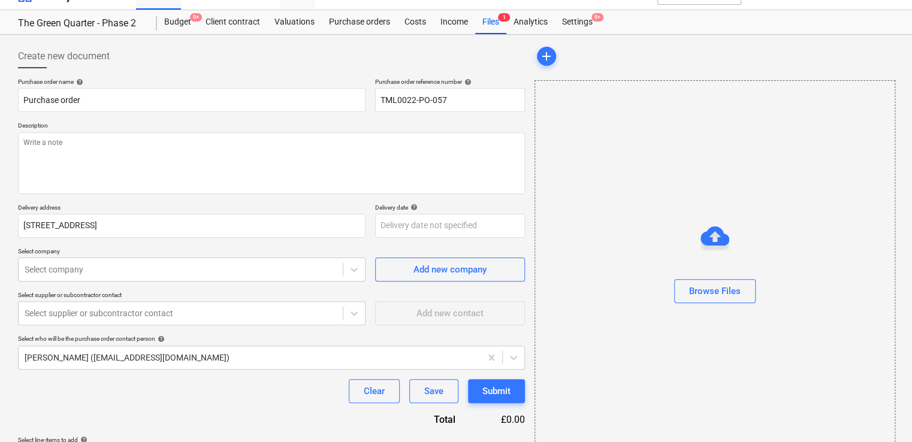
scroll to position [0, 0]
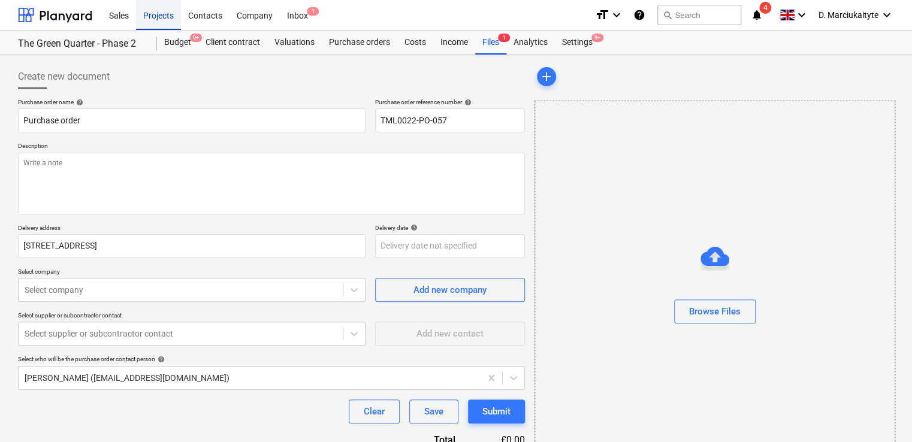
click at [158, 17] on div "Projects" at bounding box center [158, 14] width 45 height 31
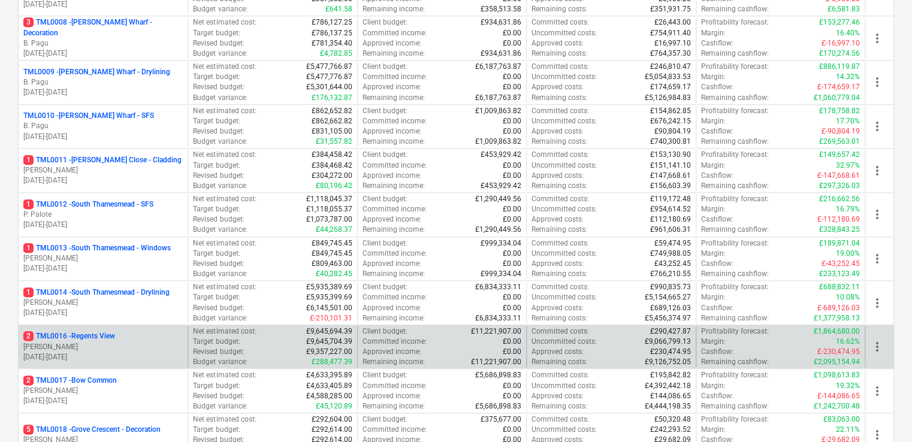
scroll to position [599, 0]
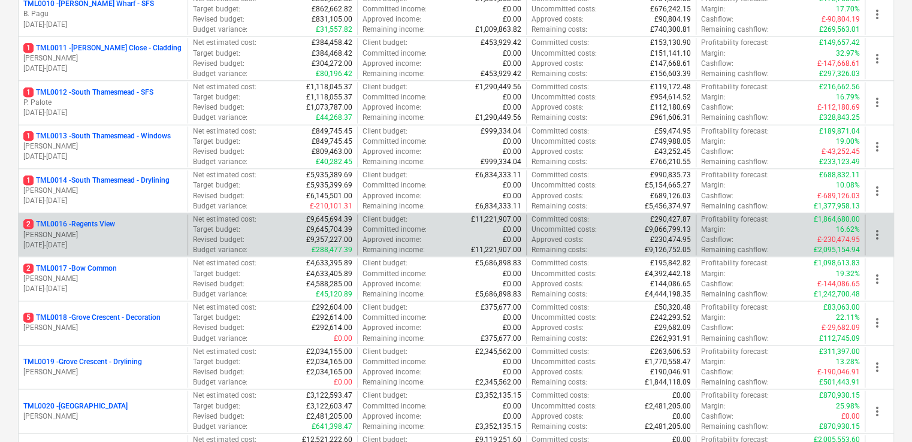
click at [122, 230] on p "[PERSON_NAME]" at bounding box center [102, 235] width 159 height 10
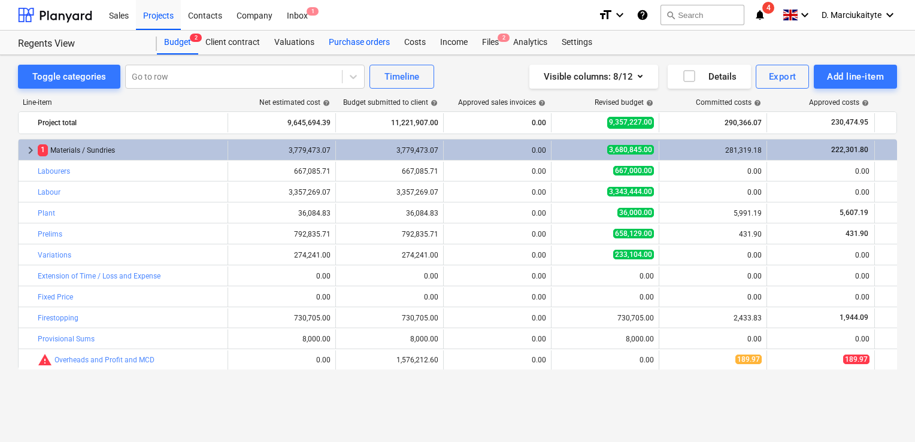
click at [356, 44] on div "Purchase orders" at bounding box center [359, 43] width 75 height 24
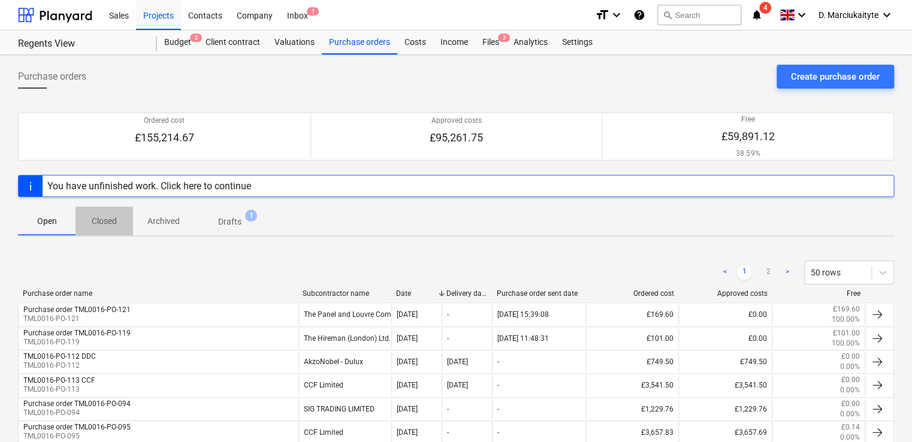
click at [108, 222] on p "Closed" at bounding box center [104, 221] width 29 height 13
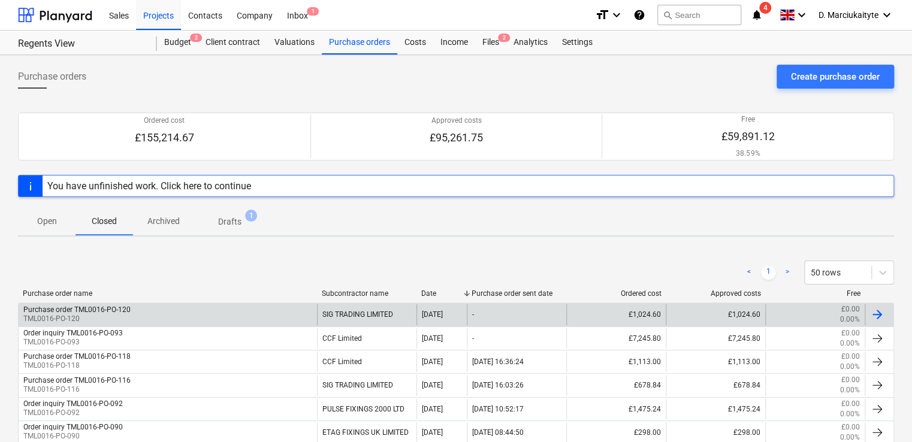
click at [161, 313] on div "Purchase order TML0016-PO-120 TML0016-PO-120" at bounding box center [168, 314] width 298 height 20
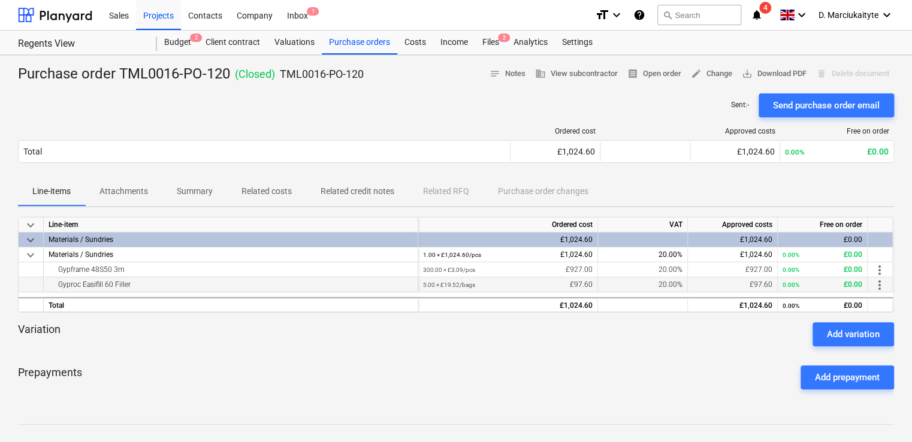
drag, startPoint x: 135, startPoint y: 287, endPoint x: 56, endPoint y: 285, distance: 79.1
click at [56, 285] on div "Gyproc Easifill 60 Filler" at bounding box center [231, 284] width 364 height 14
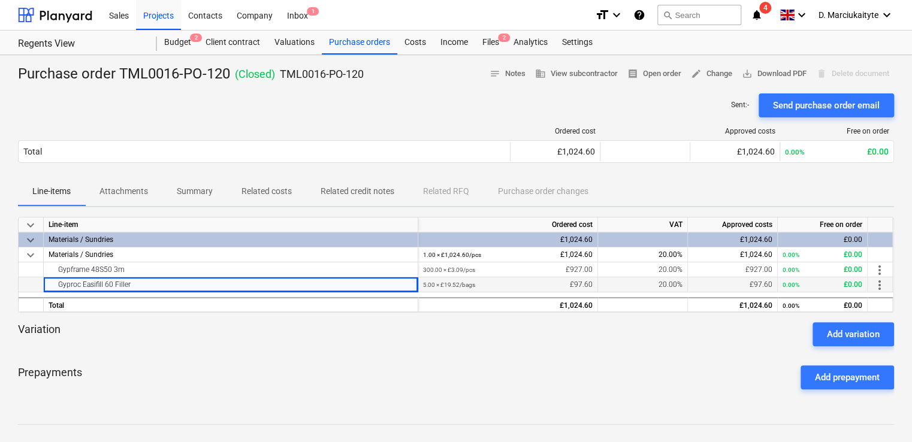
copy div "Gyproc Easifill 60 Filler"
drag, startPoint x: 130, startPoint y: 191, endPoint x: 188, endPoint y: 193, distance: 57.6
click at [135, 191] on p "Attachments" at bounding box center [123, 191] width 49 height 13
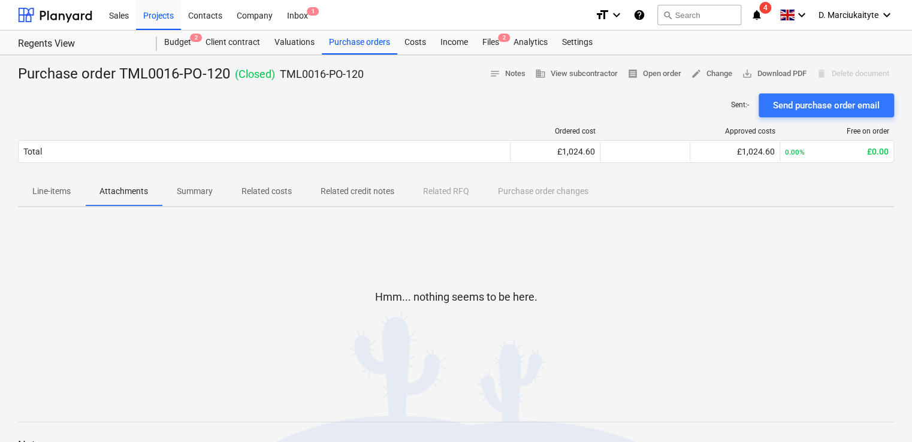
click at [190, 192] on p "Summary" at bounding box center [195, 191] width 36 height 13
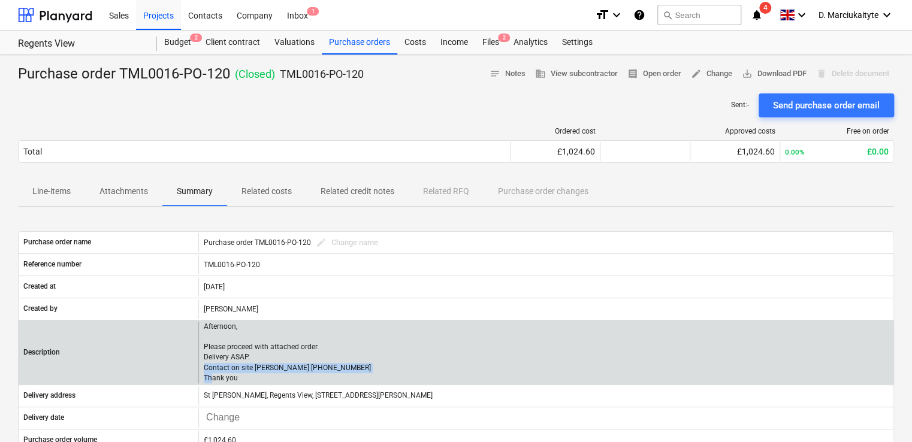
drag, startPoint x: 252, startPoint y: 377, endPoint x: 200, endPoint y: 369, distance: 53.4
click at [200, 369] on div "Afternoon, Please proceed with attached order. Delivery ASAP. Contact on site […" at bounding box center [545, 353] width 695 height 62
copy p "Contact on site [PERSON_NAME] [PHONE_NUMBER] Thank you"
click at [265, 375] on p "Afternoon, Please proceed with attached order. Delivery ASAP. Contact on site […" at bounding box center [287, 353] width 167 height 62
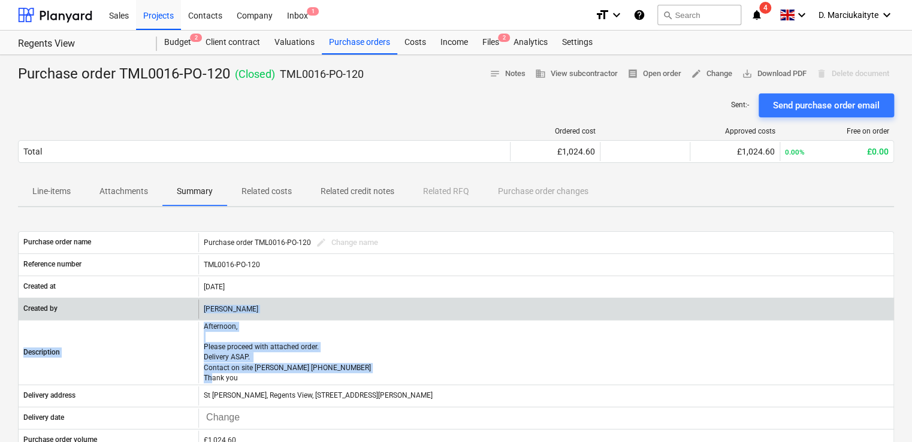
drag, startPoint x: 247, startPoint y: 376, endPoint x: 204, endPoint y: 315, distance: 74.8
click at [204, 315] on div "Purchase order name Purchase order TML0016-PO-120 edit Change name Reference nu…" at bounding box center [456, 388] width 876 height 315
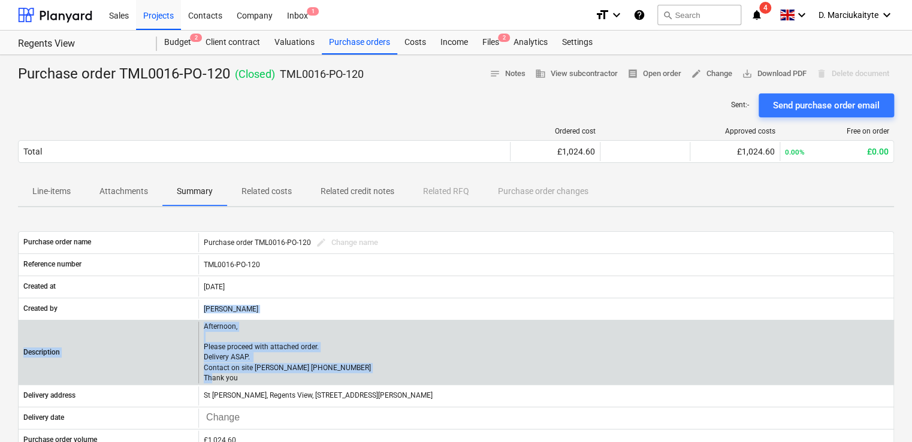
drag, startPoint x: 223, startPoint y: 339, endPoint x: 230, endPoint y: 340, distance: 7.4
click at [224, 339] on p "Afternoon, Please proceed with attached order. Delivery ASAP. Contact on site […" at bounding box center [287, 353] width 167 height 62
click at [294, 365] on p "Afternoon, Please proceed with attached order. Delivery ASAP. Contact on site […" at bounding box center [287, 353] width 167 height 62
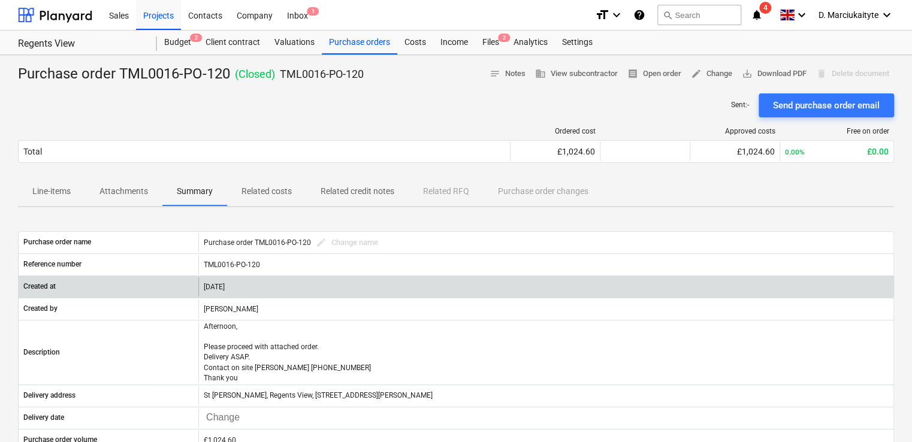
click at [368, 288] on div "[DATE]" at bounding box center [545, 286] width 695 height 19
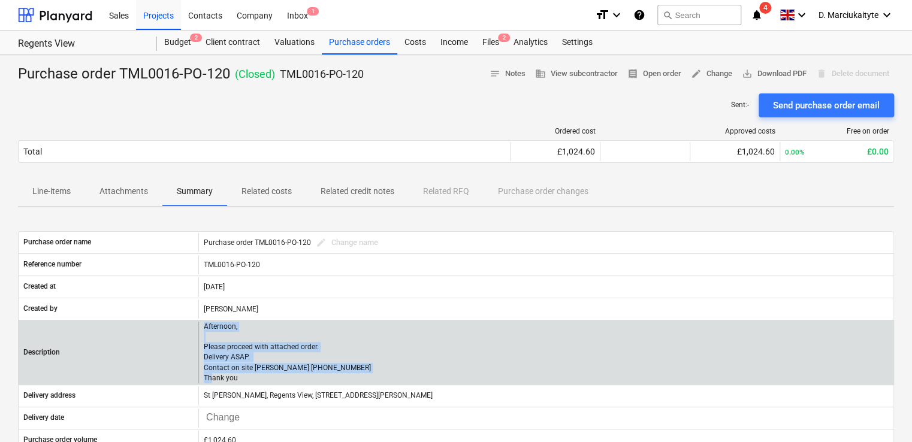
drag, startPoint x: 249, startPoint y: 375, endPoint x: 203, endPoint y: 328, distance: 66.1
click at [203, 328] on div "Afternoon, Please proceed with attached order. Delivery ASAP. Contact on site […" at bounding box center [545, 353] width 695 height 62
copy p "Afternoon, Please proceed with attached order. Delivery ASAP. Contact on site A…"
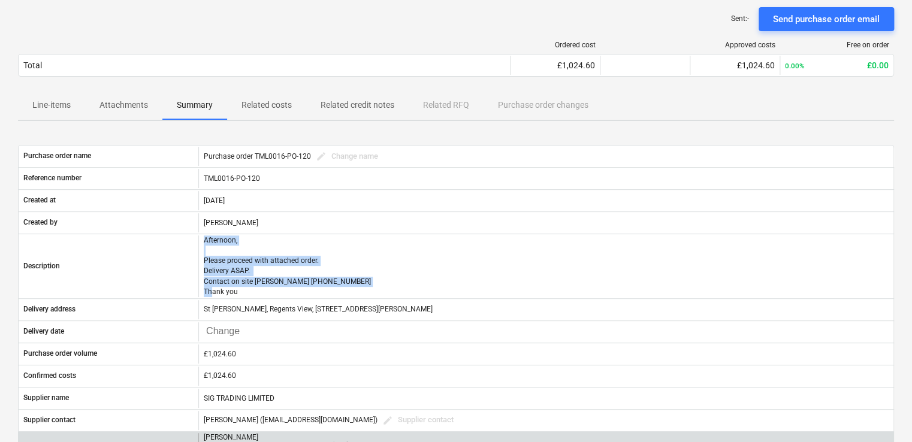
scroll to position [115, 0]
